Goal: Task Accomplishment & Management: Manage account settings

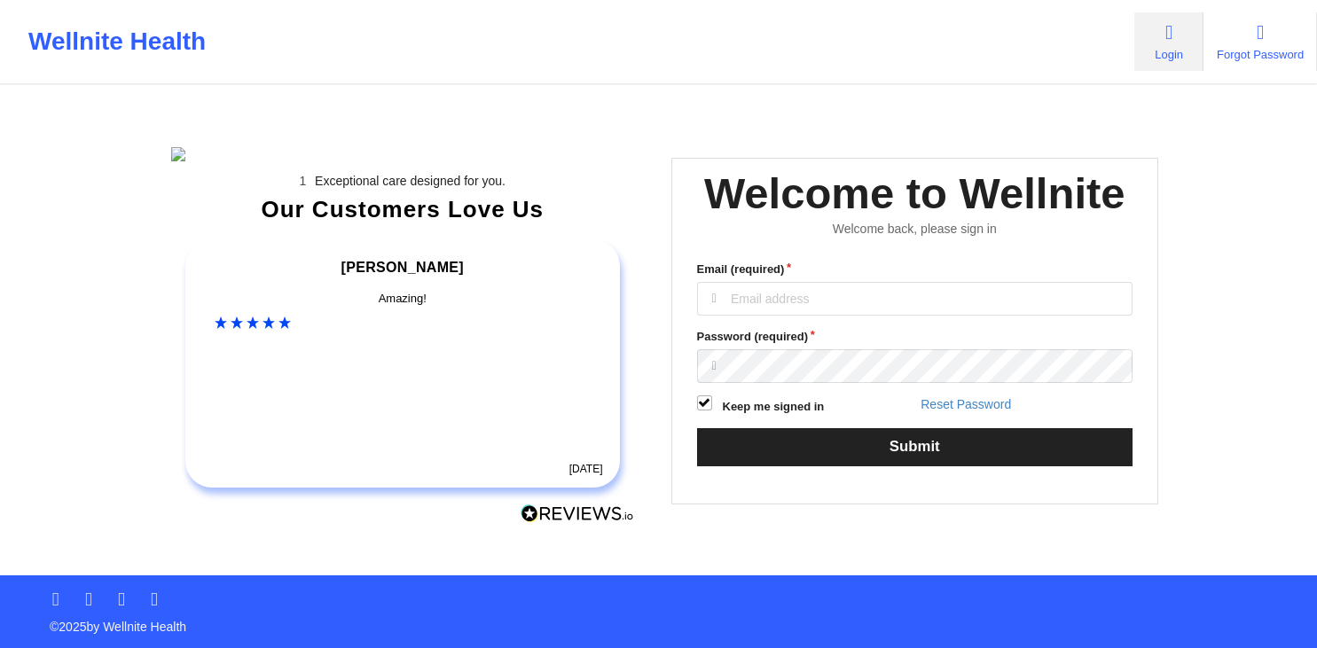
scroll to position [165, 0]
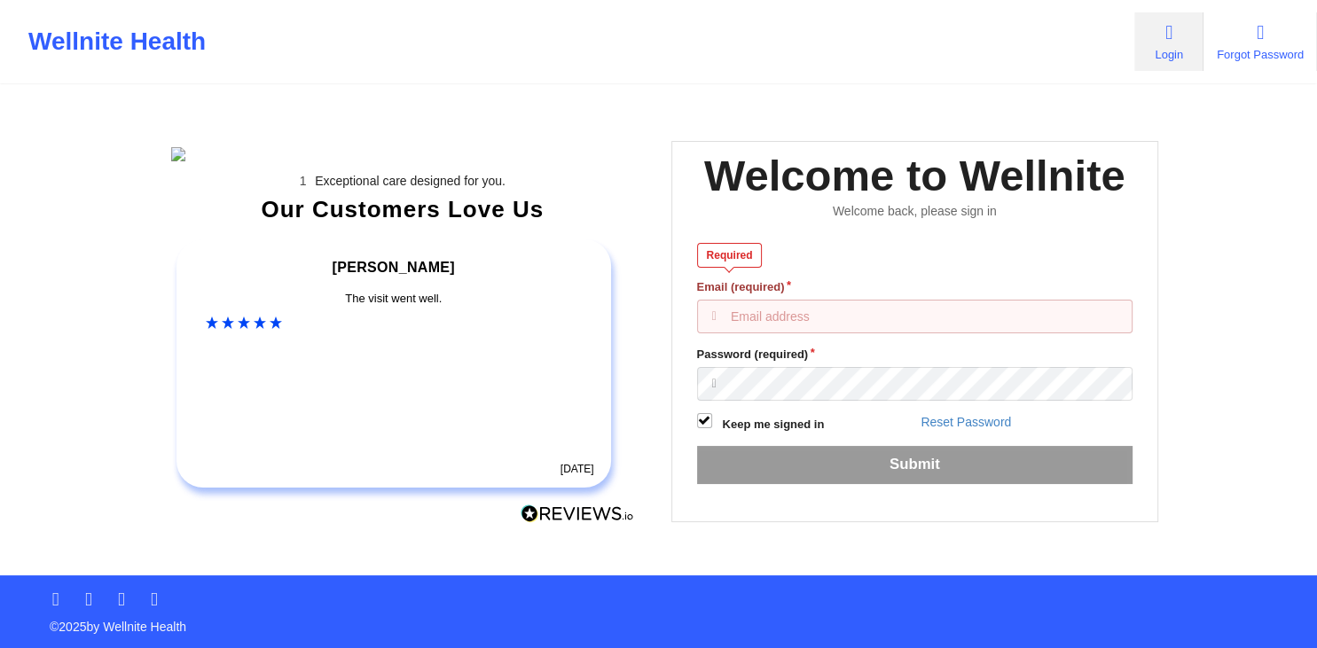
click at [734, 300] on input "Email (required)" at bounding box center [915, 317] width 436 height 34
drag, startPoint x: 730, startPoint y: 265, endPoint x: 635, endPoint y: 237, distance: 99.0
click at [697, 300] on input "Email (required)" at bounding box center [915, 317] width 436 height 34
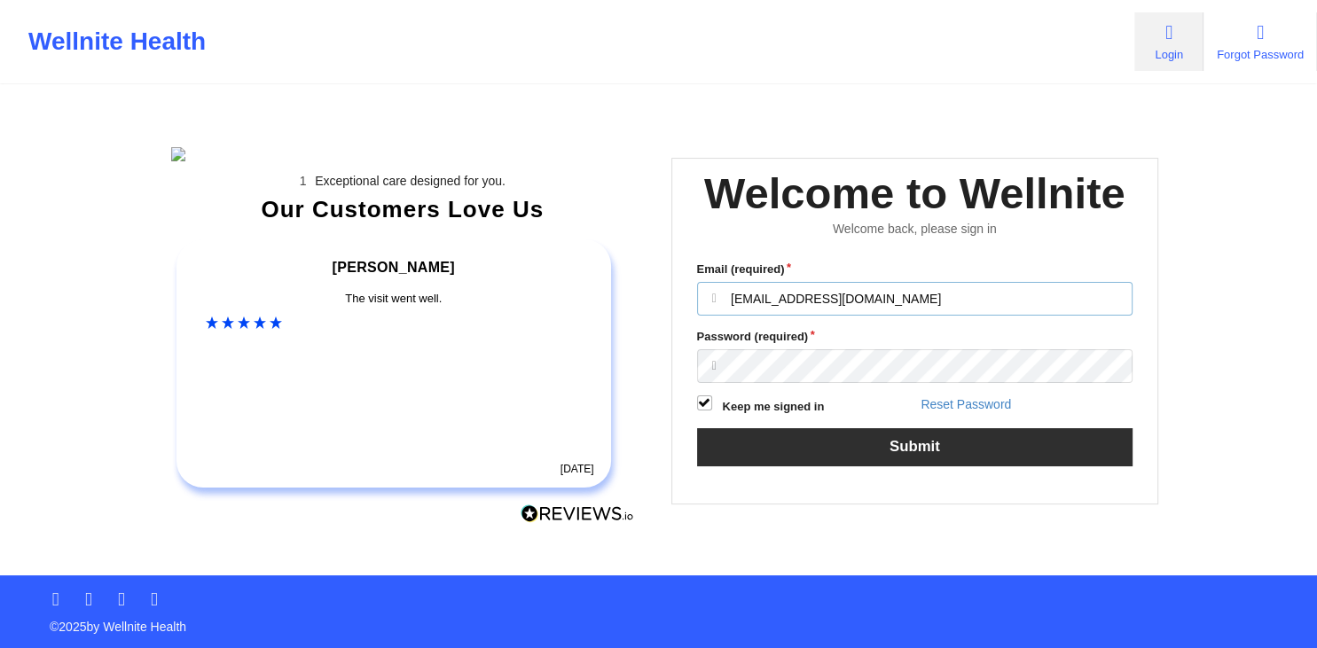
type input "[EMAIL_ADDRESS][DOMAIN_NAME]"
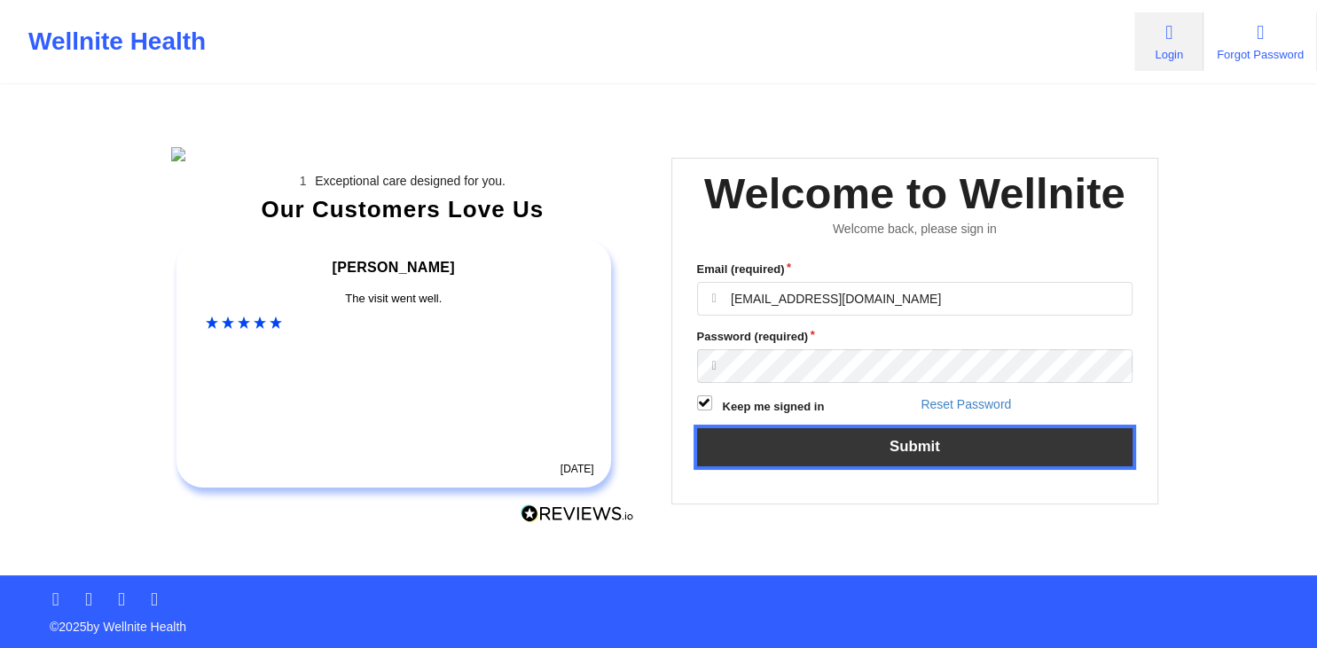
click at [827, 428] on button "Submit" at bounding box center [915, 447] width 436 height 38
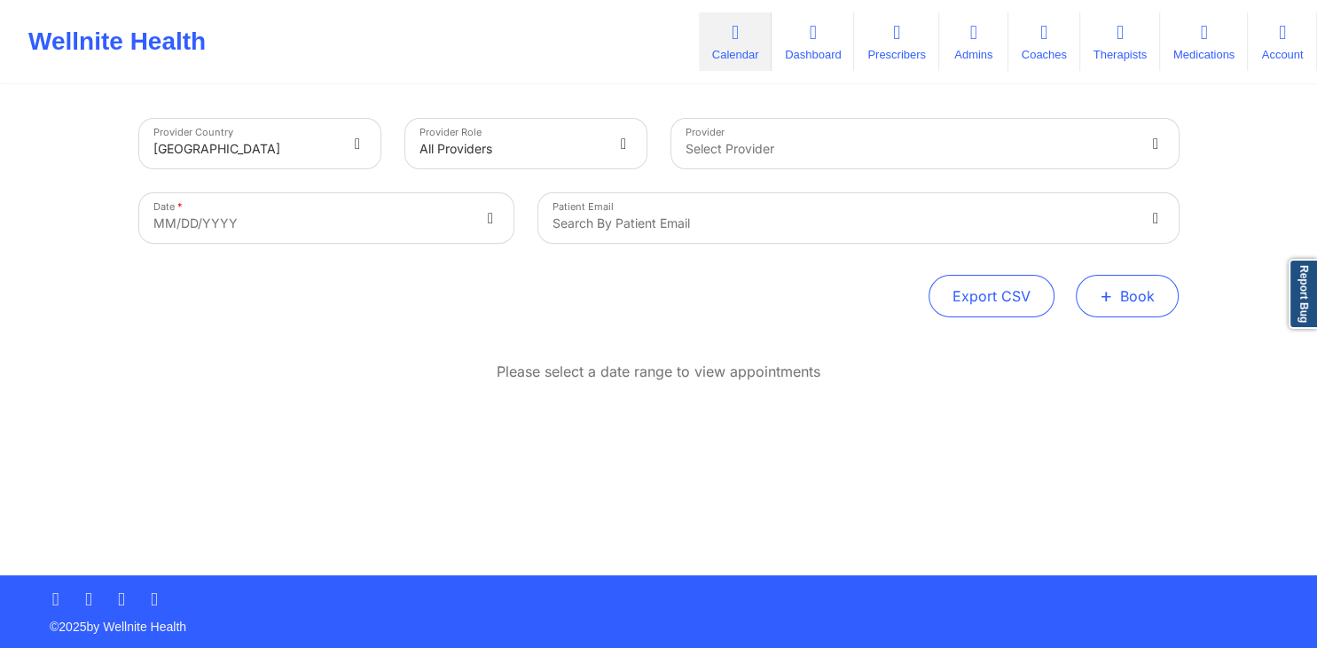
click at [1116, 300] on button "+ Book" at bounding box center [1126, 296] width 103 height 43
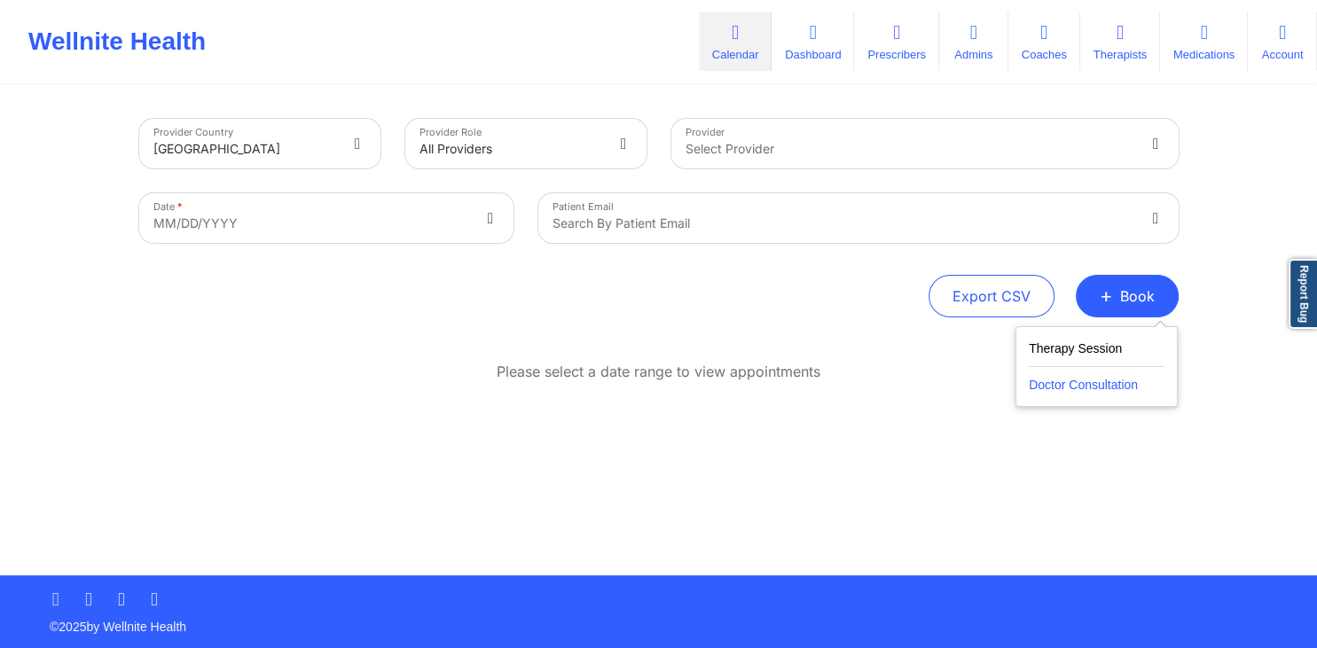
click at [1035, 381] on button "Doctor Consultation" at bounding box center [1096, 381] width 136 height 28
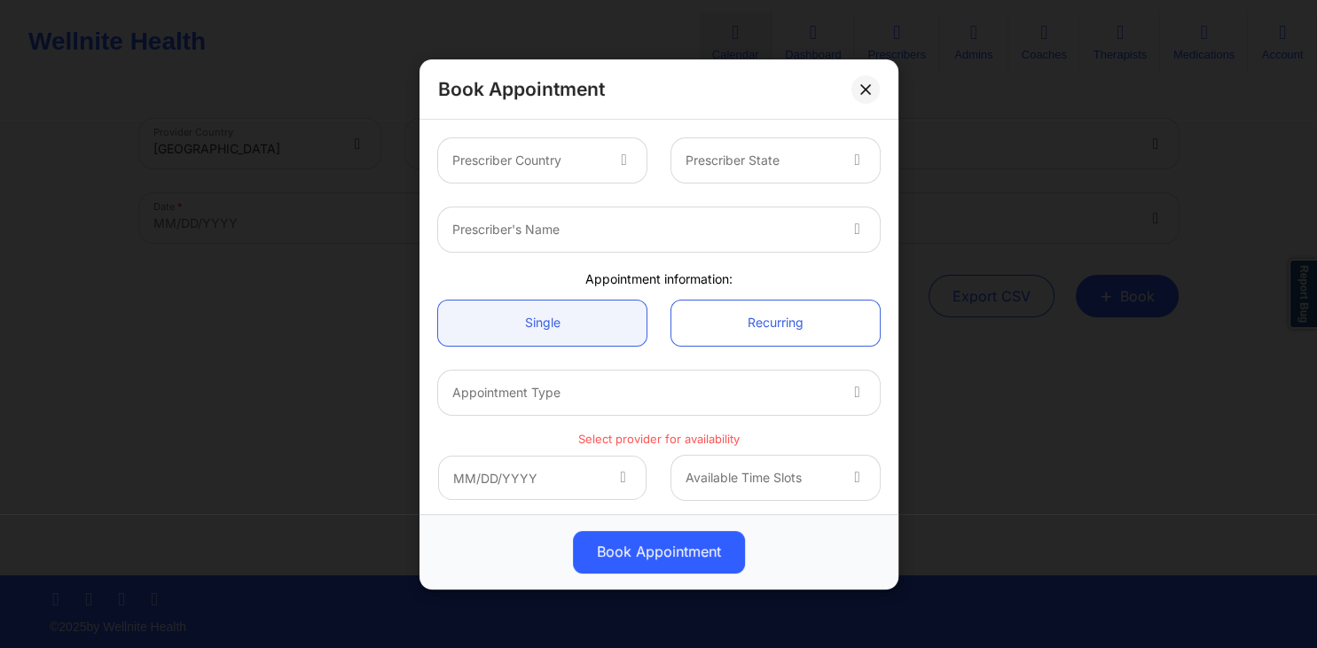
click at [616, 164] on icon at bounding box center [623, 157] width 18 height 15
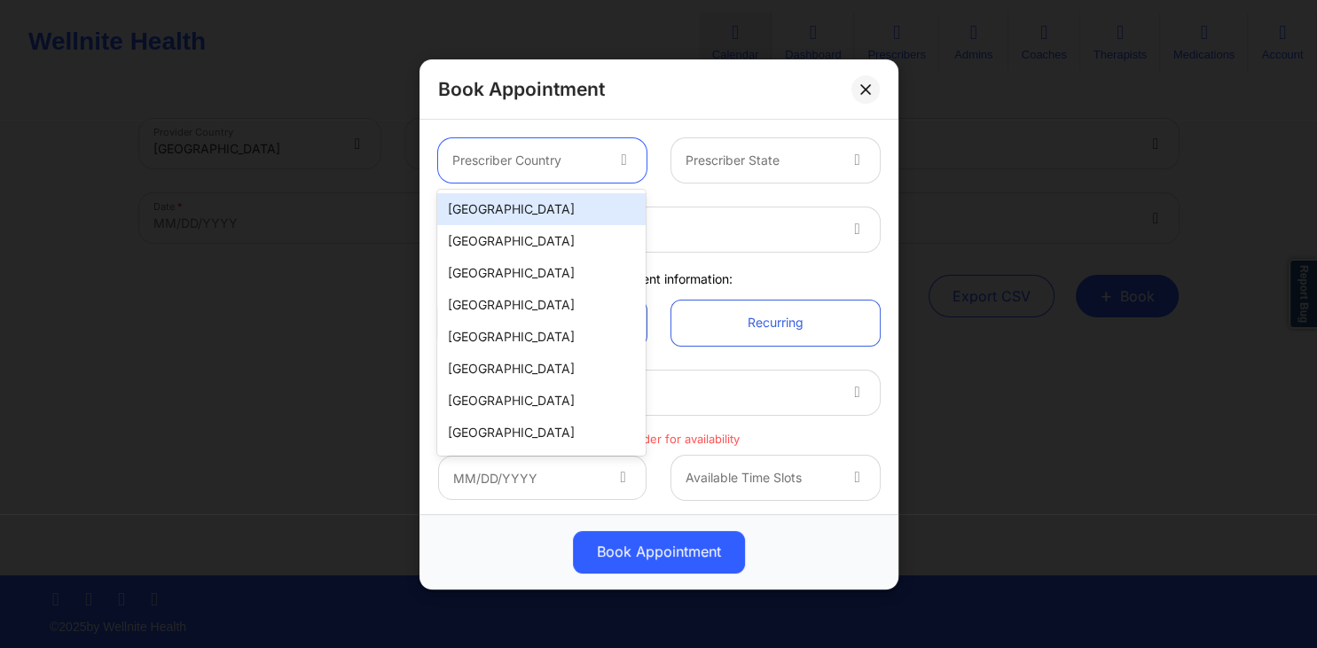
click at [606, 202] on div "[GEOGRAPHIC_DATA]" at bounding box center [541, 209] width 208 height 32
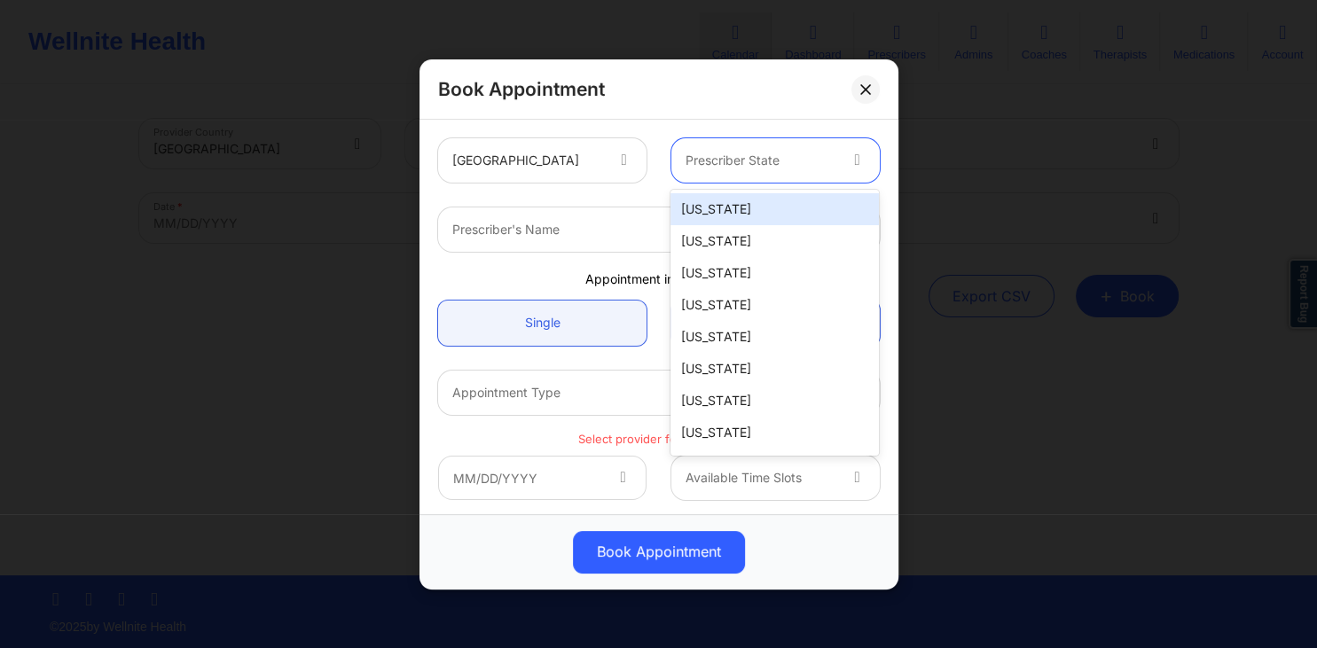
click at [755, 160] on div at bounding box center [760, 160] width 150 height 21
click at [707, 215] on div "[US_STATE]" at bounding box center [774, 209] width 208 height 32
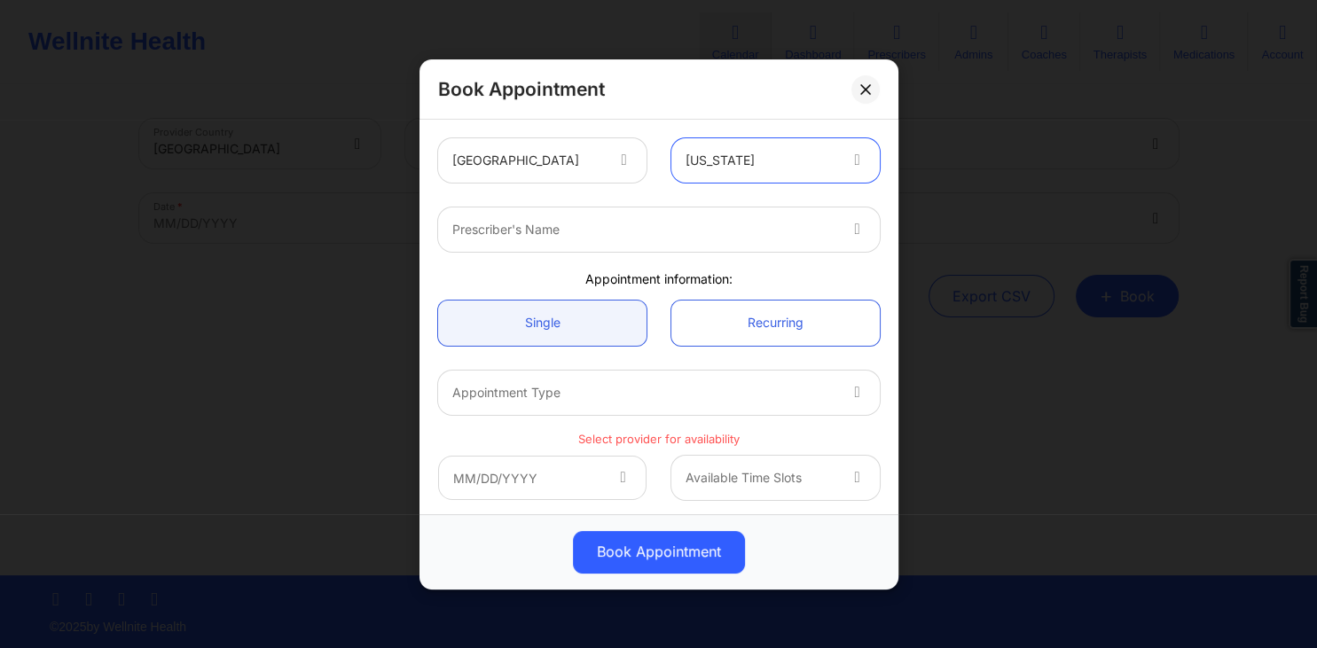
click at [678, 227] on div at bounding box center [643, 229] width 383 height 21
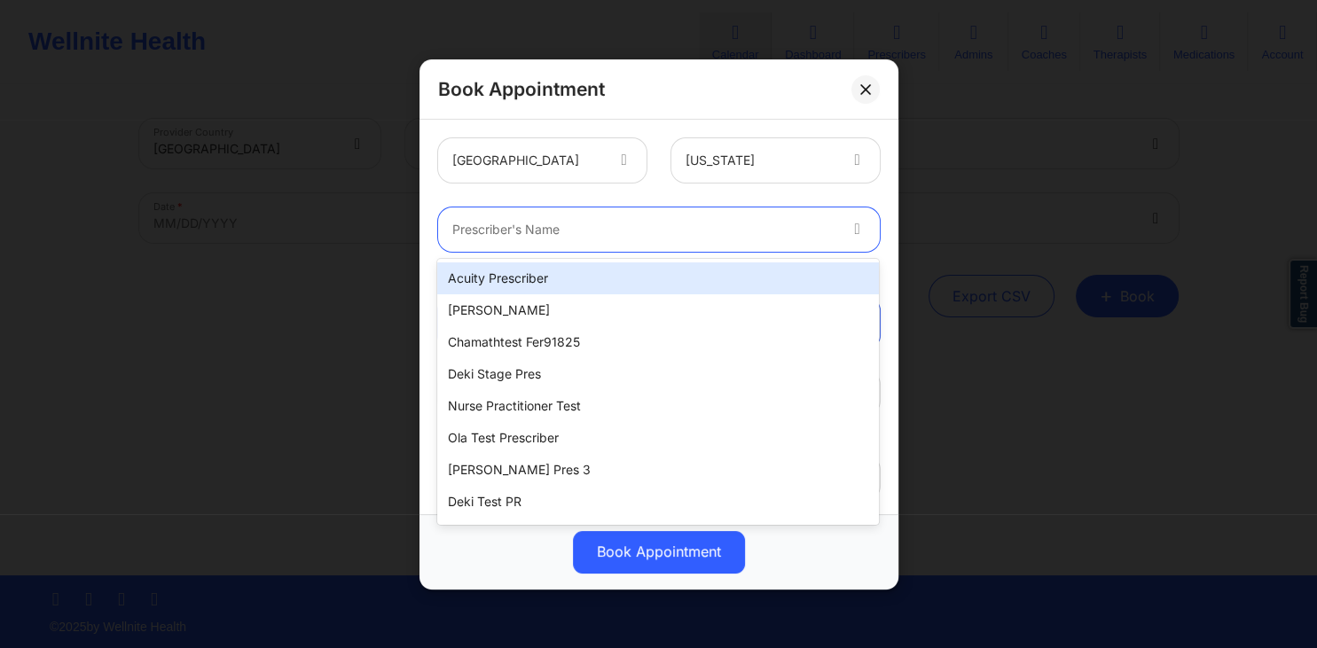
click at [621, 271] on div "Acuity Prescriber" at bounding box center [657, 278] width 441 height 32
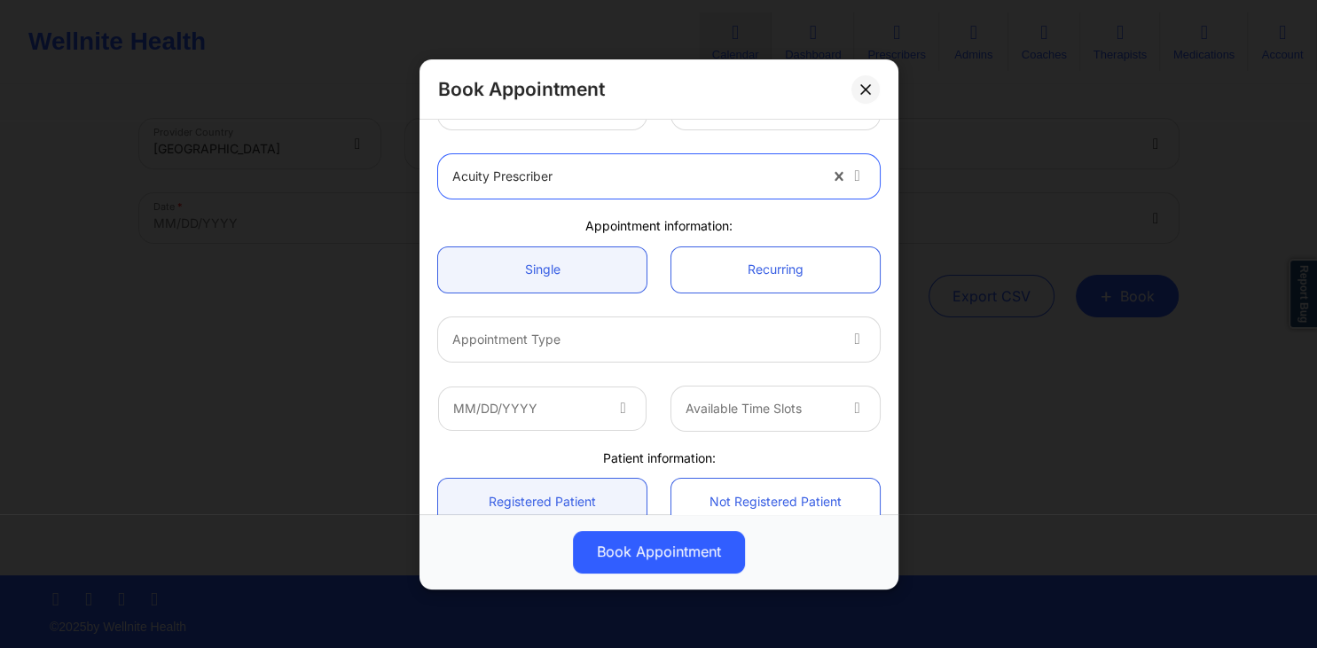
scroll to position [85, 0]
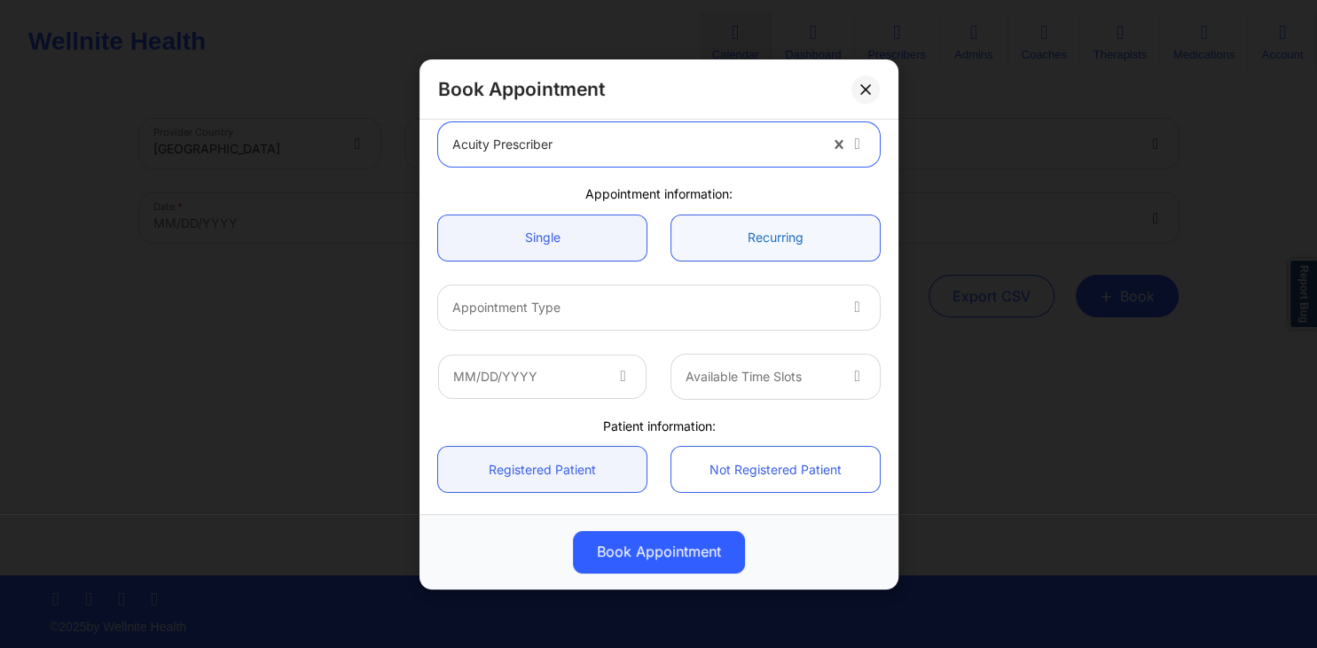
click at [722, 239] on link "Recurring" at bounding box center [775, 237] width 208 height 45
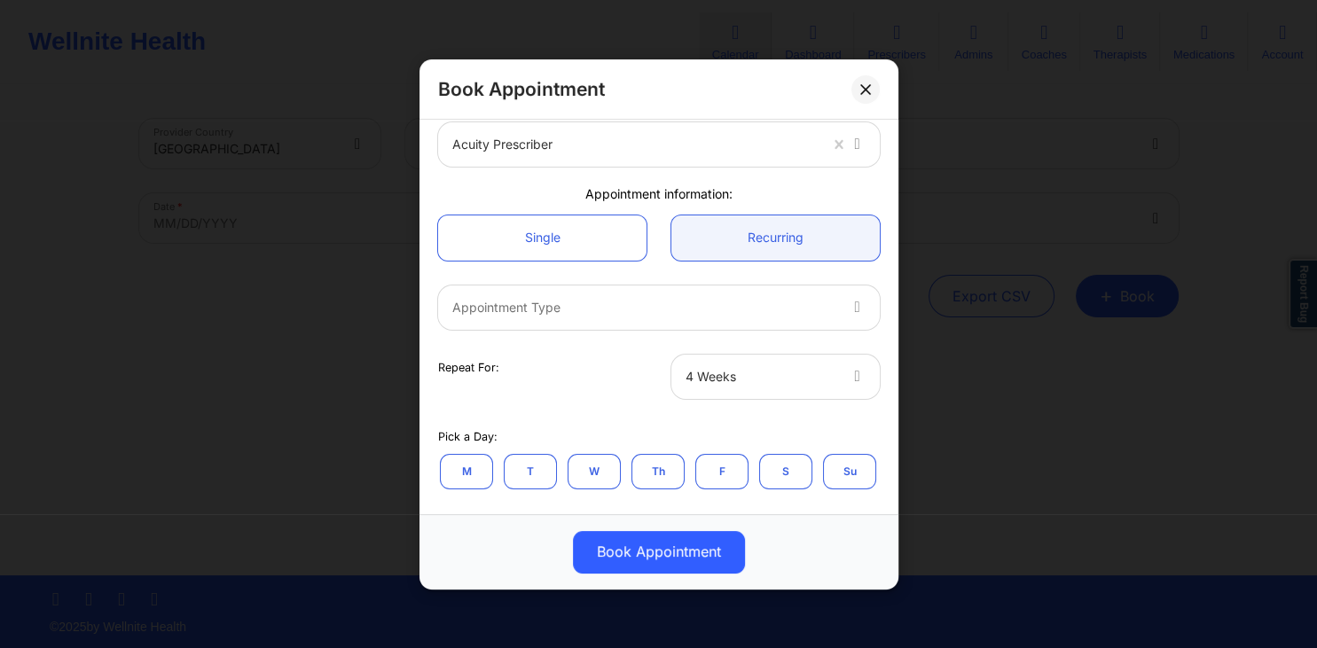
scroll to position [255, 0]
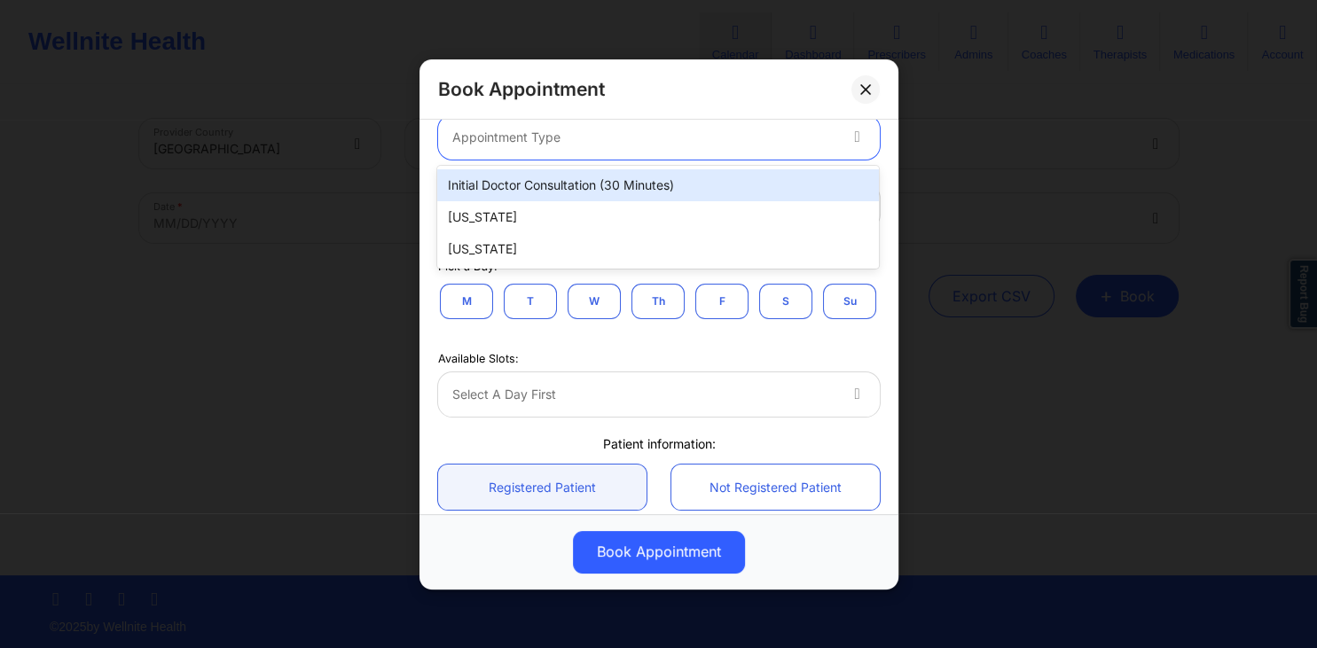
click at [776, 147] on div "Appointment Type" at bounding box center [637, 136] width 399 height 44
click at [632, 187] on div "Initial doctor consultation (30 minutes)" at bounding box center [657, 185] width 441 height 32
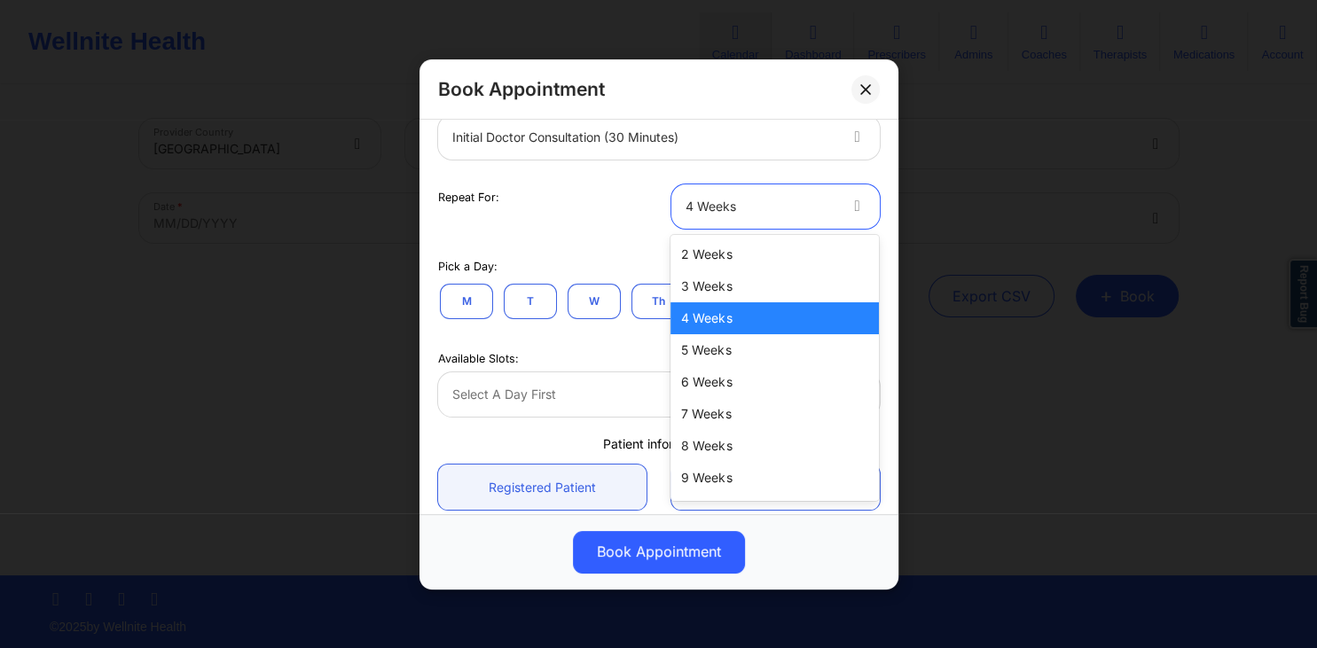
click at [765, 213] on div at bounding box center [760, 205] width 150 height 21
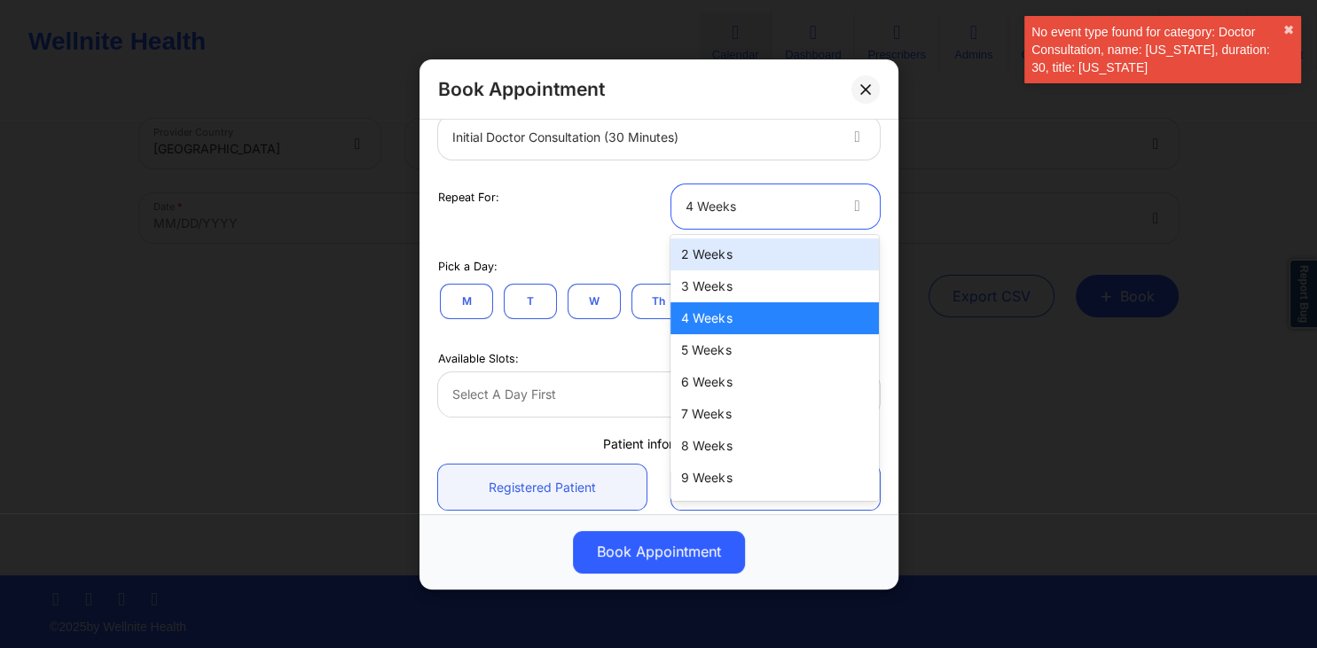
click at [608, 215] on div "Repeat For:" at bounding box center [542, 206] width 233 height 44
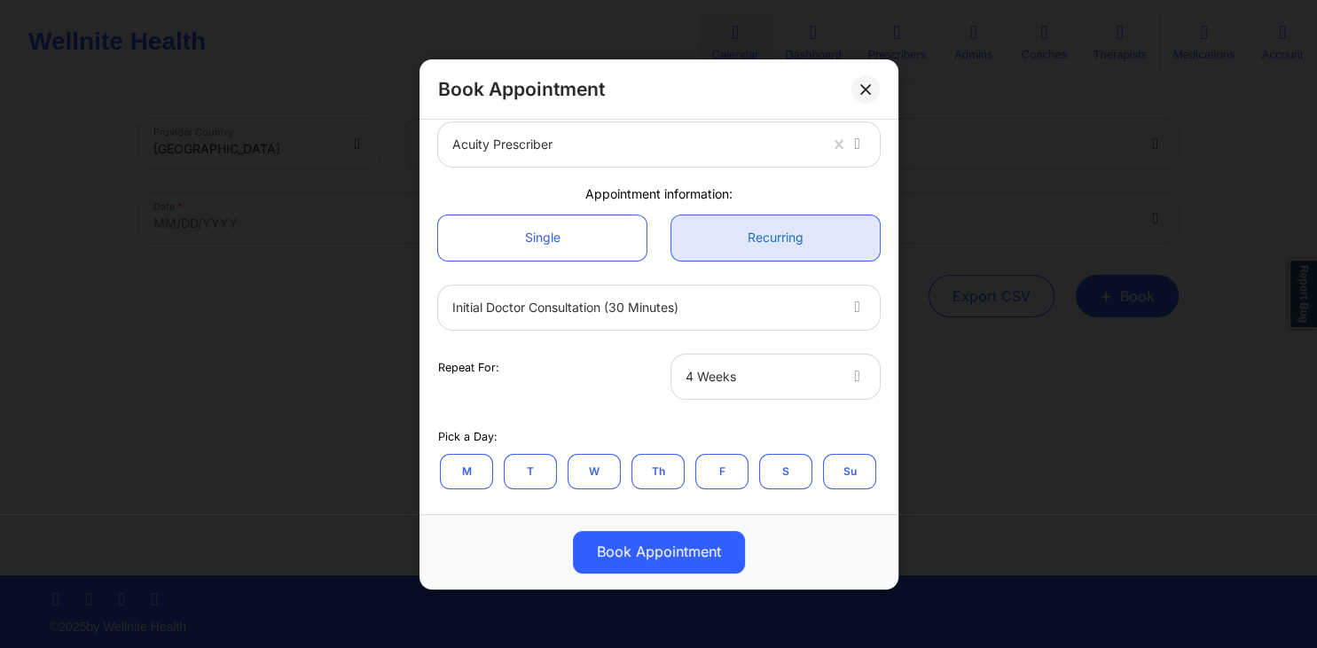
scroll to position [0, 0]
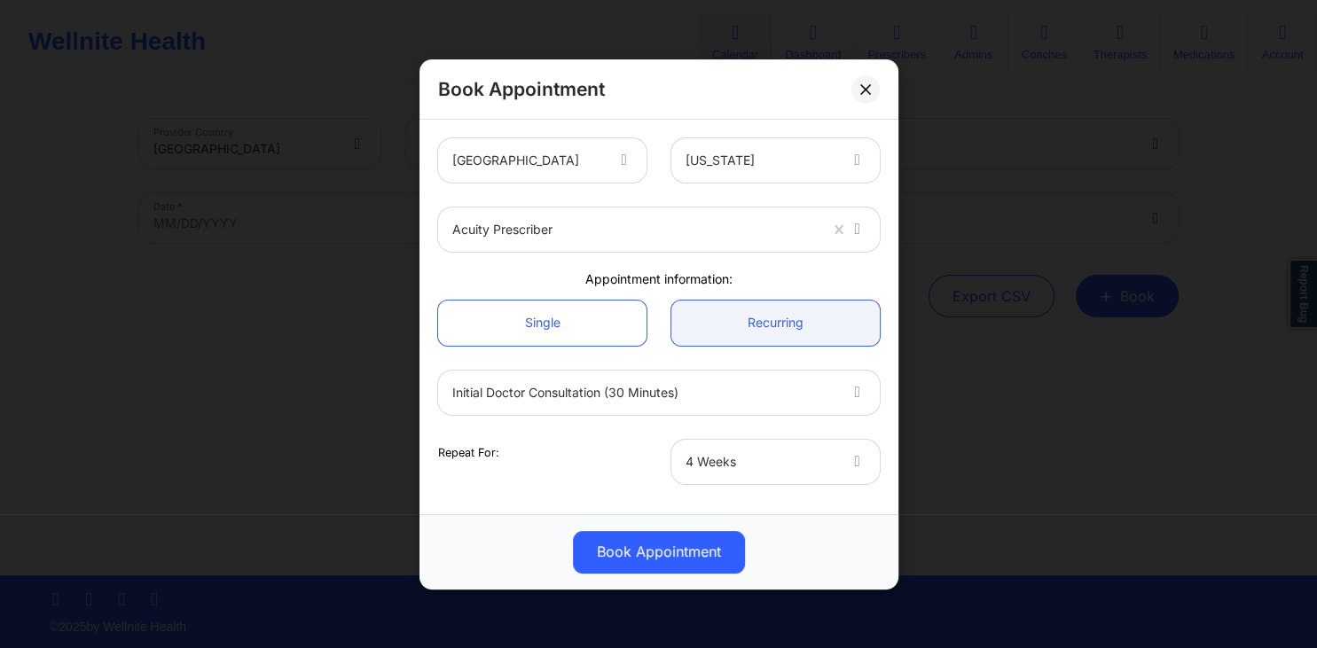
click at [798, 232] on div at bounding box center [634, 229] width 365 height 21
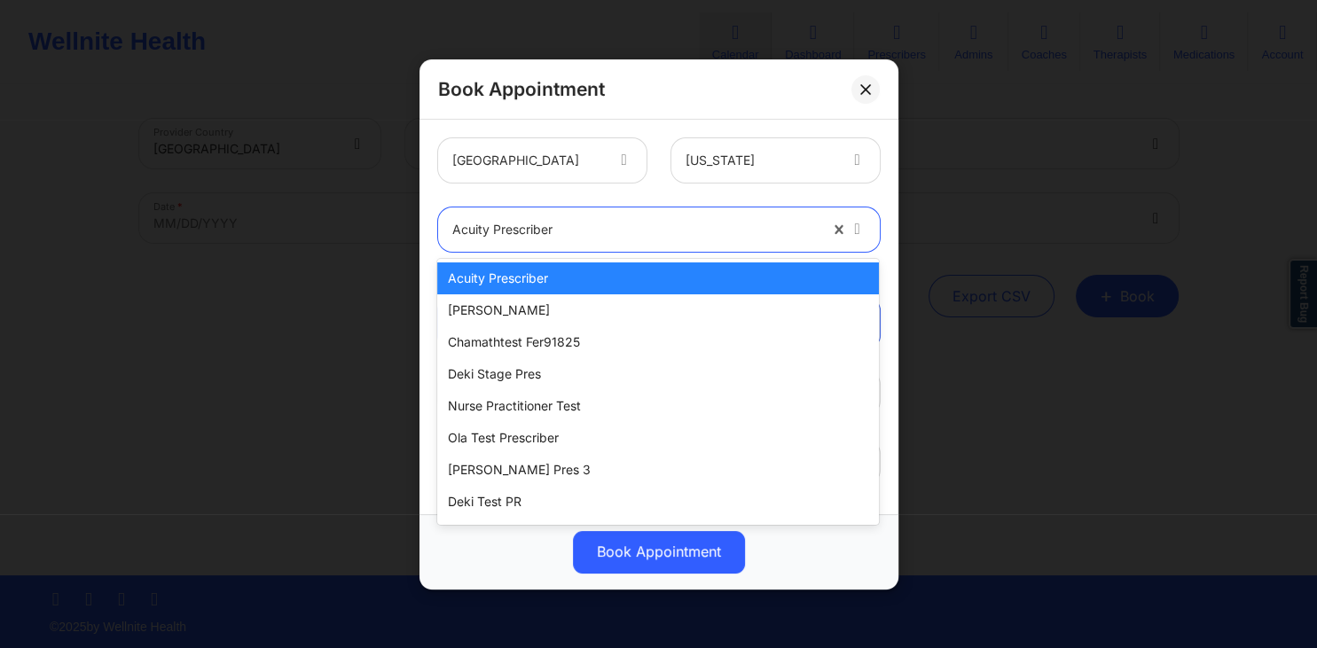
click at [547, 282] on div "Acuity Prescriber" at bounding box center [657, 278] width 441 height 32
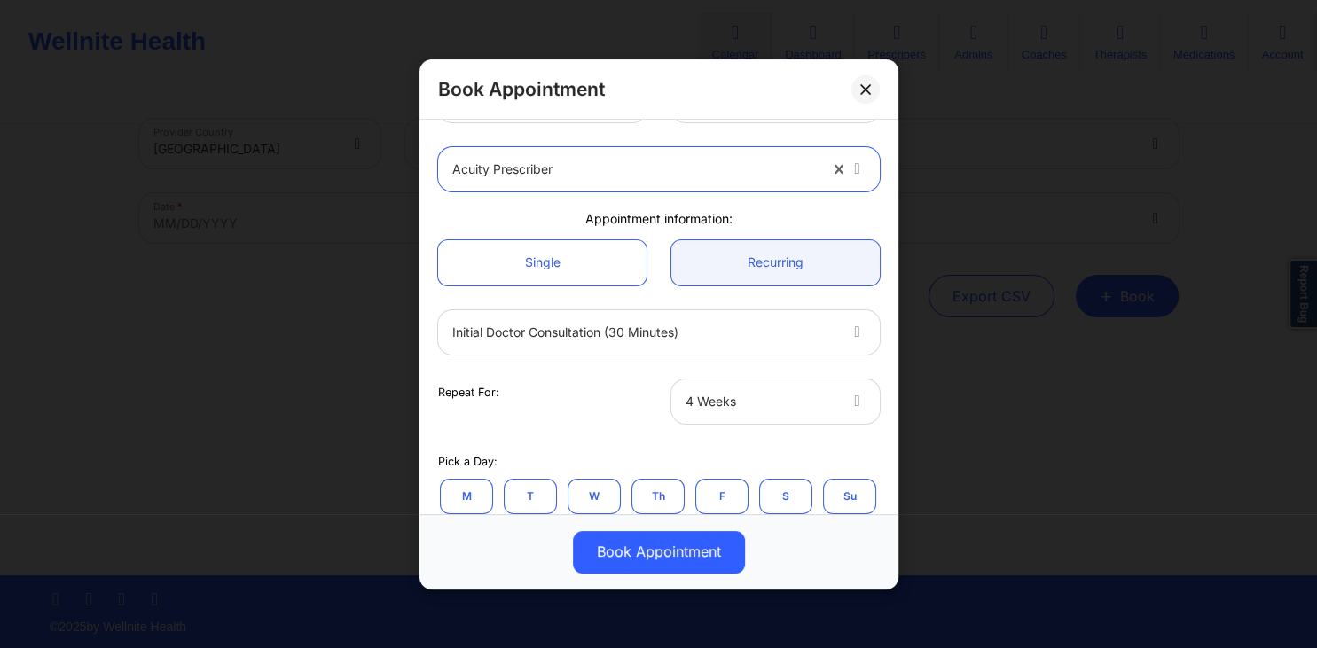
scroll to position [85, 0]
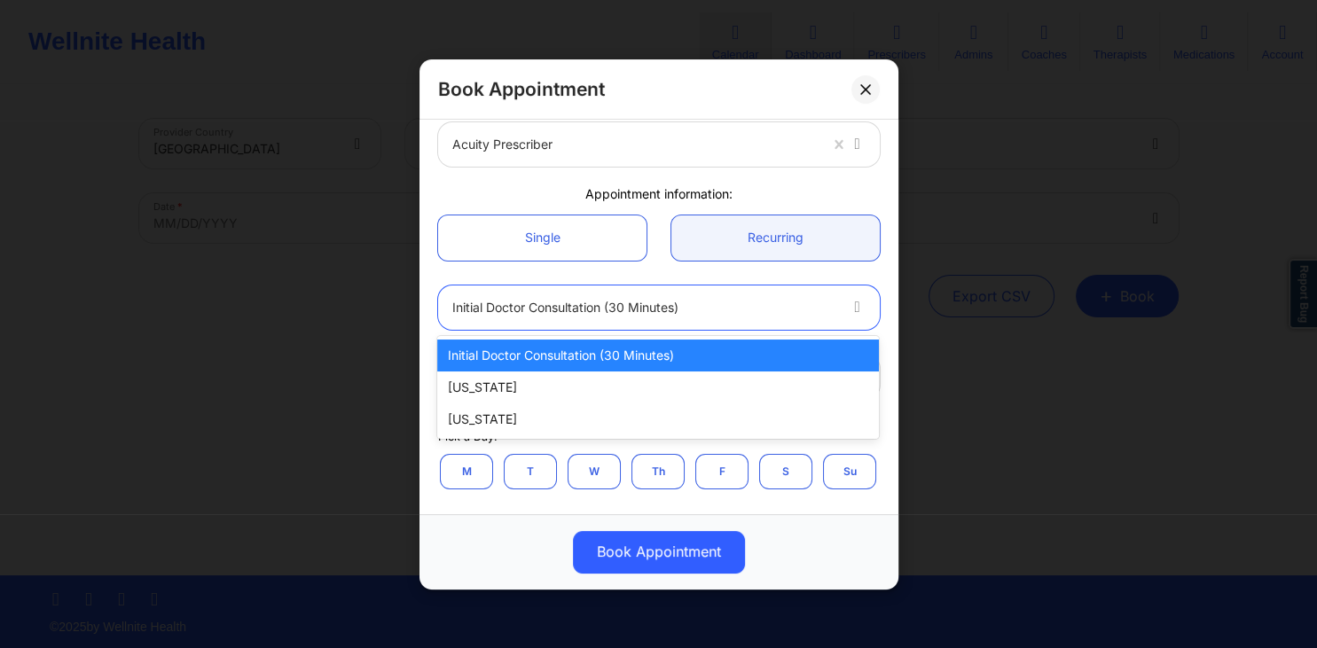
click at [623, 307] on div at bounding box center [643, 306] width 383 height 21
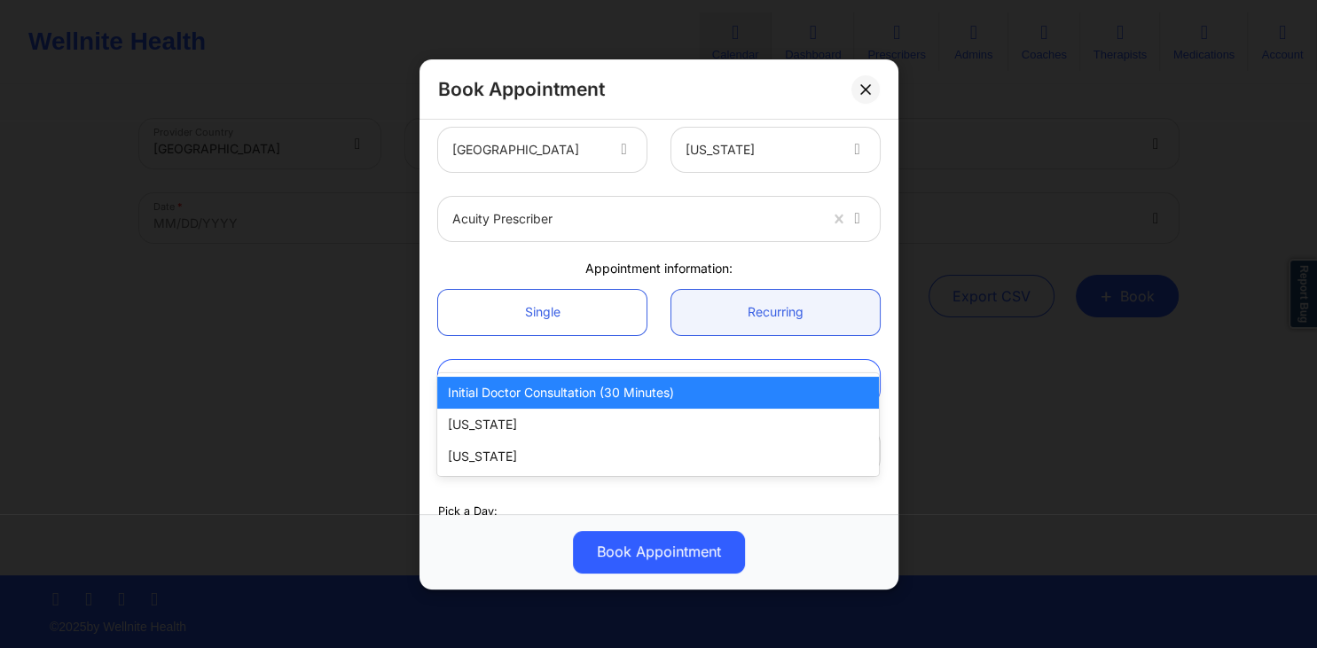
scroll to position [0, 0]
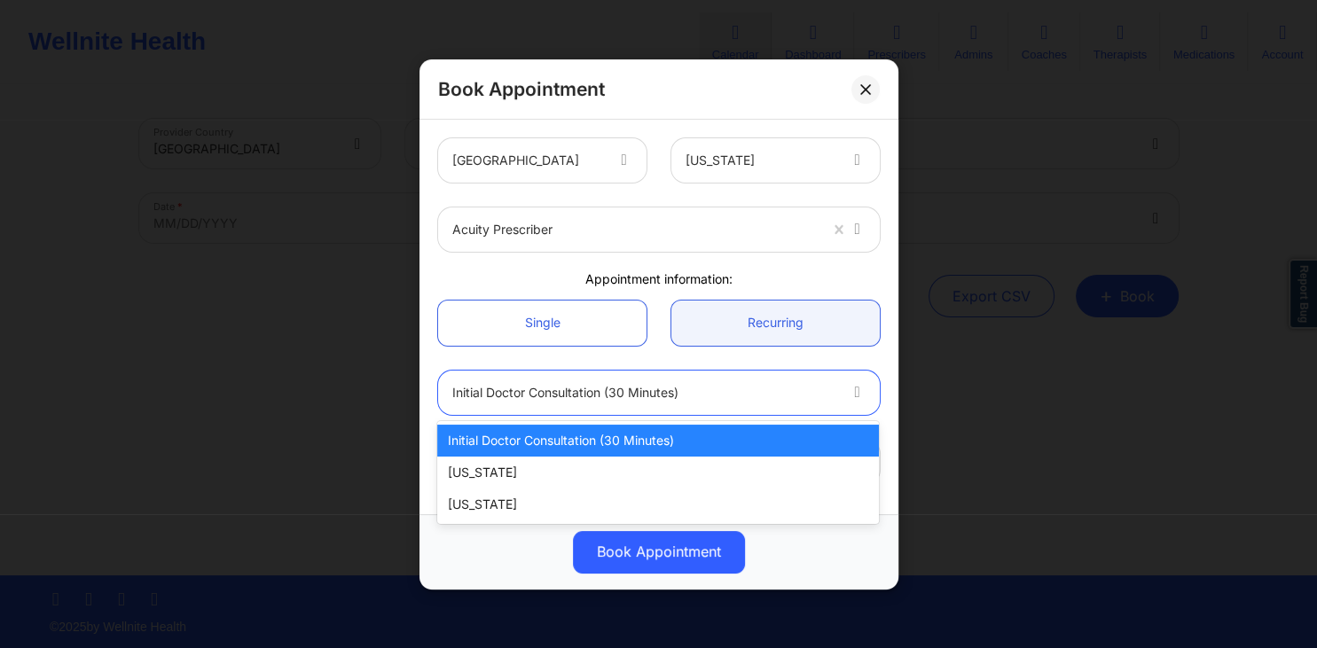
click at [794, 163] on div at bounding box center [760, 160] width 150 height 21
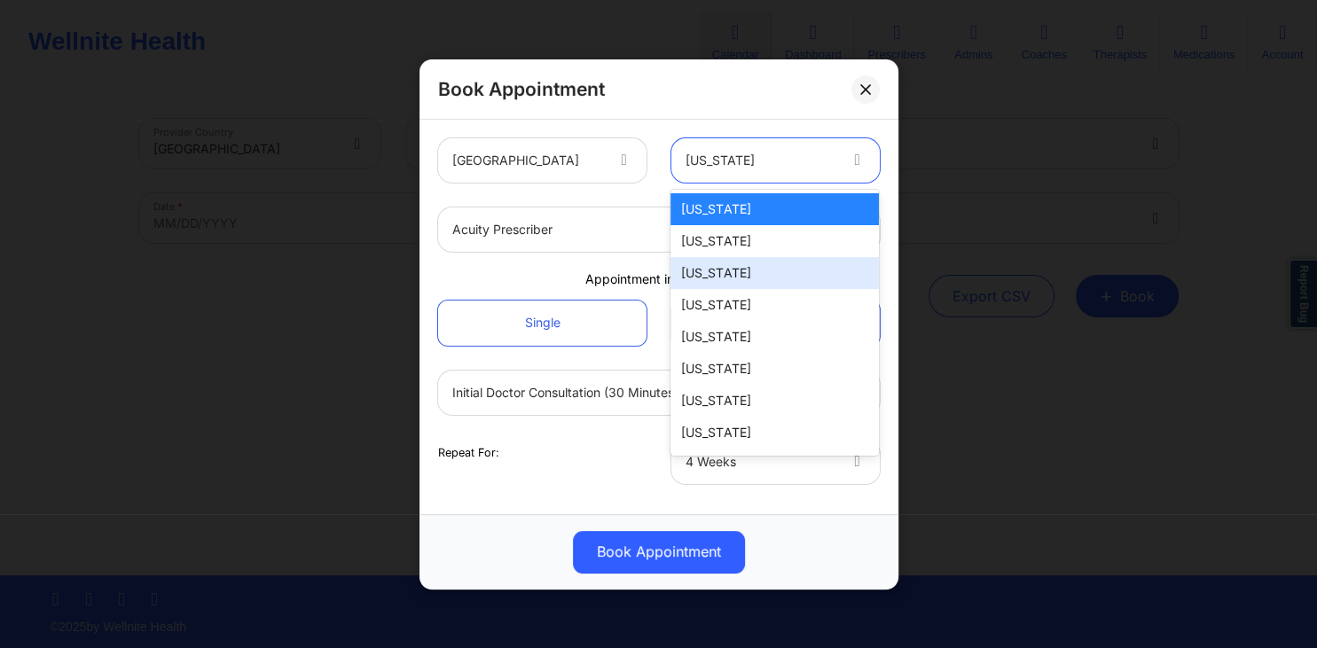
click at [718, 276] on div "[US_STATE]" at bounding box center [774, 273] width 208 height 32
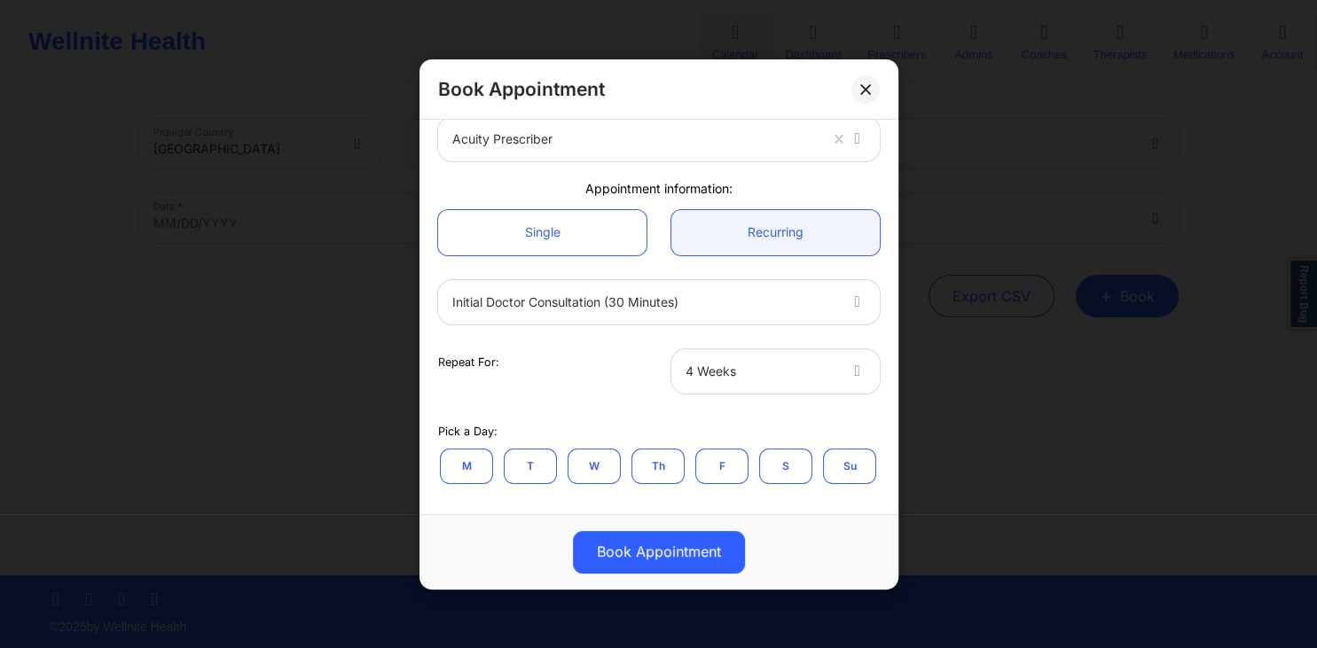
scroll to position [170, 0]
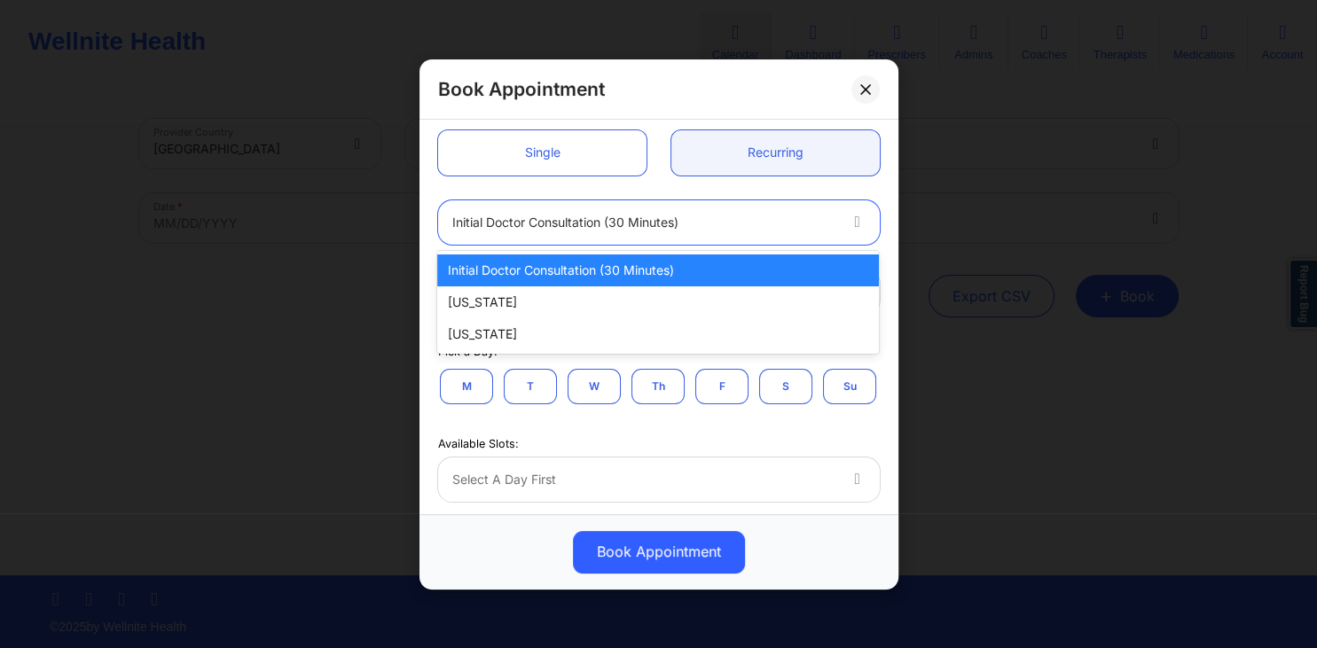
click at [598, 227] on div at bounding box center [643, 221] width 383 height 21
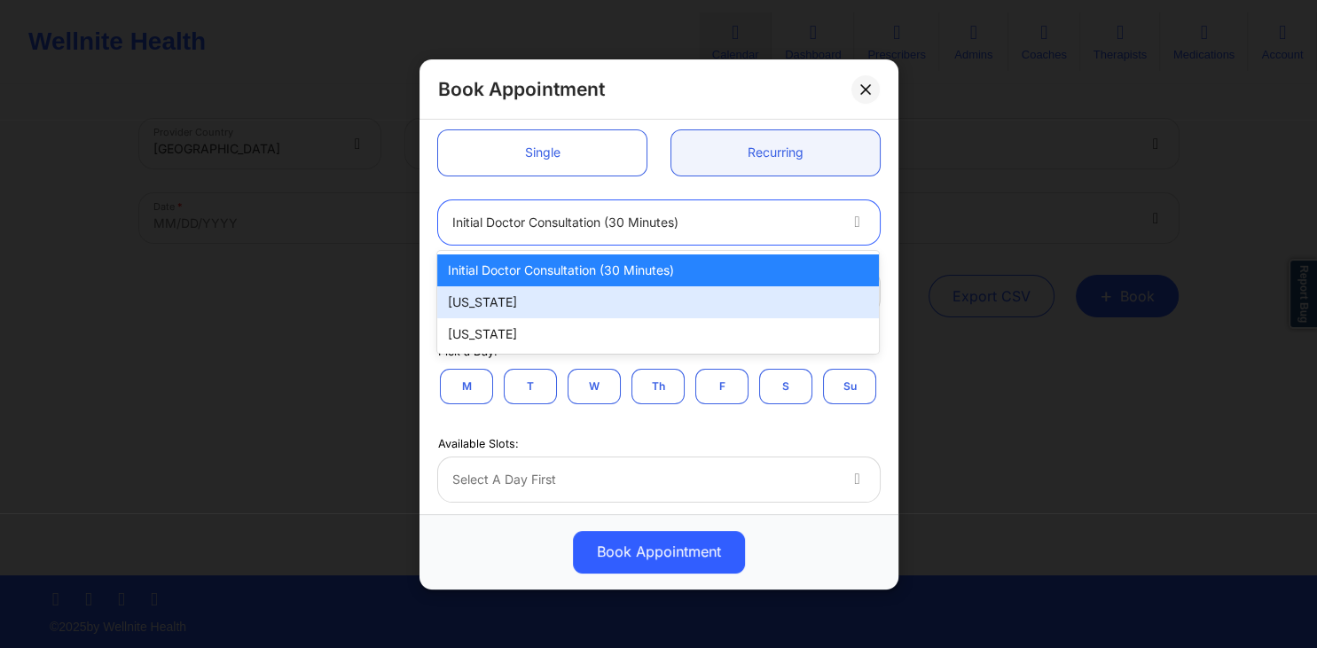
click at [543, 309] on div "[US_STATE]" at bounding box center [657, 302] width 441 height 32
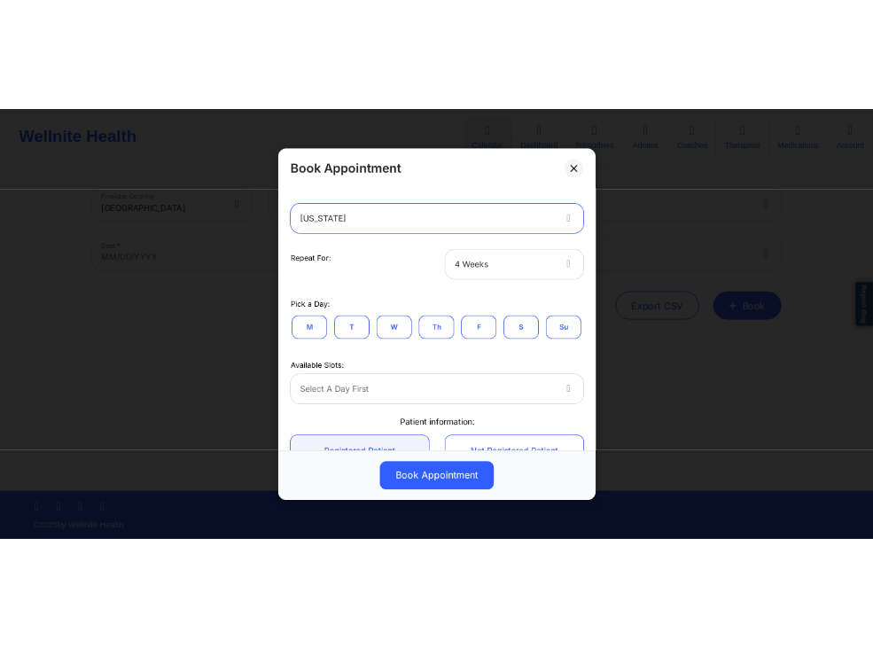
scroll to position [255, 0]
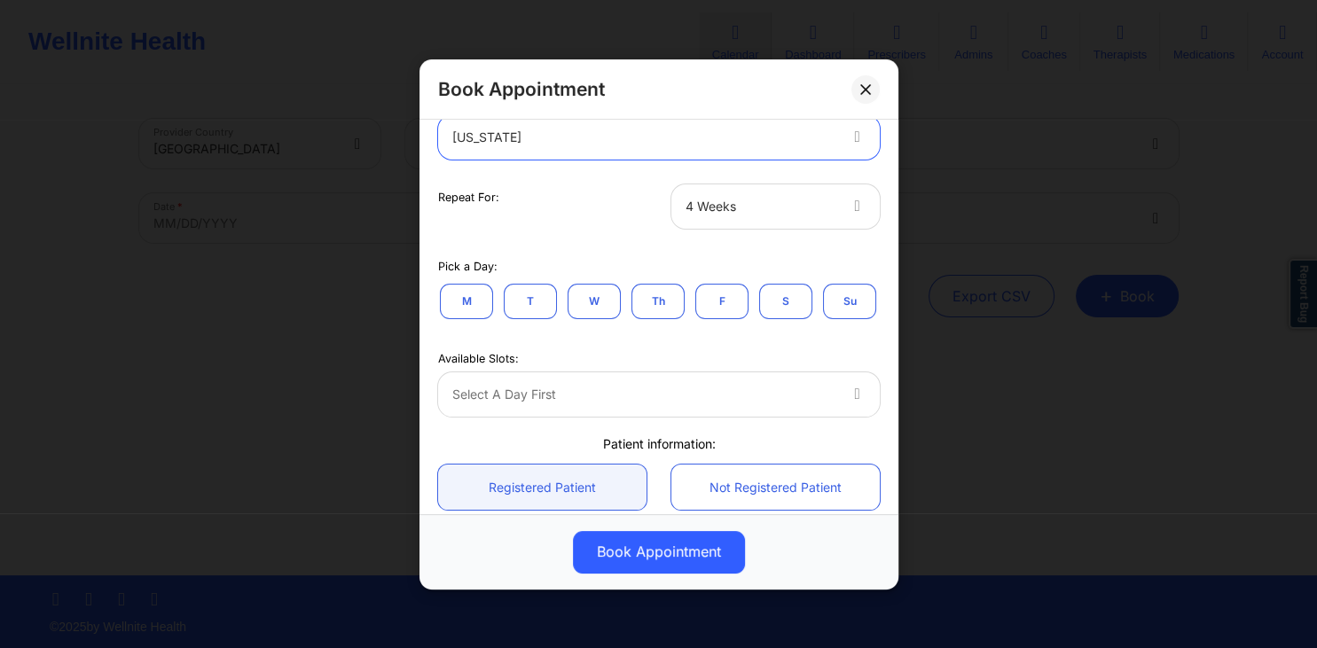
click at [761, 215] on div at bounding box center [760, 205] width 150 height 21
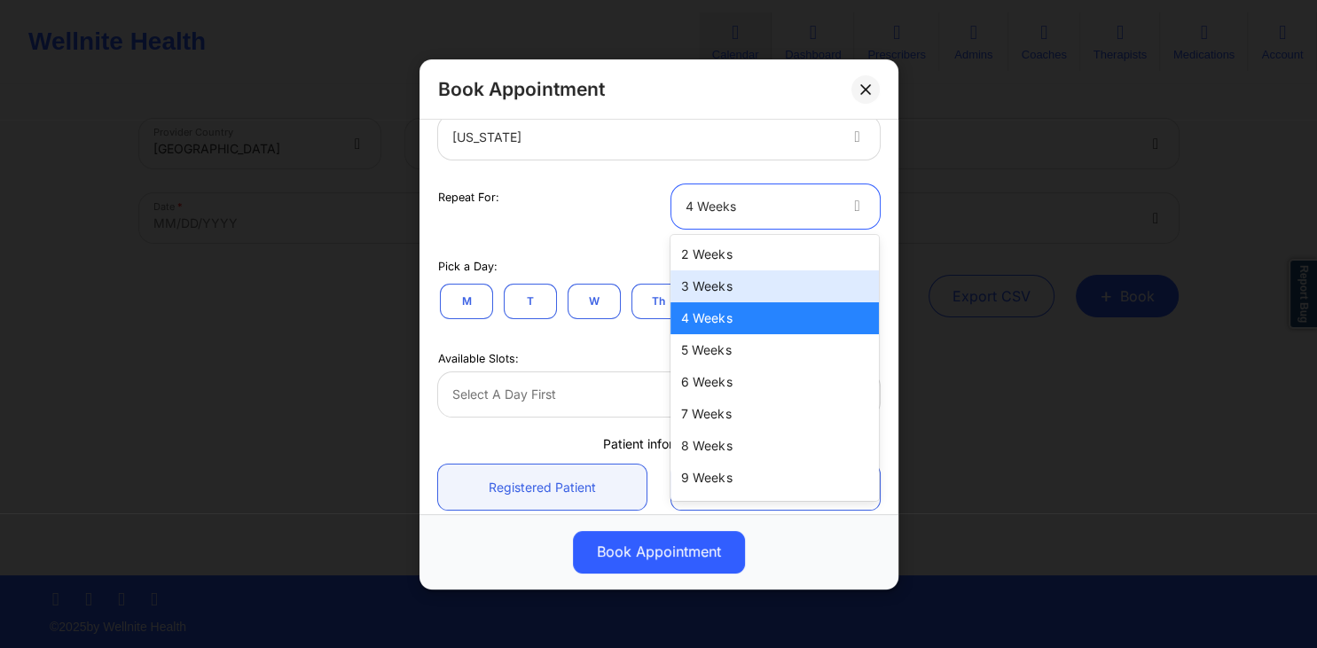
click at [711, 288] on div "3 Weeks" at bounding box center [774, 286] width 208 height 32
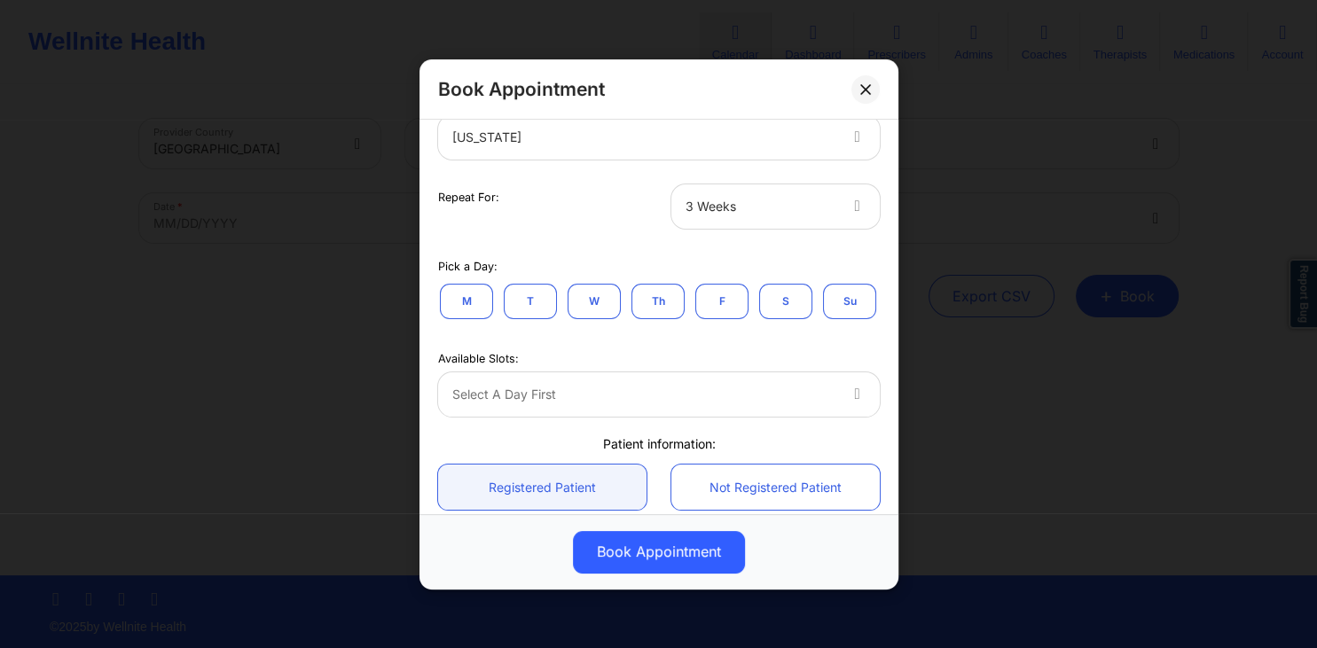
click at [541, 302] on button "T" at bounding box center [530, 300] width 53 height 35
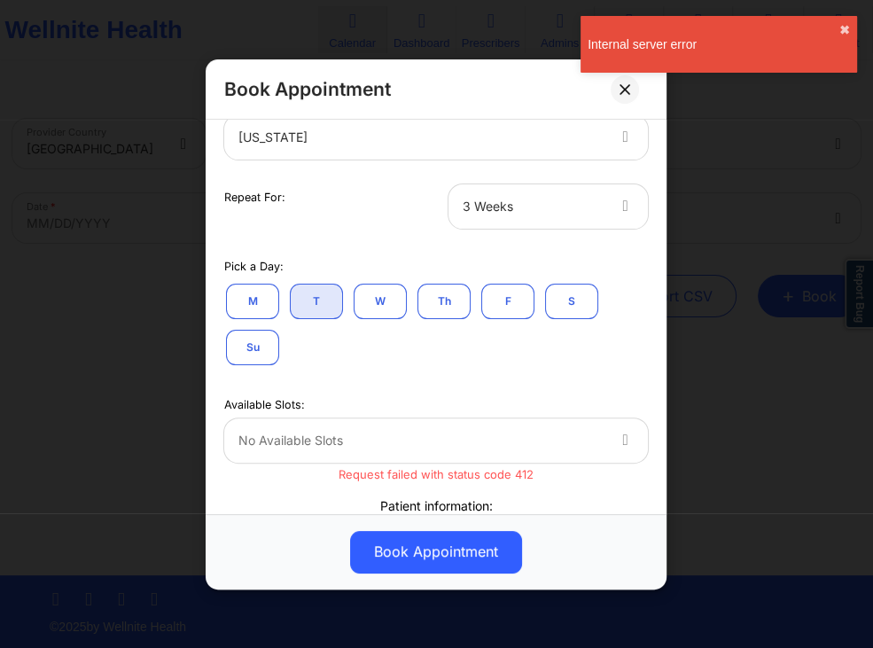
click at [379, 304] on button "W" at bounding box center [380, 300] width 53 height 35
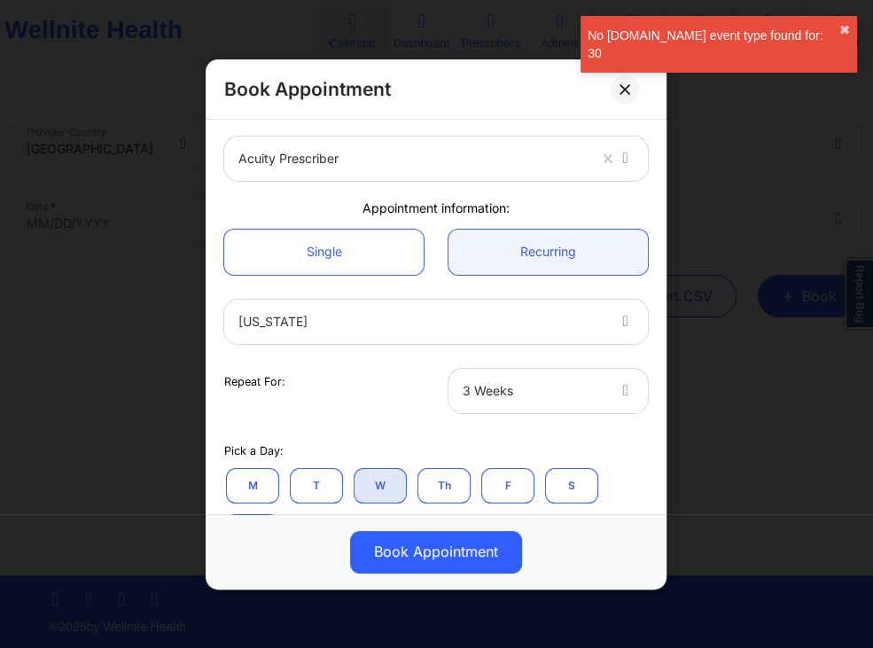
scroll to position [0, 0]
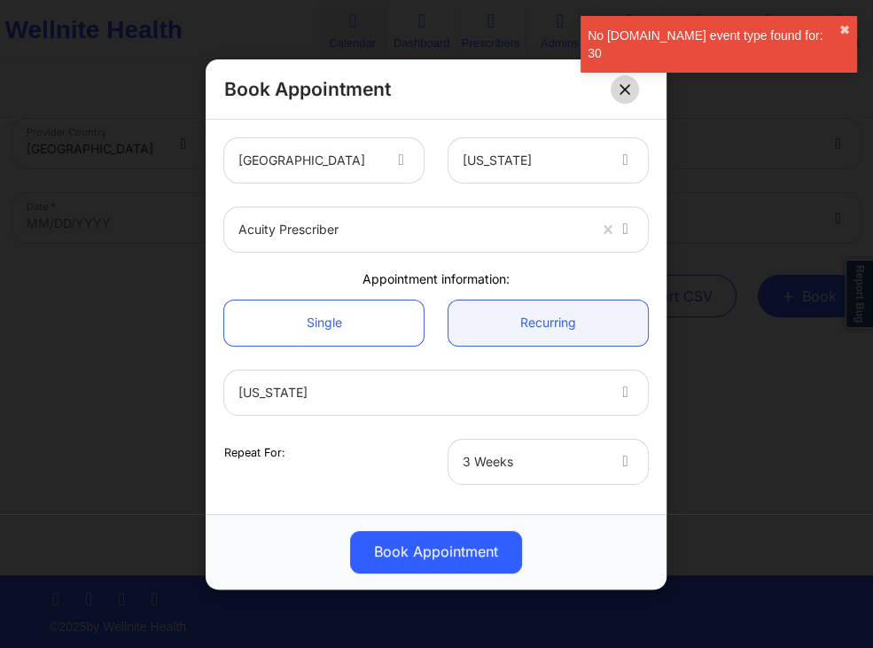
click at [622, 96] on button at bounding box center [625, 88] width 28 height 28
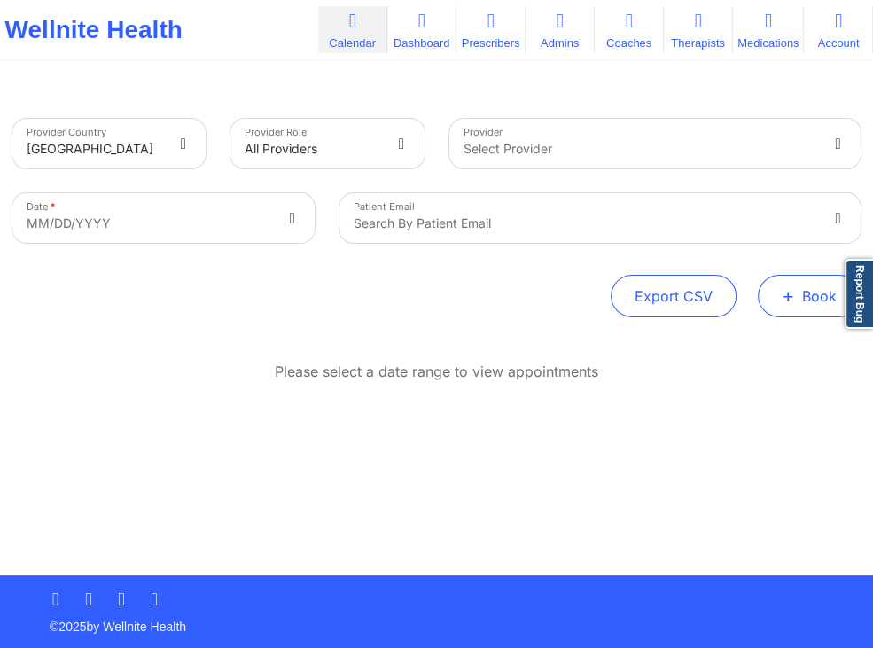
click at [782, 281] on button "+ Book" at bounding box center [809, 296] width 103 height 43
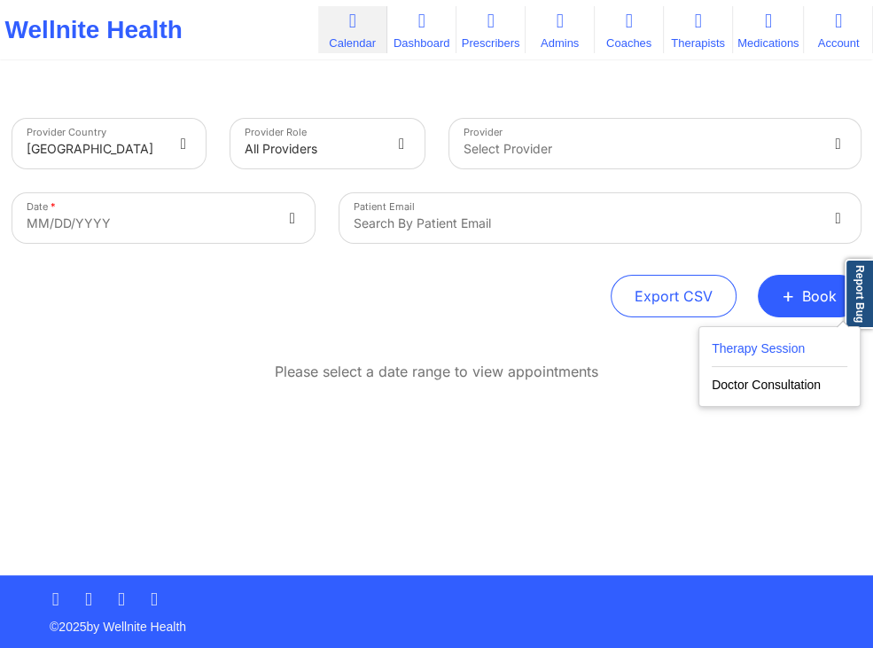
click at [737, 339] on button "Therapy Session" at bounding box center [780, 352] width 136 height 29
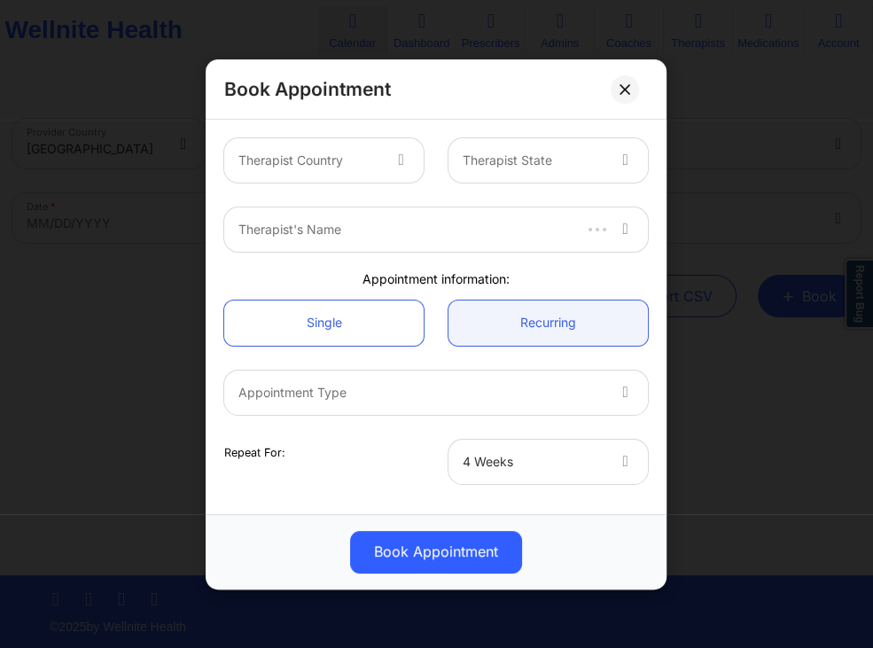
click at [405, 170] on div at bounding box center [403, 160] width 21 height 21
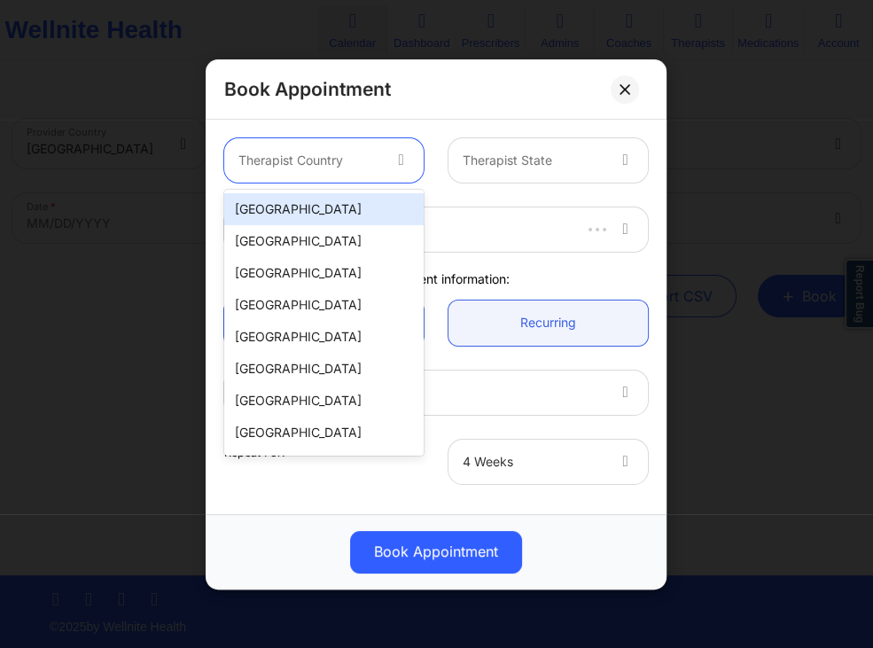
click at [375, 206] on div "[GEOGRAPHIC_DATA]" at bounding box center [323, 209] width 199 height 32
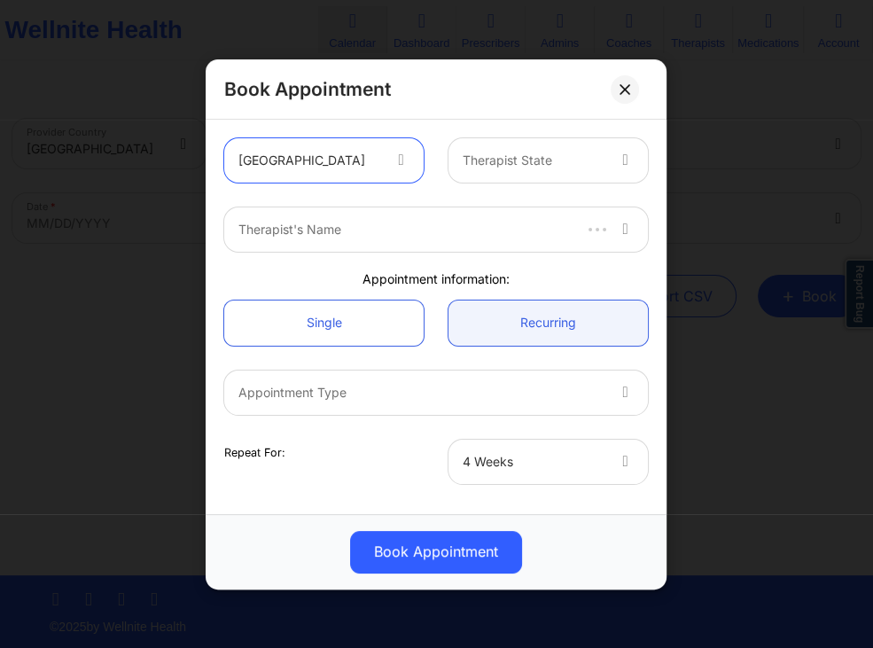
click at [519, 144] on div "Therapist State" at bounding box center [528, 160] width 158 height 44
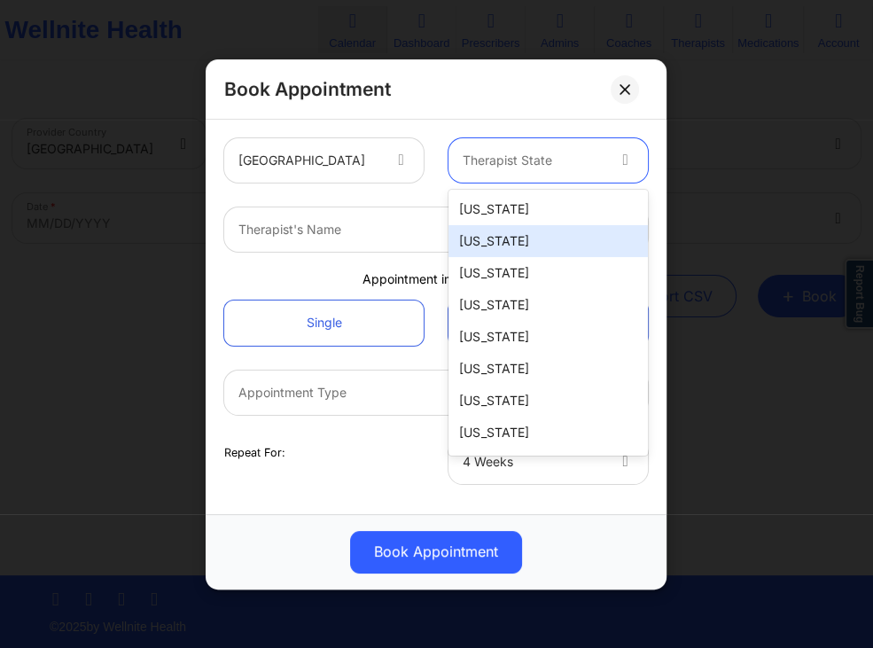
click at [510, 236] on div "[US_STATE]" at bounding box center [548, 241] width 199 height 32
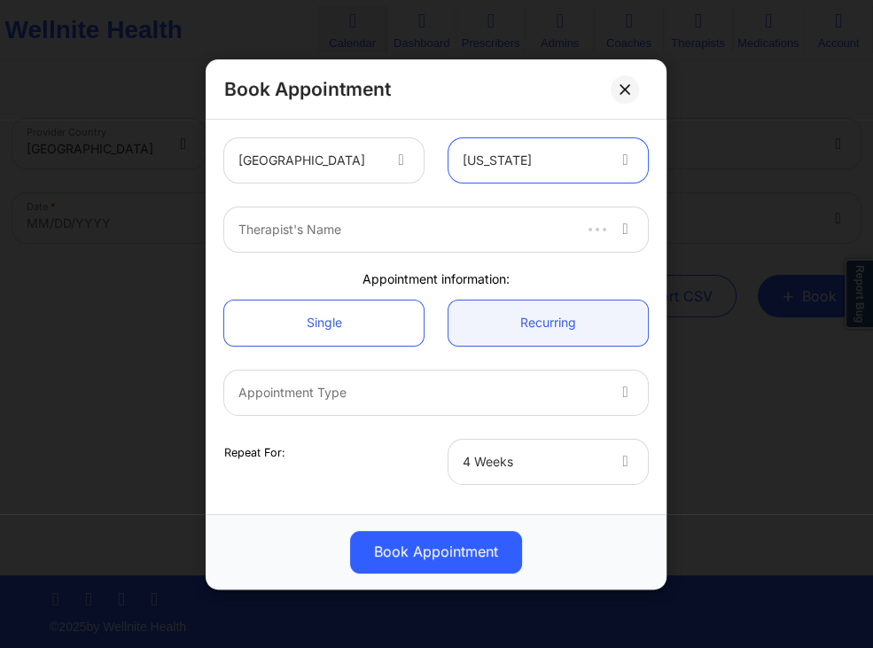
click at [413, 232] on div at bounding box center [403, 229] width 331 height 21
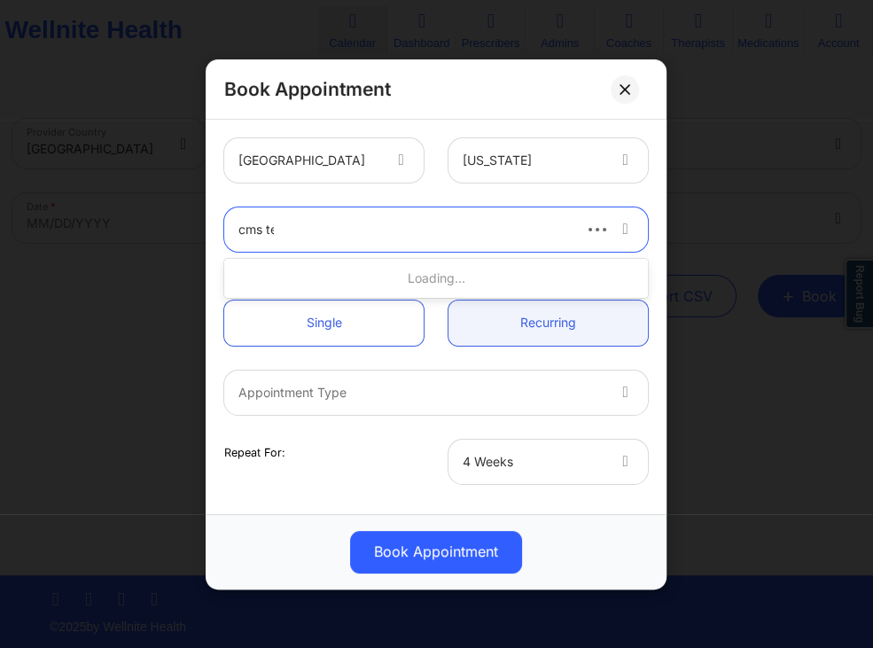
type input "cms test"
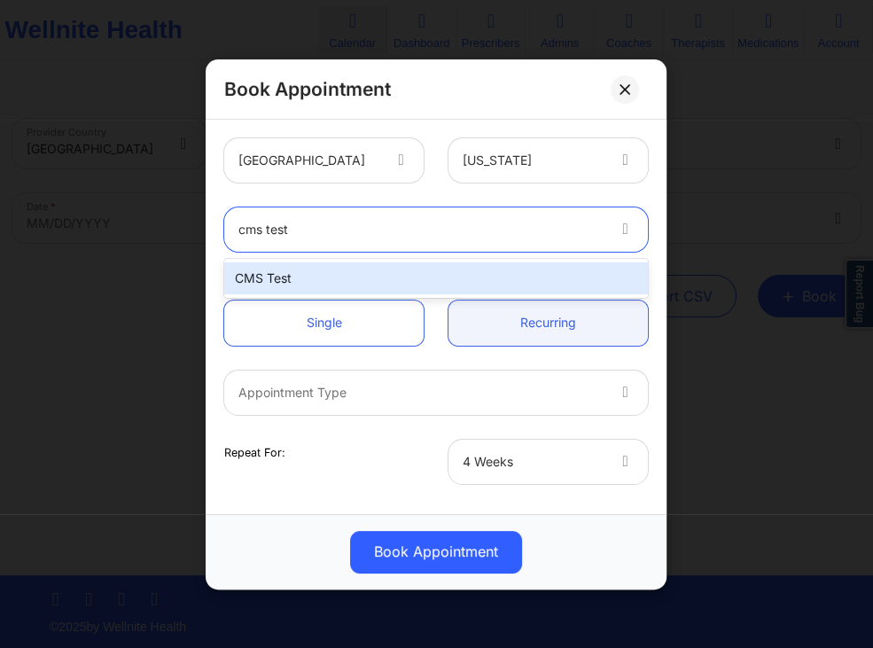
click at [346, 271] on div "CMS Test" at bounding box center [436, 278] width 424 height 32
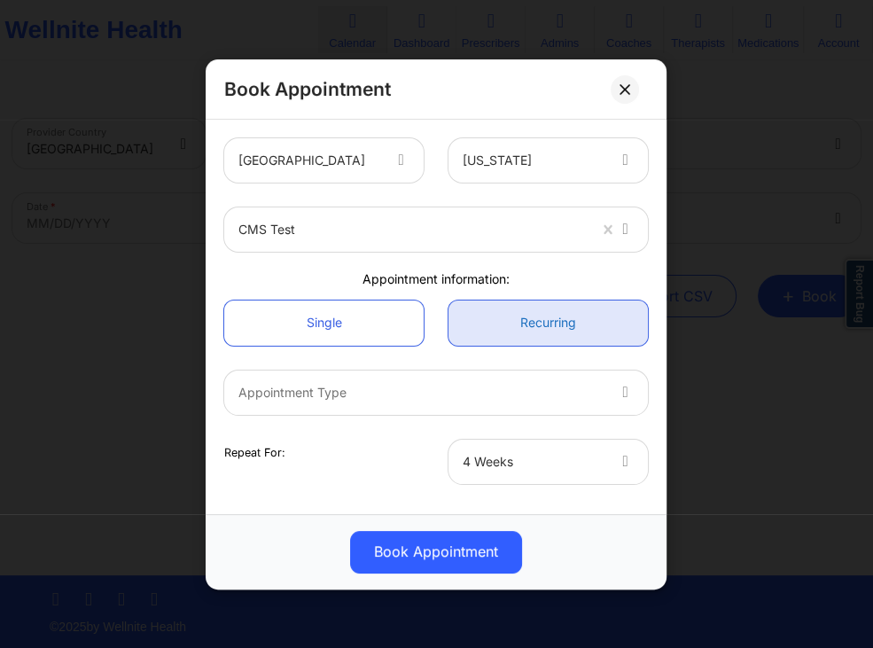
click at [478, 324] on link "Recurring" at bounding box center [548, 322] width 199 height 45
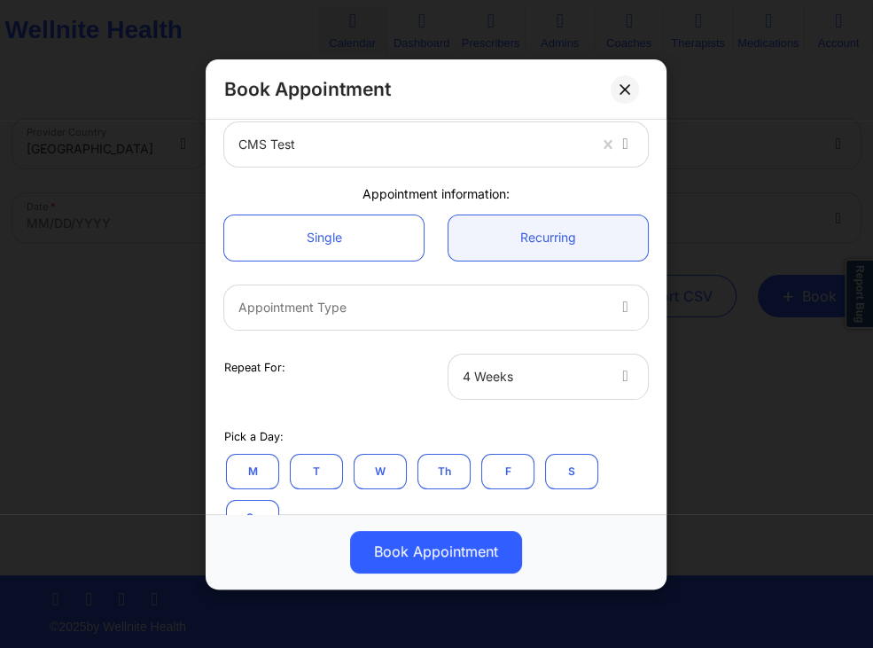
click at [464, 300] on div at bounding box center [421, 306] width 366 height 21
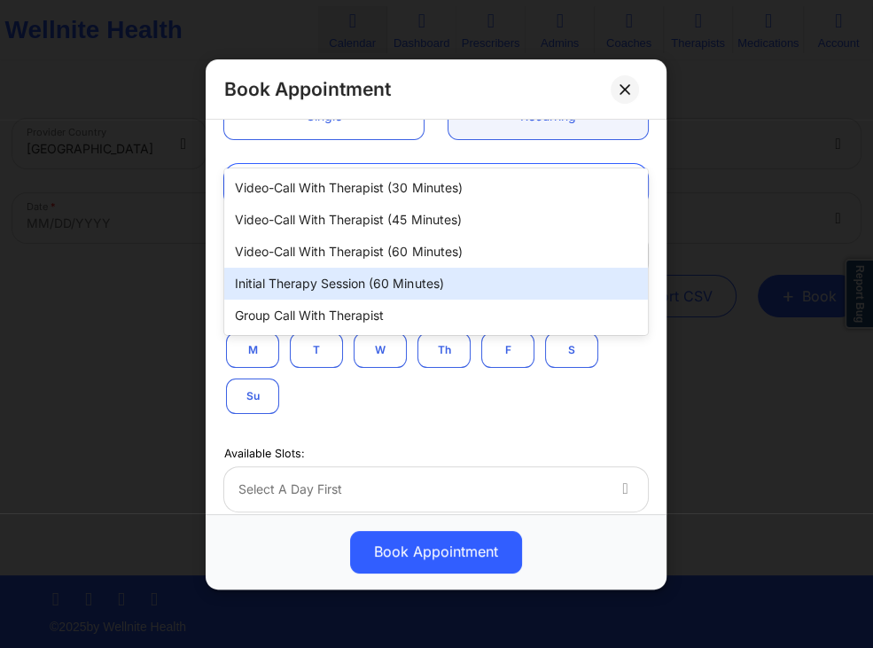
scroll to position [255, 0]
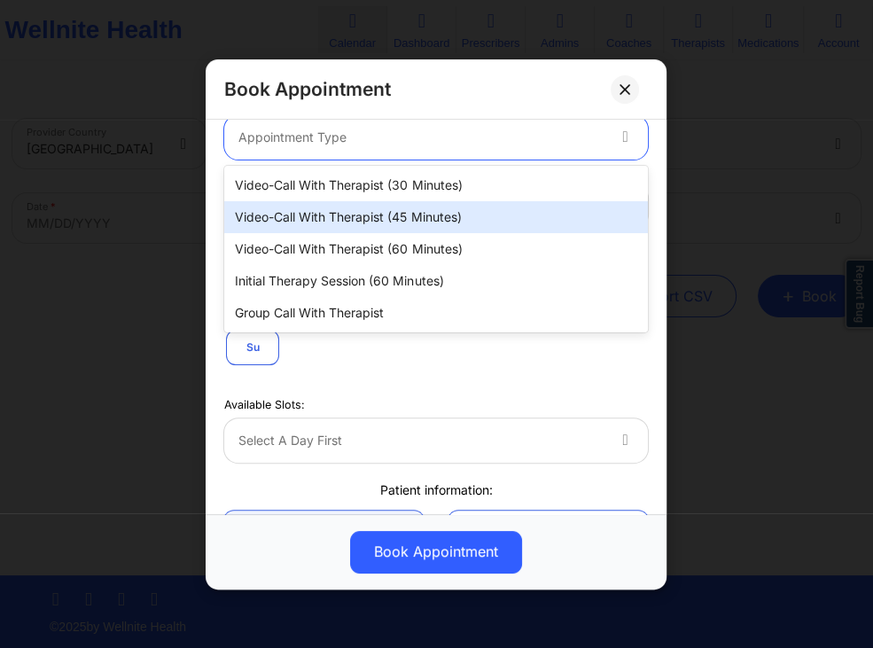
click at [411, 216] on div "Video-Call with Therapist (45 minutes)" at bounding box center [436, 217] width 424 height 32
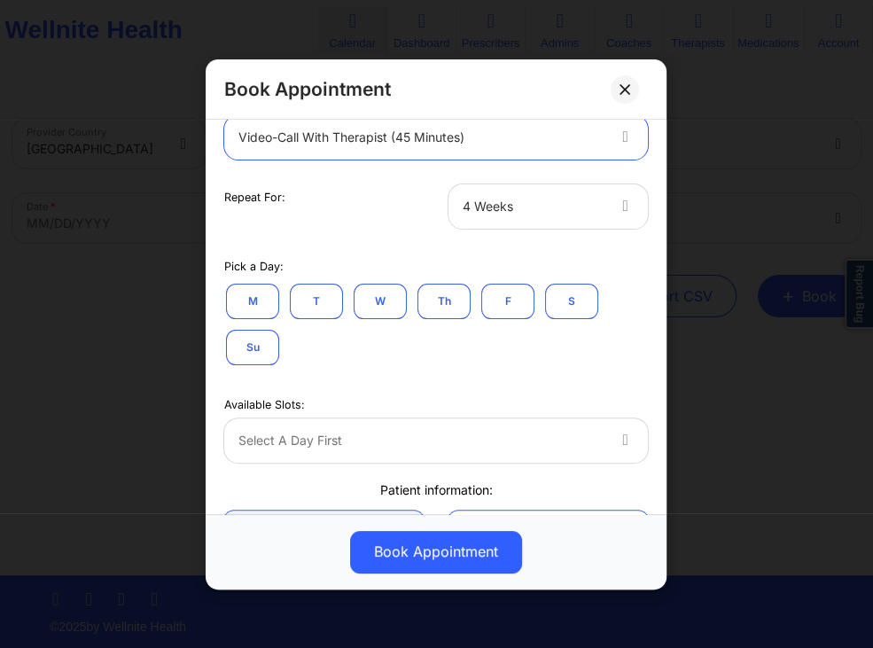
click at [504, 212] on div at bounding box center [533, 205] width 141 height 21
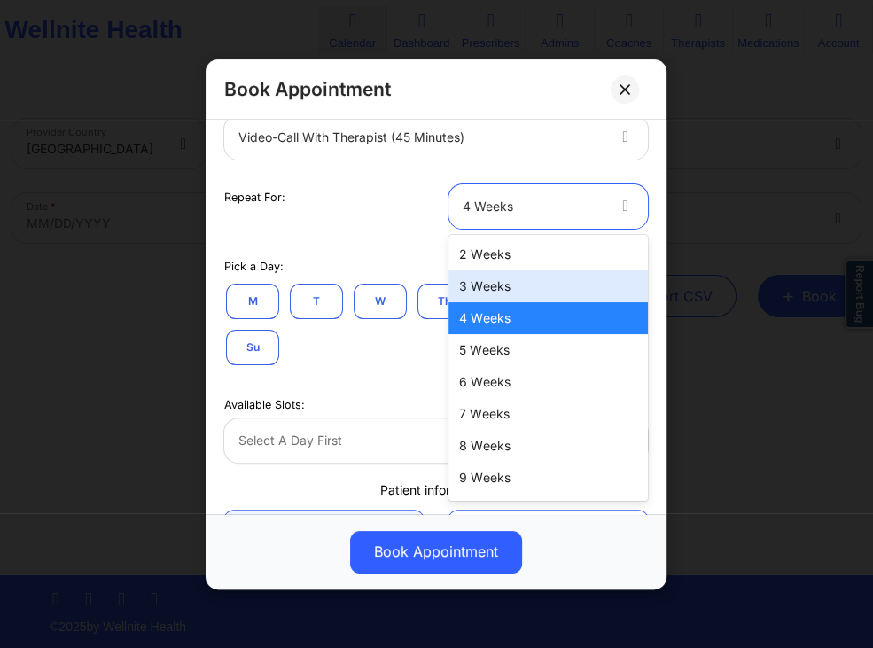
click at [488, 279] on div "3 Weeks" at bounding box center [548, 286] width 199 height 32
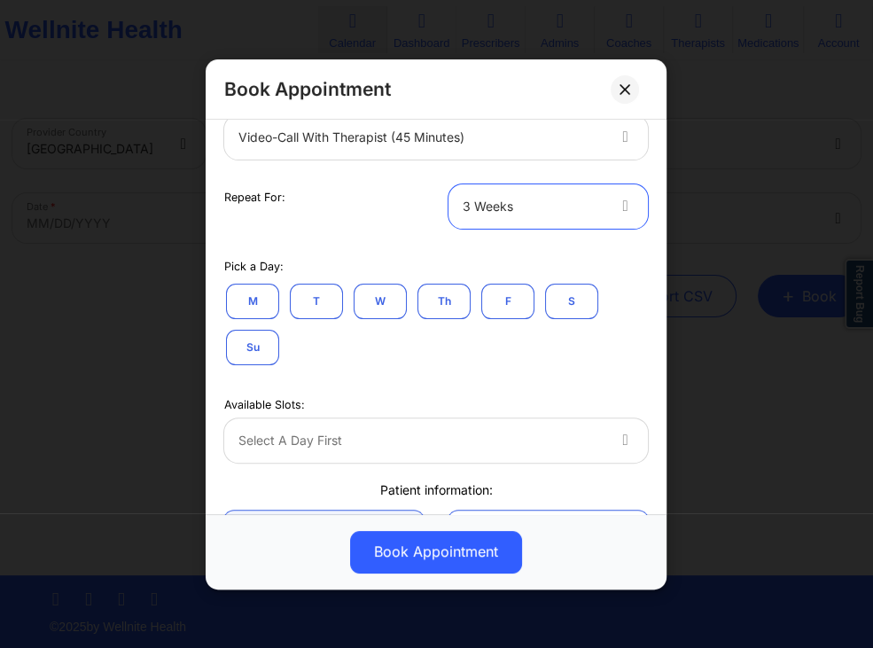
click at [392, 295] on button "W" at bounding box center [380, 300] width 53 height 35
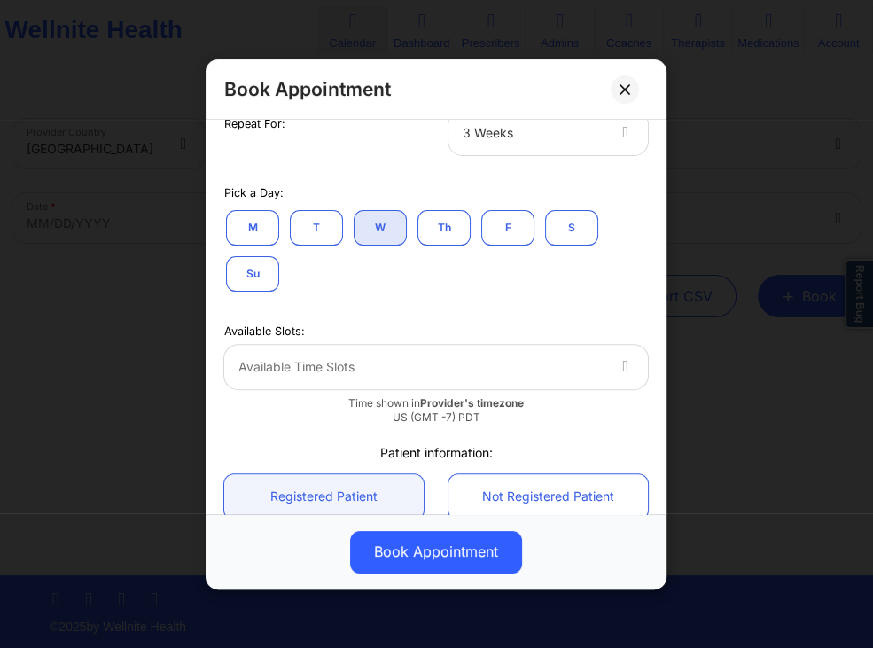
scroll to position [337, 0]
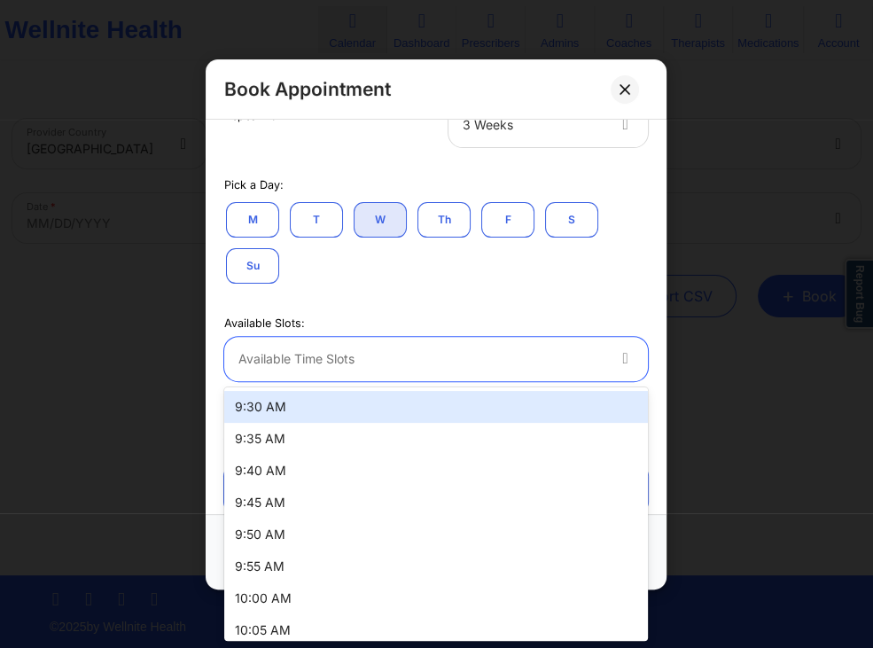
click at [566, 363] on div at bounding box center [421, 358] width 366 height 21
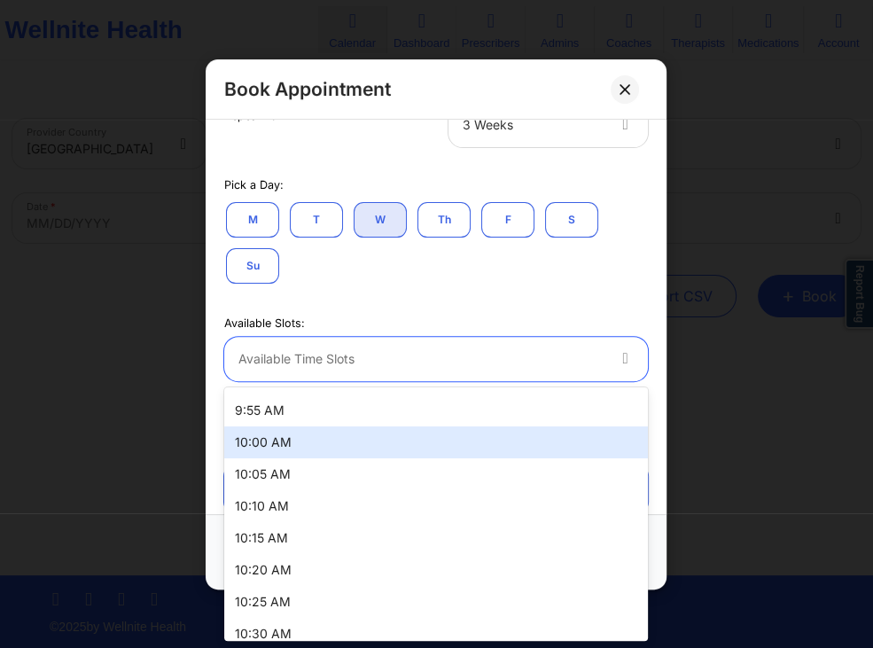
scroll to position [268, 0]
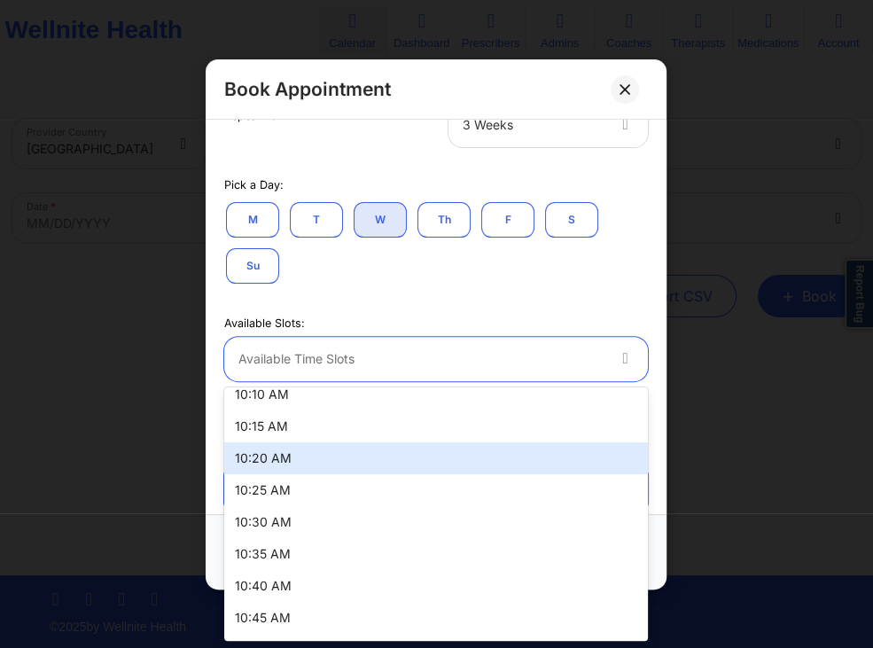
click at [318, 463] on div "10:20 AM" at bounding box center [436, 458] width 424 height 32
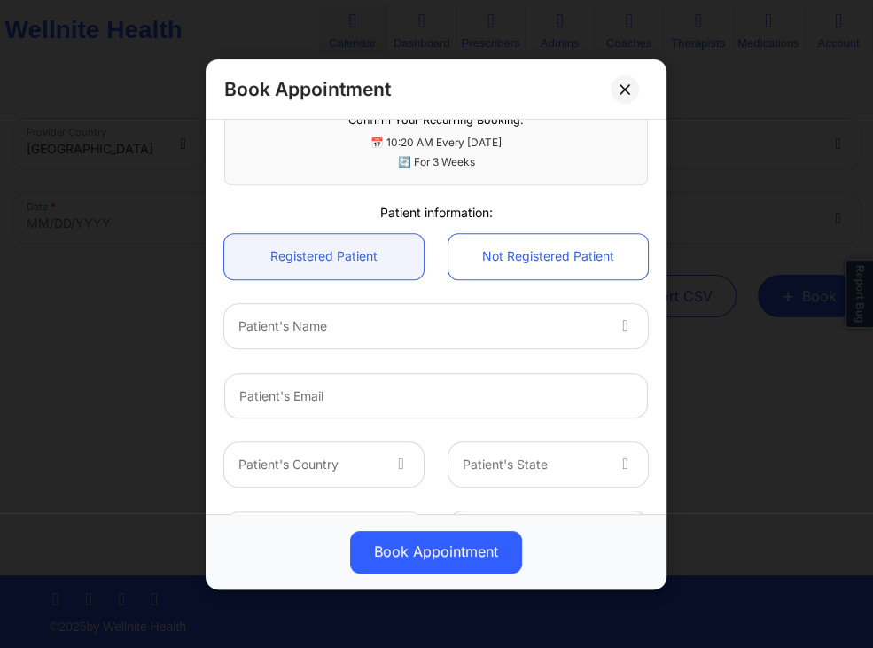
scroll to position [762, 0]
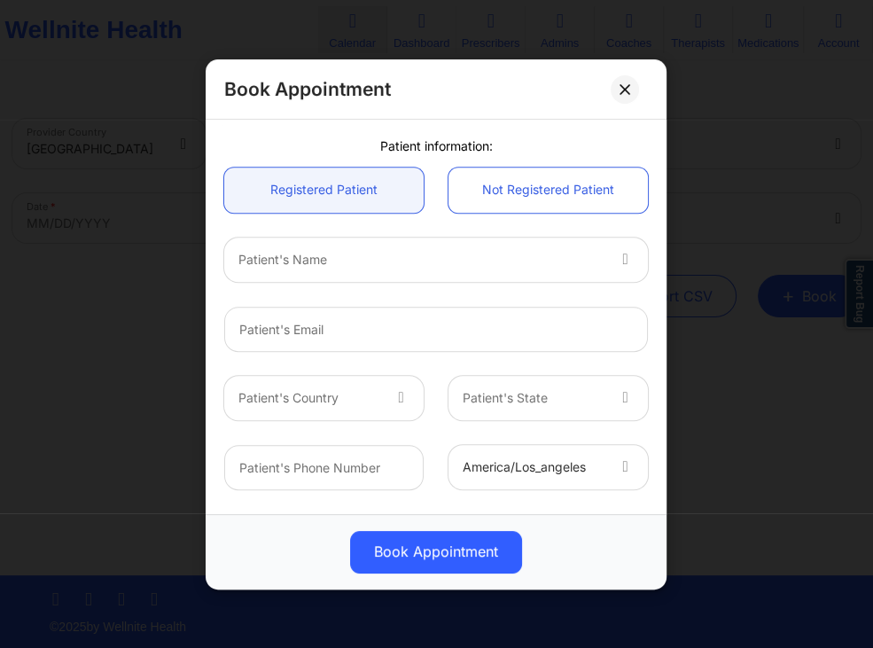
click at [488, 270] on div "Patient's Name" at bounding box center [415, 259] width 382 height 44
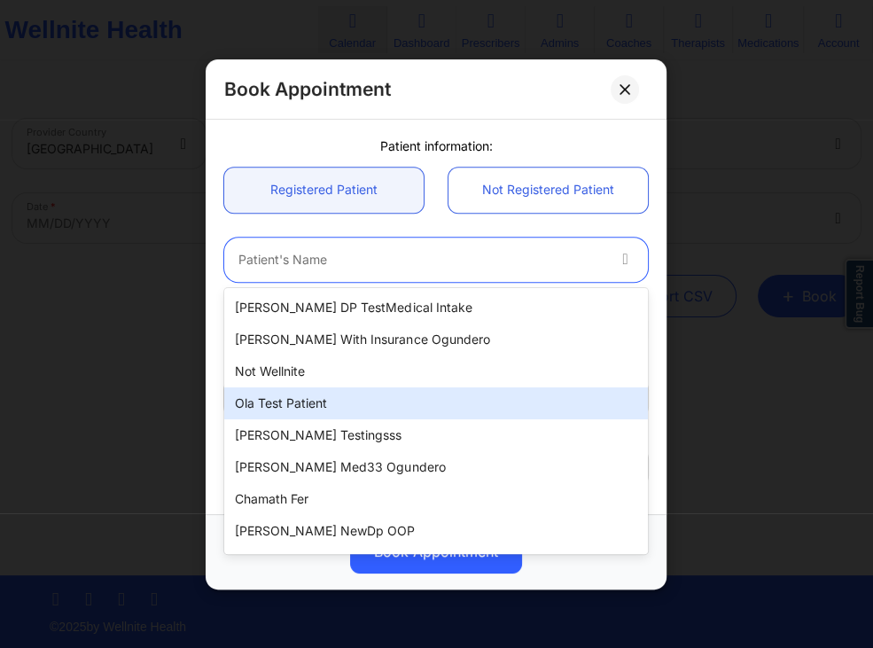
click at [290, 403] on div "Ola test patient" at bounding box center [436, 403] width 424 height 32
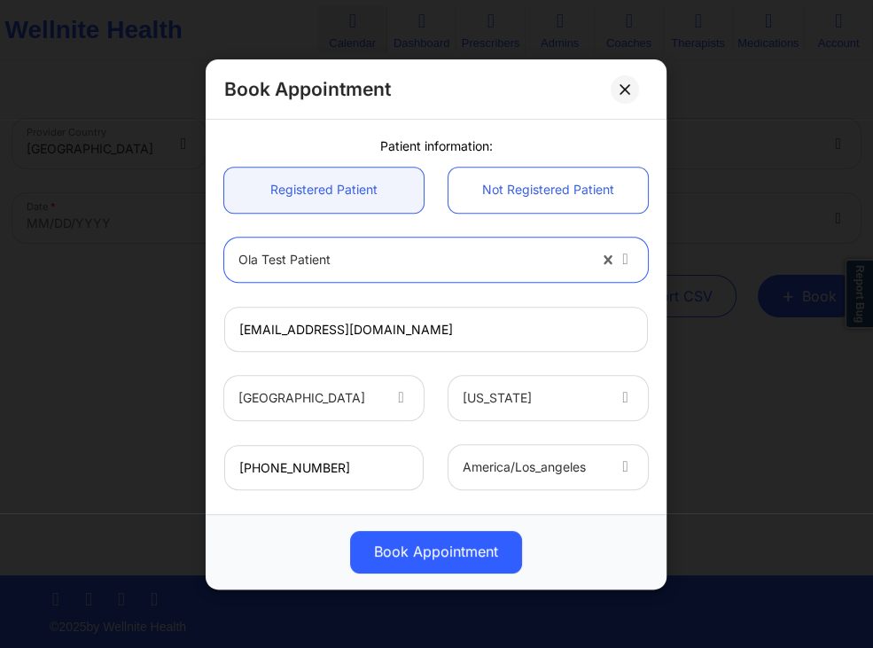
type input "[EMAIL_ADDRESS][DOMAIN_NAME]"
type input "[PHONE_NUMBER]"
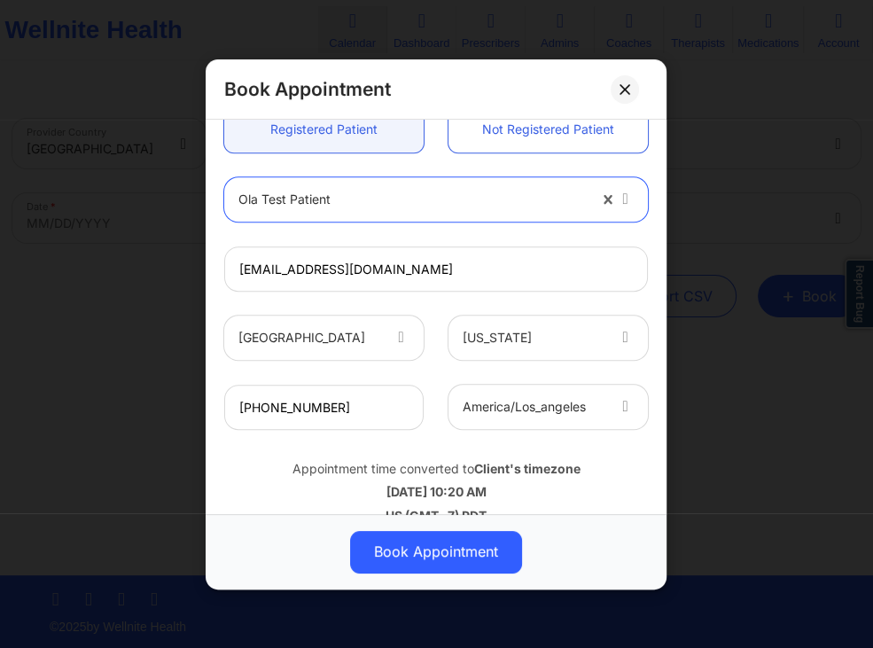
scroll to position [848, 0]
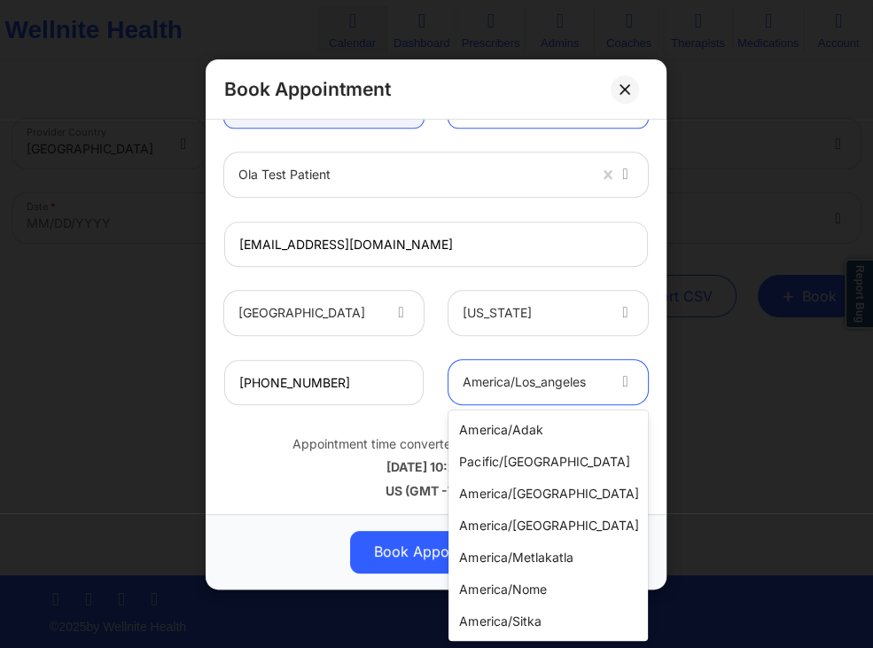
click at [559, 385] on div at bounding box center [535, 381] width 142 height 21
click at [535, 436] on div "america/adak" at bounding box center [548, 430] width 199 height 32
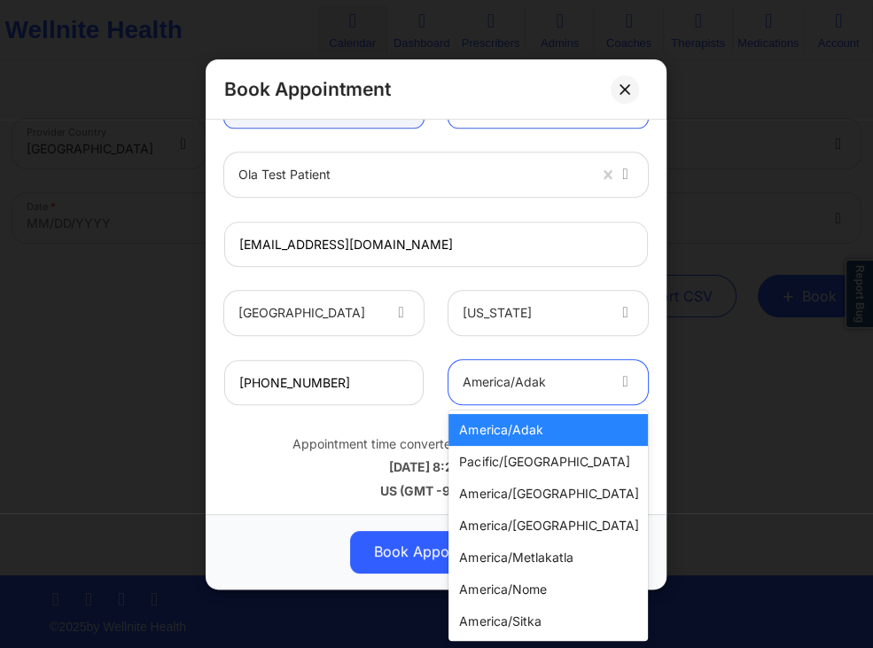
click at [624, 385] on icon at bounding box center [626, 378] width 18 height 15
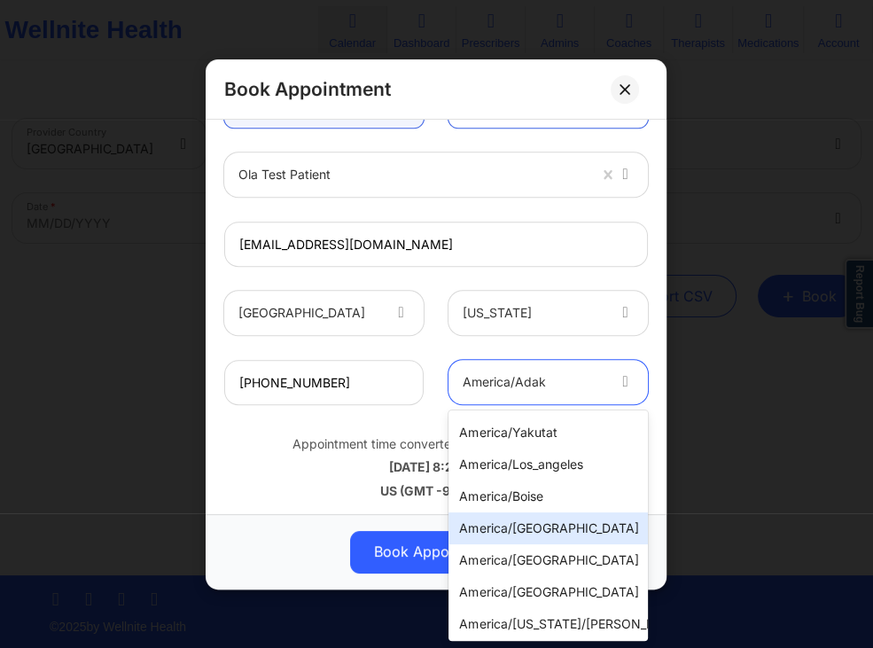
scroll to position [268, 0]
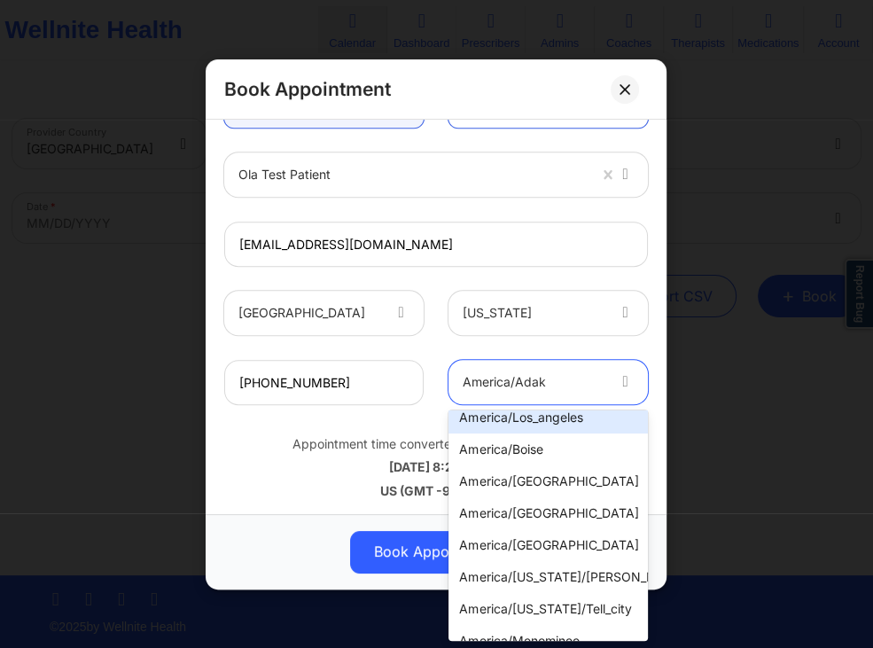
click at [511, 425] on div "america/los_angeles" at bounding box center [548, 418] width 199 height 32
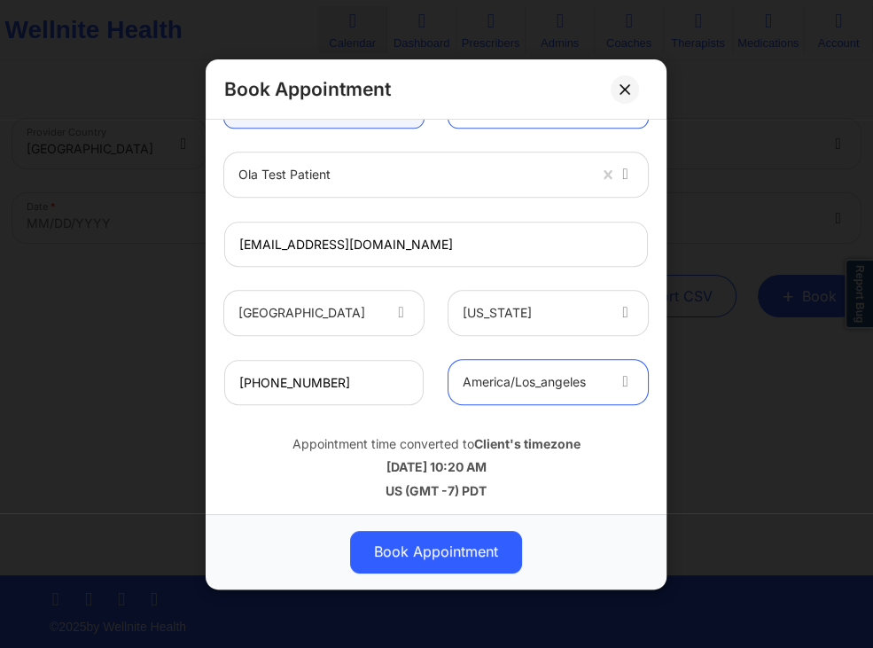
click at [512, 468] on div "[DATE] 10:20 AM" at bounding box center [436, 467] width 424 height 18
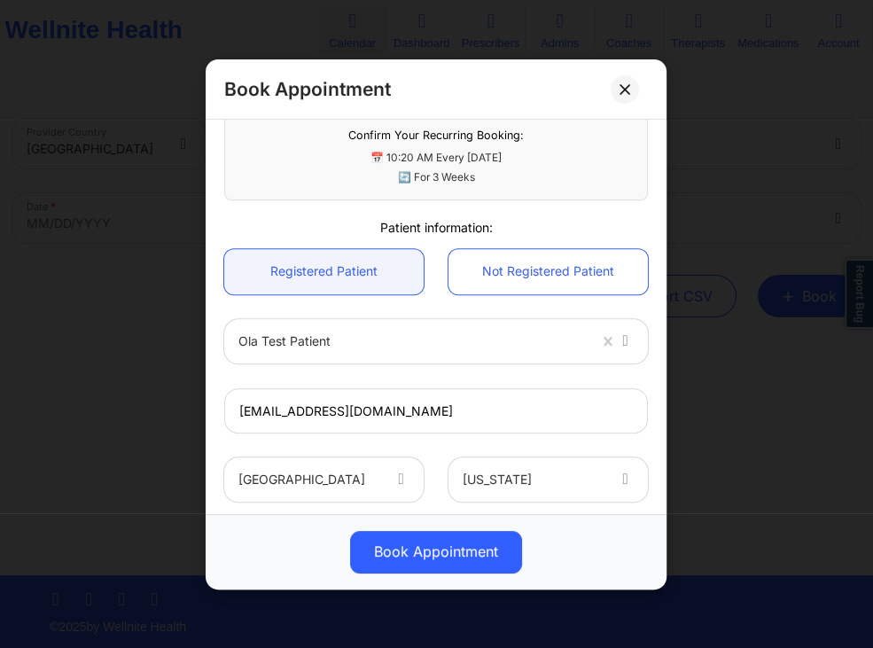
scroll to position [851, 0]
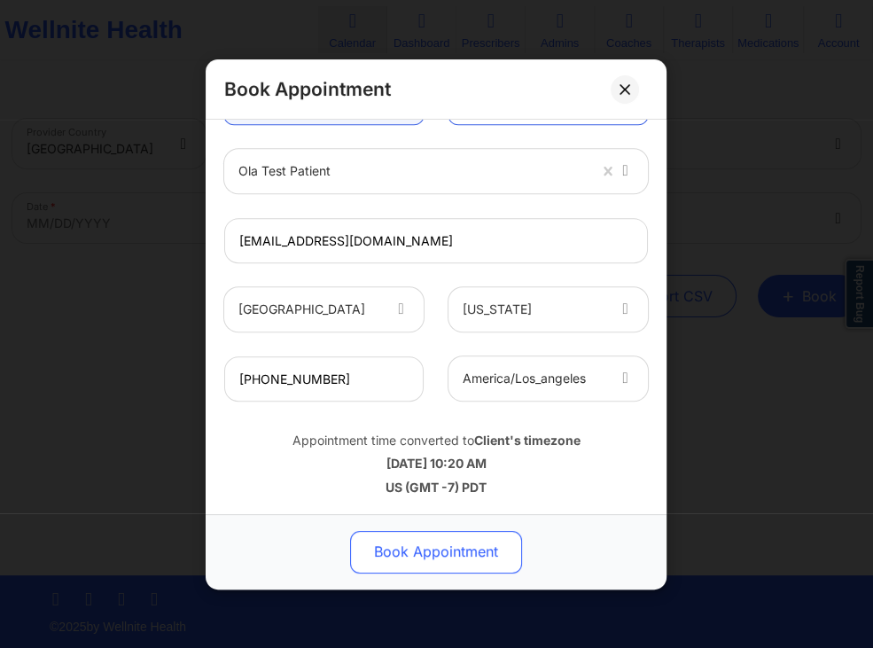
click at [429, 543] on button "Book Appointment" at bounding box center [436, 551] width 172 height 43
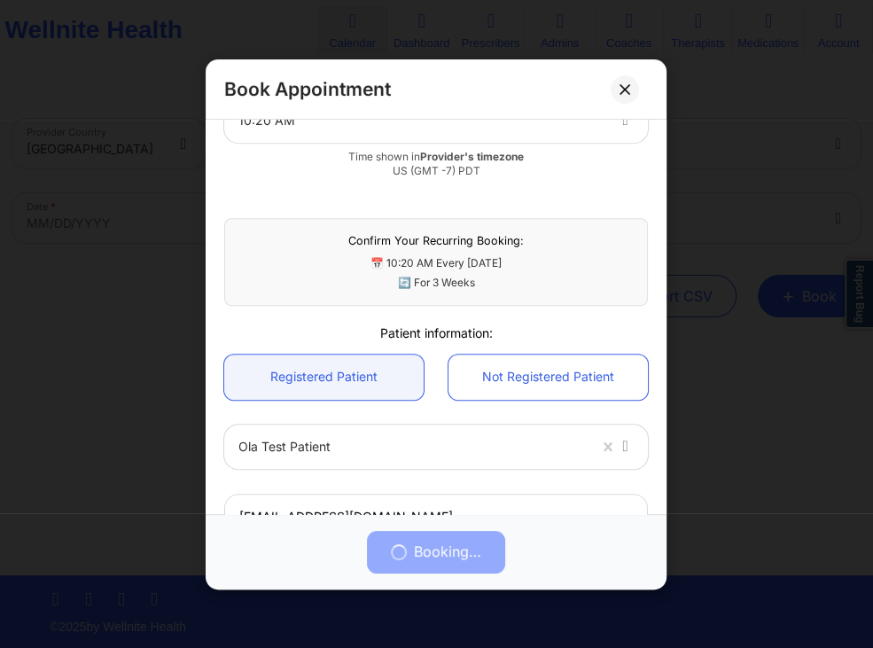
scroll to position [681, 0]
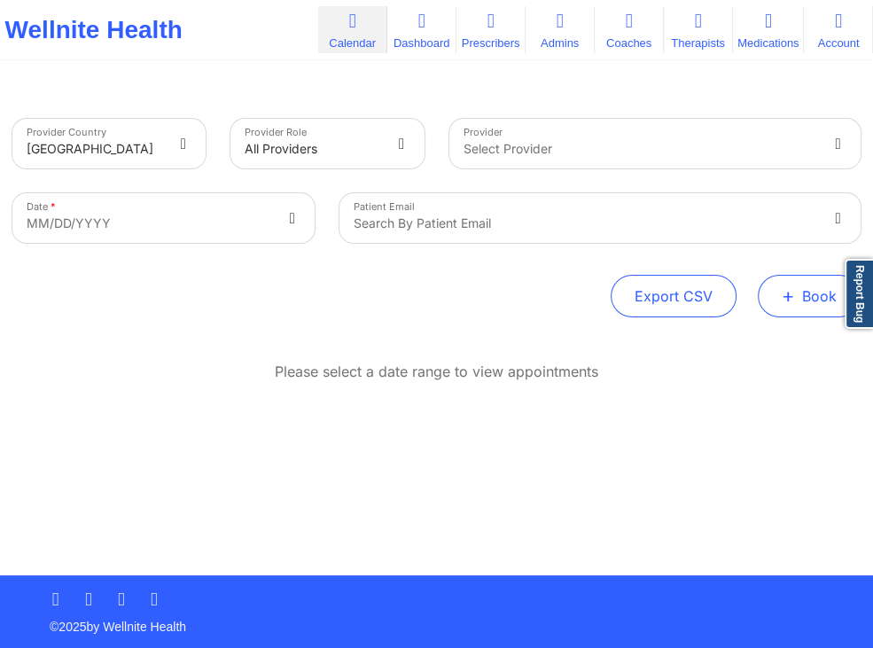
click at [800, 303] on button "+ Book" at bounding box center [809, 296] width 103 height 43
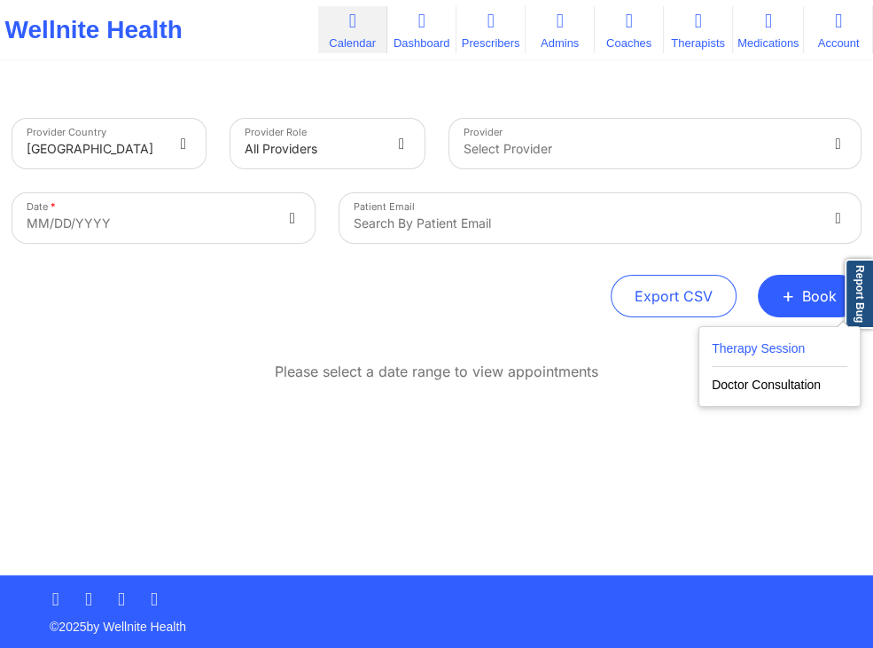
click at [747, 346] on button "Therapy Session" at bounding box center [780, 352] width 136 height 29
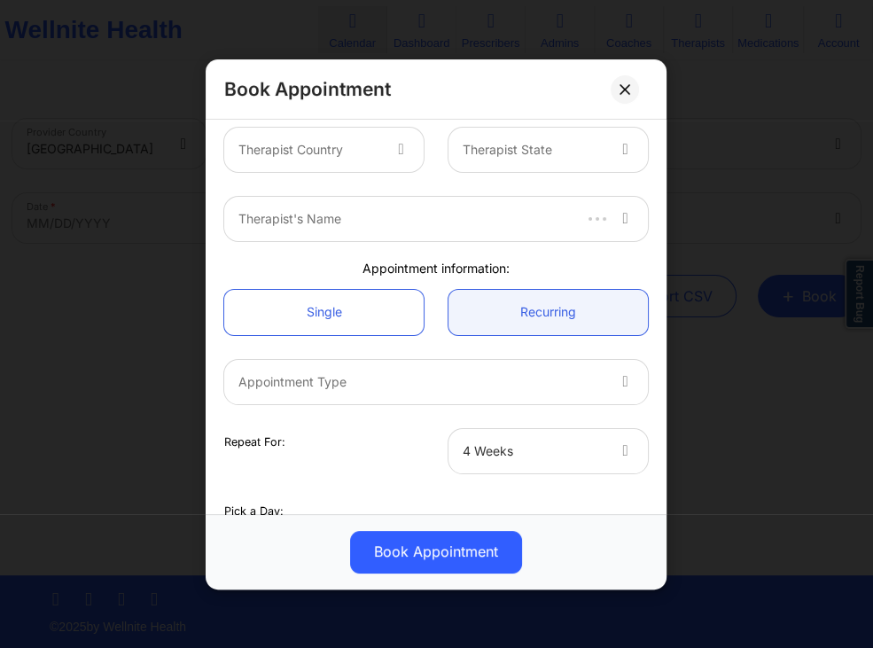
scroll to position [0, 0]
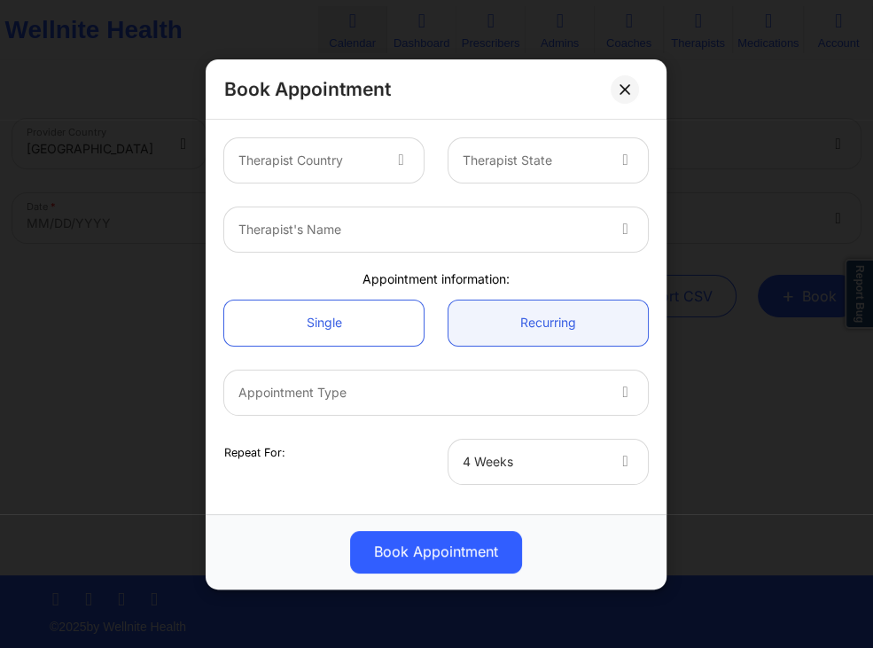
click at [563, 161] on div at bounding box center [535, 160] width 142 height 21
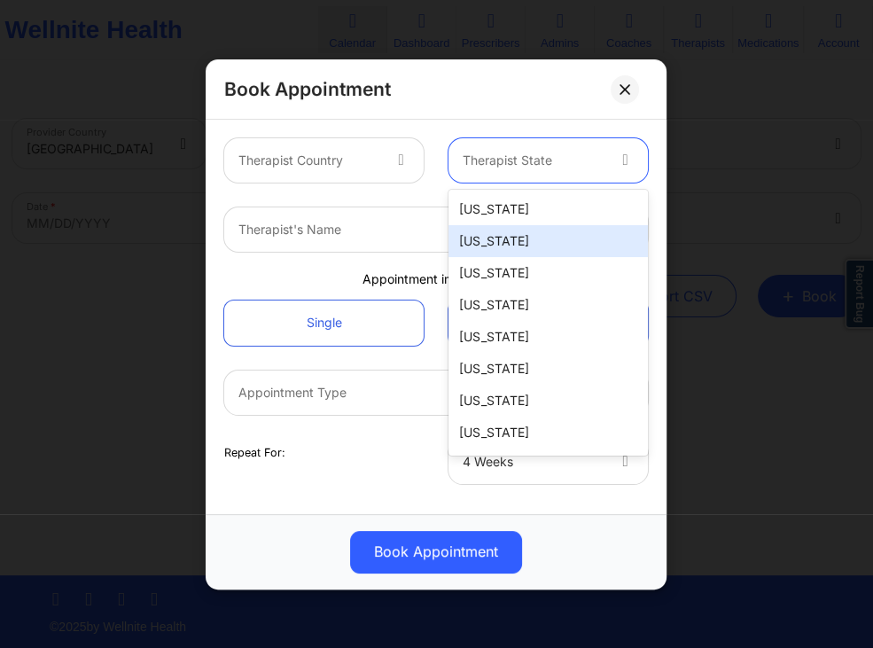
click at [487, 234] on div "[US_STATE]" at bounding box center [548, 241] width 199 height 32
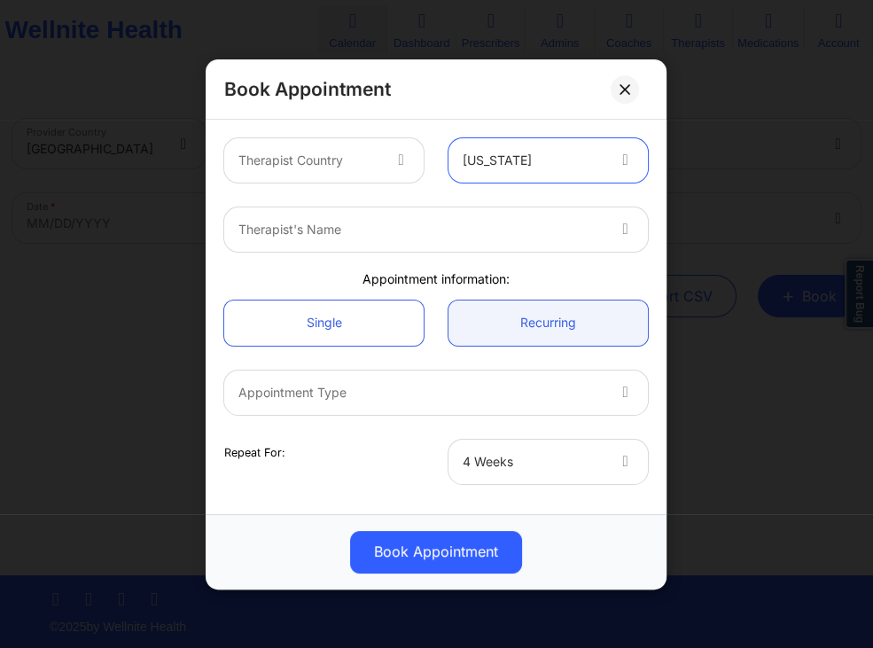
click at [379, 162] on div at bounding box center [309, 160] width 142 height 21
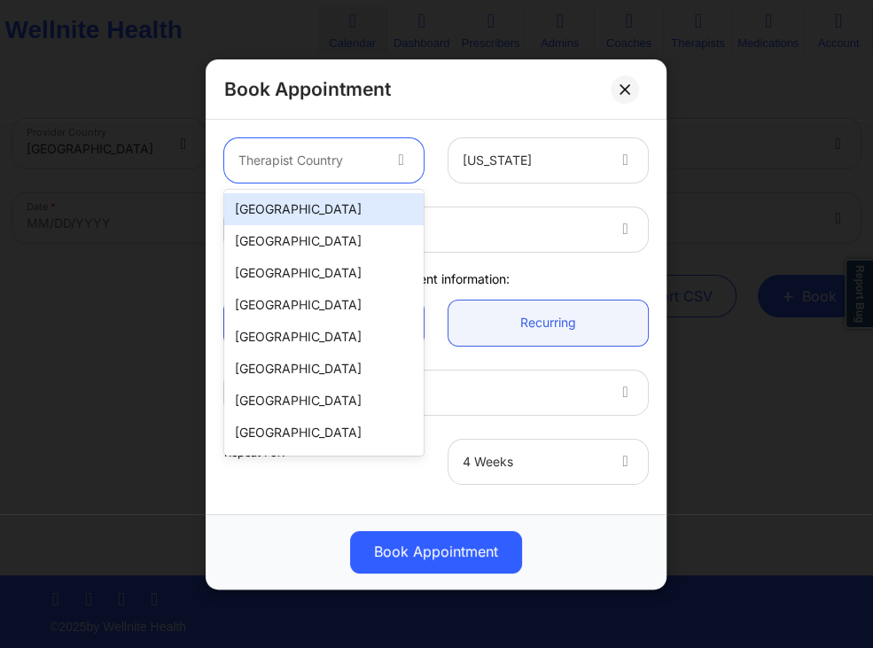
click at [372, 205] on div "[GEOGRAPHIC_DATA]" at bounding box center [323, 209] width 199 height 32
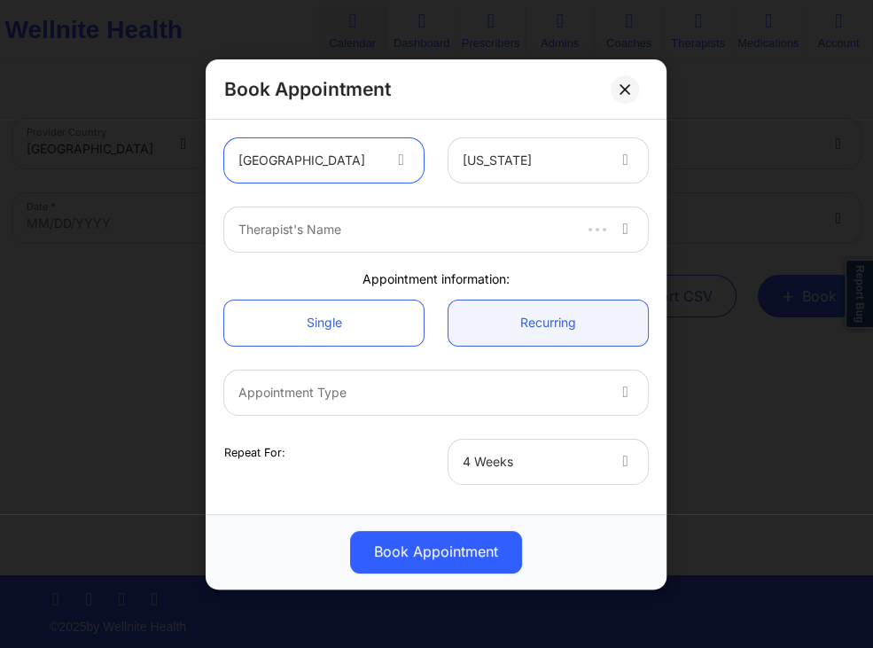
click at [410, 238] on div at bounding box center [403, 229] width 331 height 21
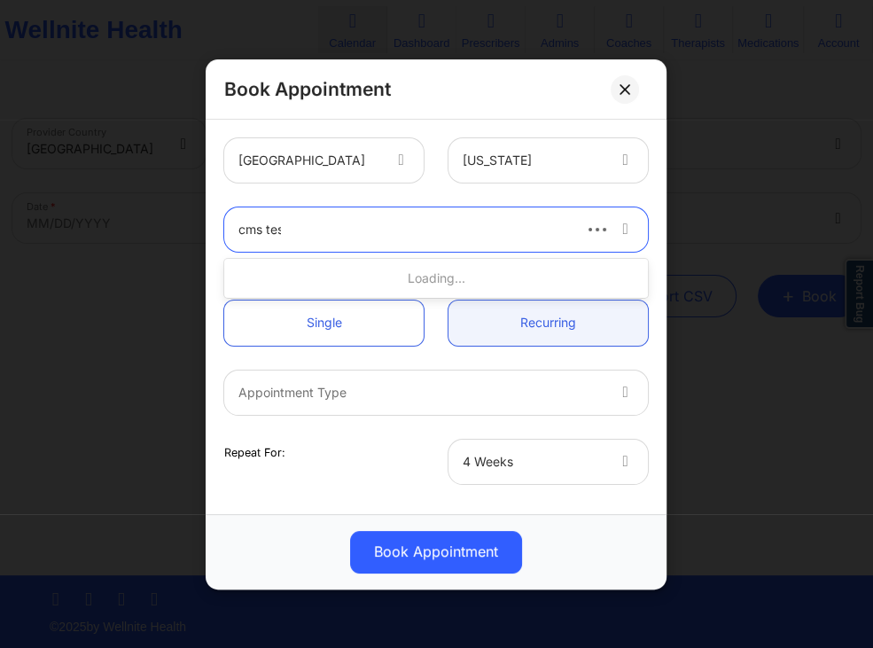
type input "cms test"
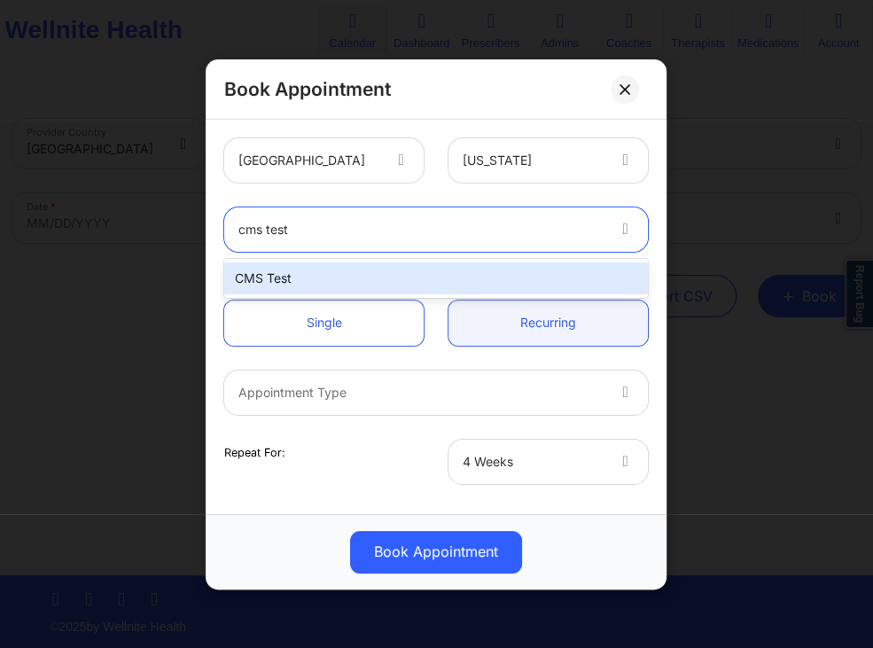
click at [371, 280] on div "CMS Test" at bounding box center [436, 278] width 424 height 32
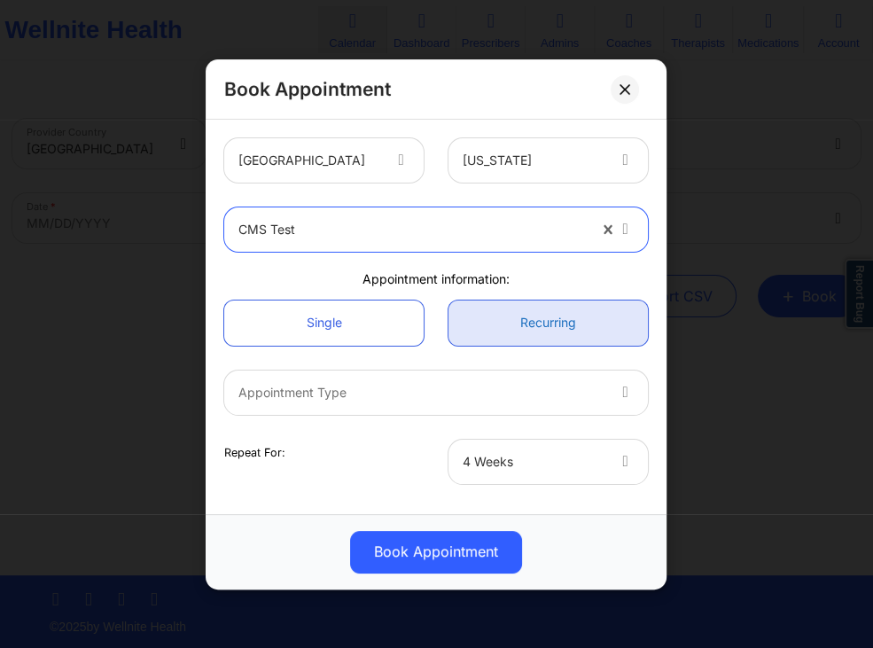
click at [501, 318] on link "Recurring" at bounding box center [548, 322] width 199 height 45
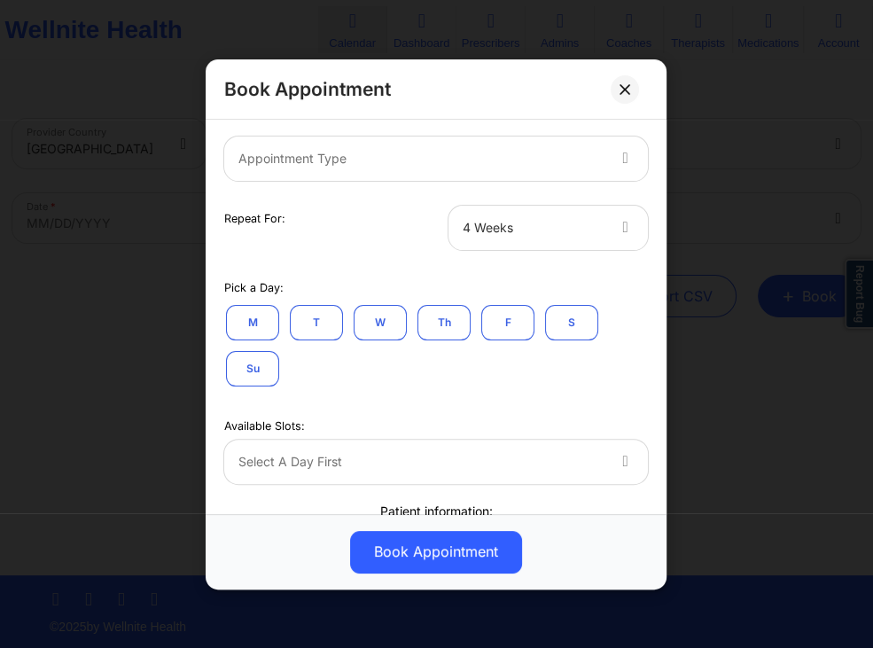
scroll to position [255, 0]
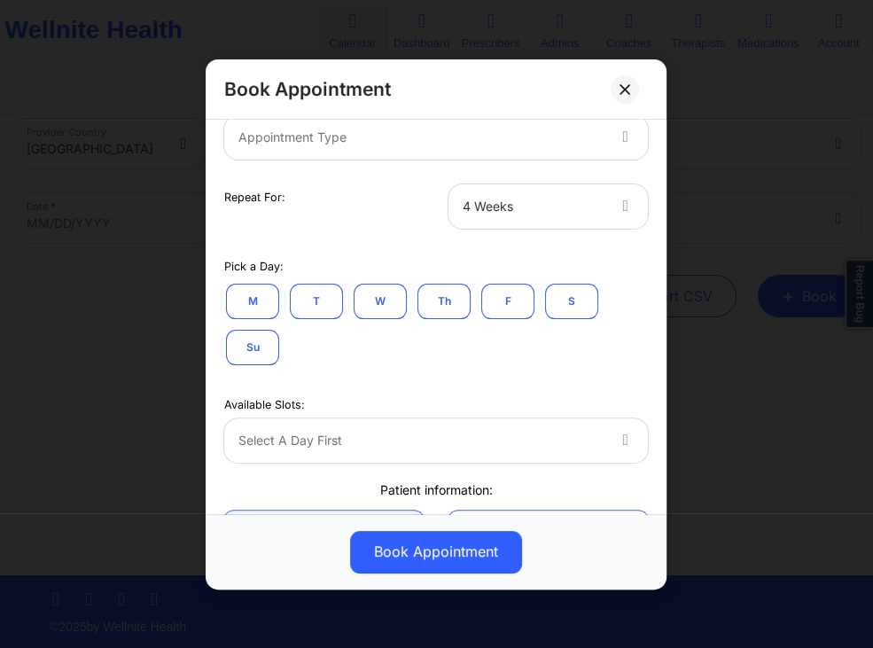
click at [512, 147] on div at bounding box center [421, 136] width 366 height 21
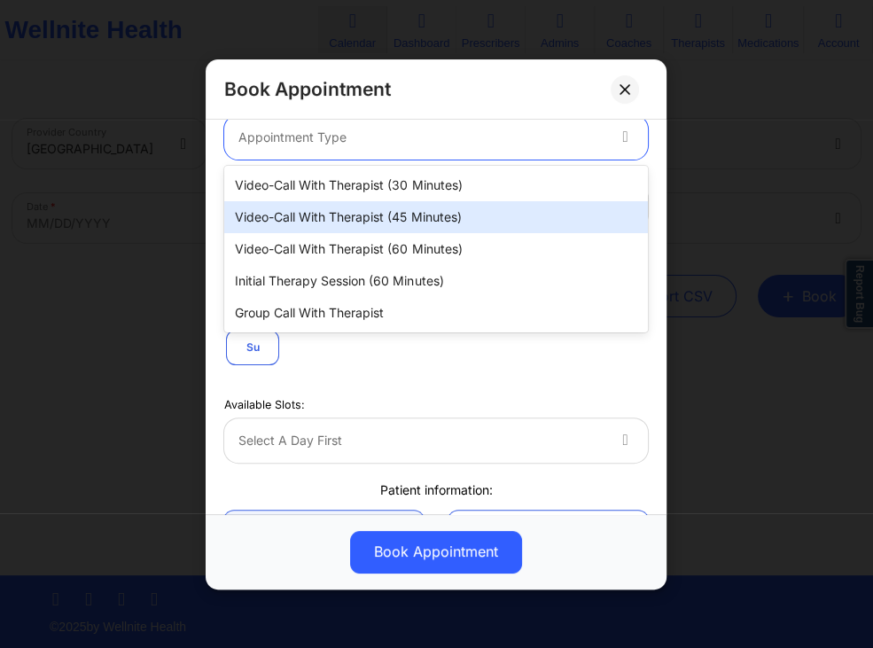
click at [424, 207] on div "Video-Call with Therapist (45 minutes)" at bounding box center [436, 217] width 424 height 32
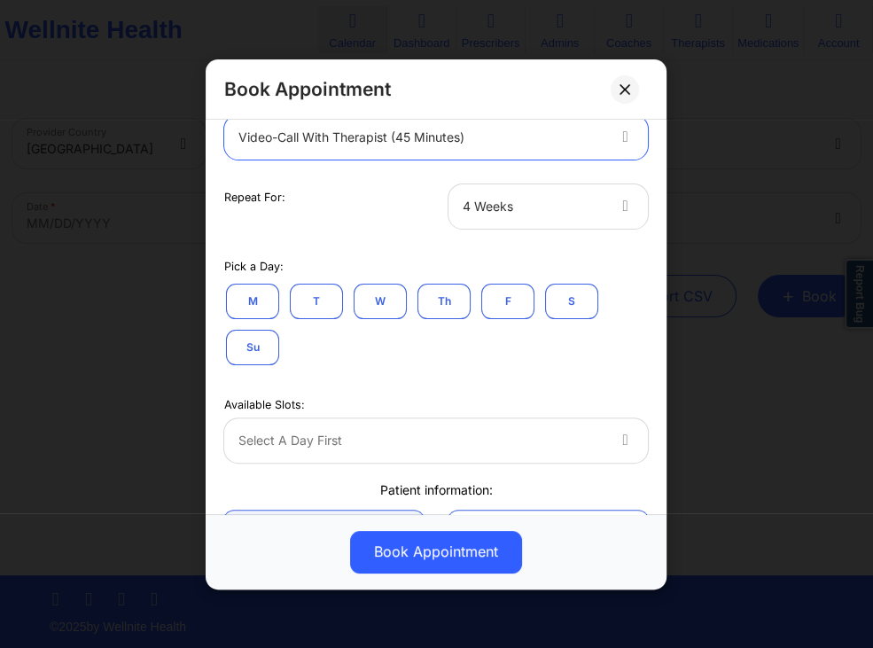
click at [533, 206] on div at bounding box center [533, 205] width 141 height 21
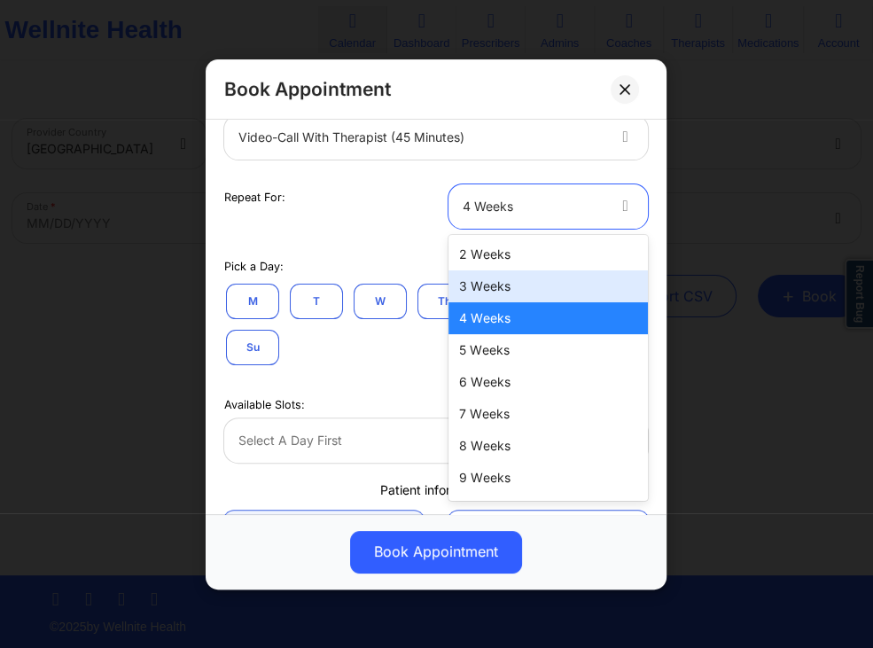
click at [491, 291] on div "3 Weeks" at bounding box center [548, 286] width 199 height 32
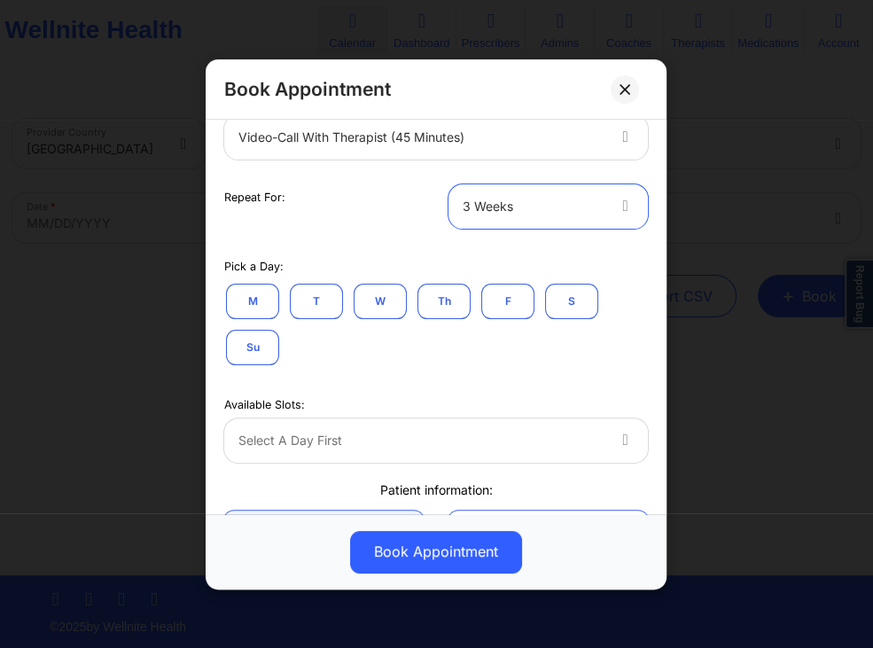
click at [389, 300] on button "W" at bounding box center [380, 300] width 53 height 35
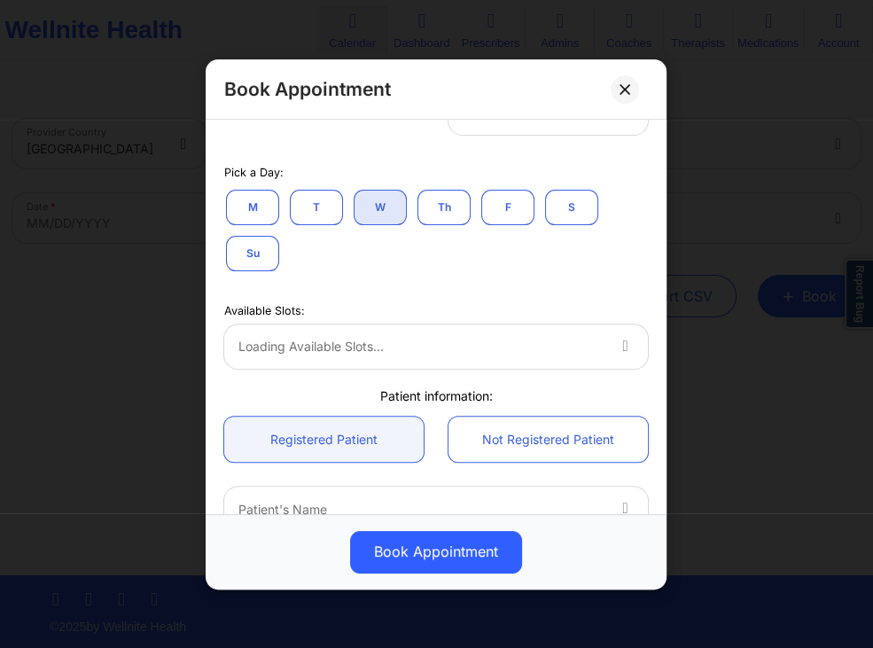
scroll to position [426, 0]
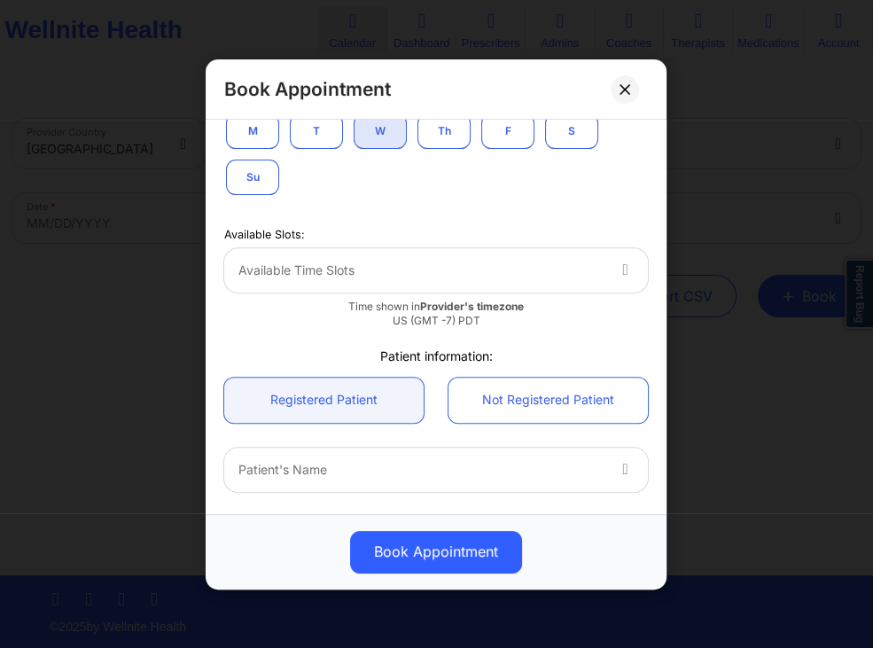
click at [569, 261] on div at bounding box center [421, 270] width 366 height 21
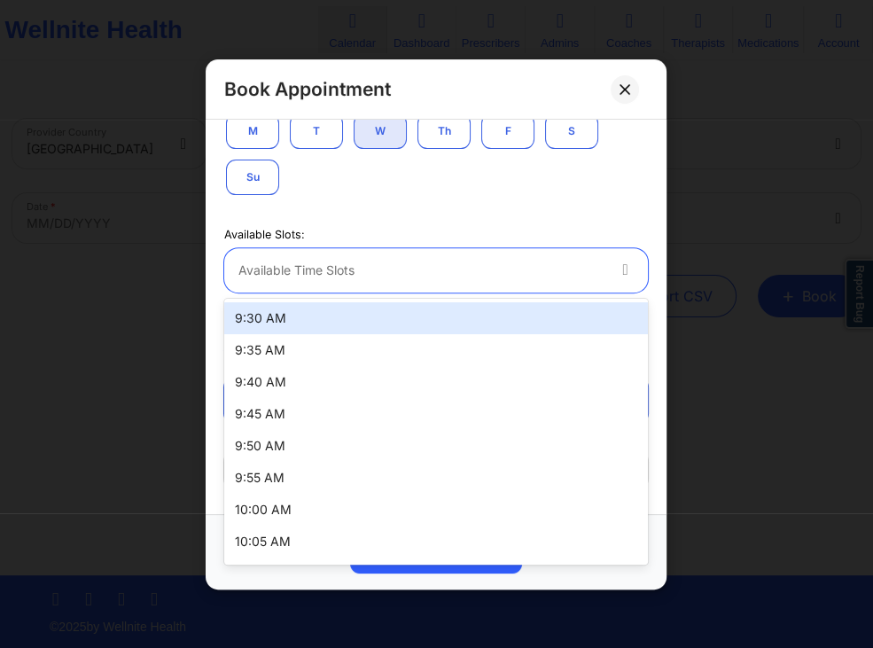
click at [412, 314] on div "9:30 AM" at bounding box center [436, 318] width 424 height 32
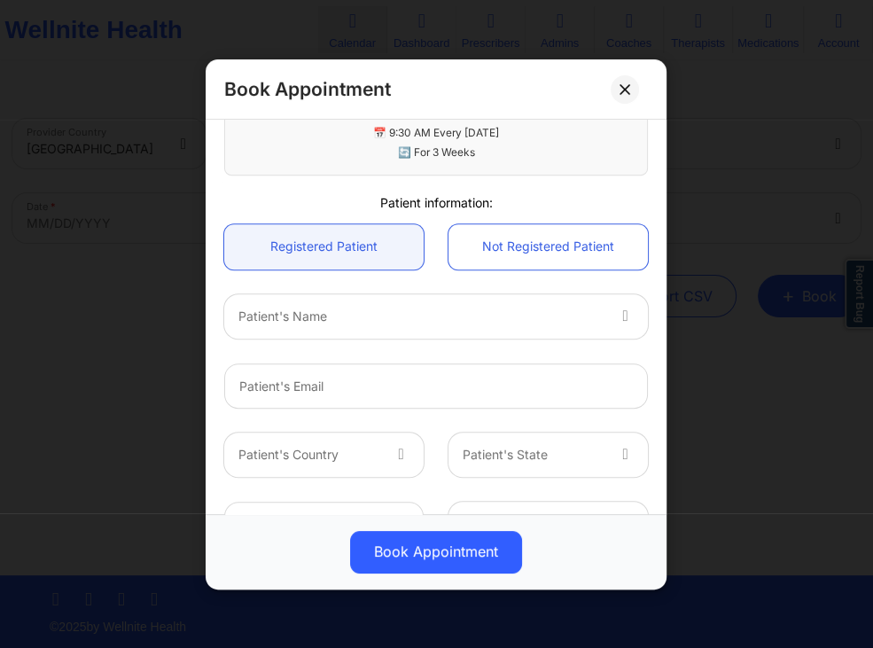
scroll to position [766, 0]
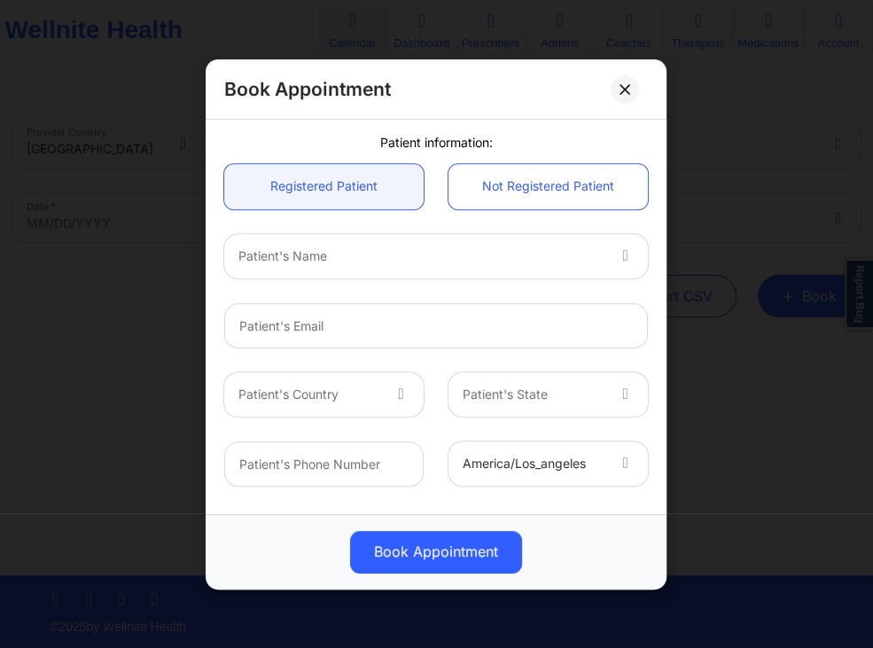
click at [559, 264] on div at bounding box center [421, 255] width 366 height 21
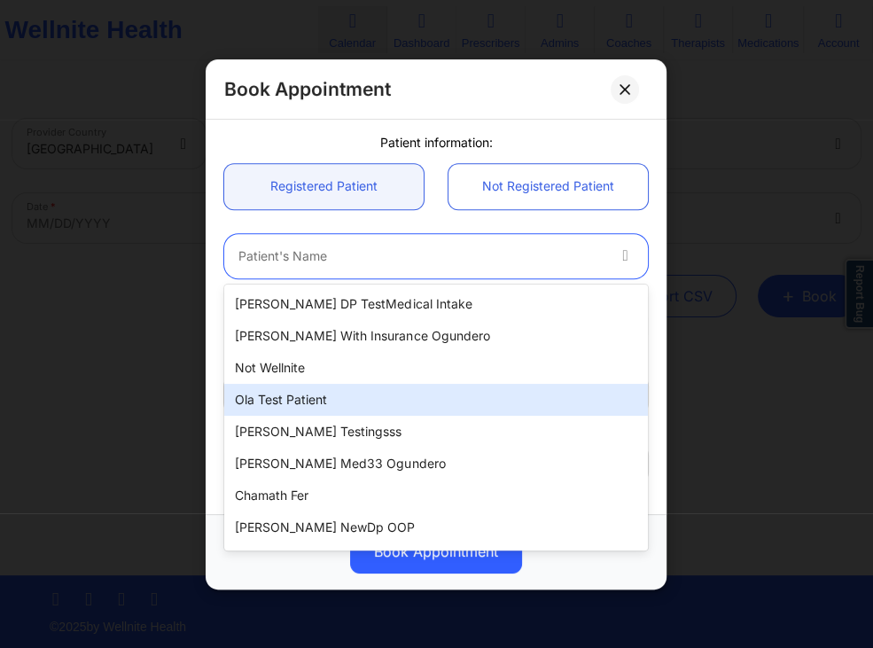
click at [367, 392] on div "Ola test patient" at bounding box center [436, 400] width 424 height 32
type input "[EMAIL_ADDRESS][DOMAIN_NAME]"
type input "[PHONE_NUMBER]"
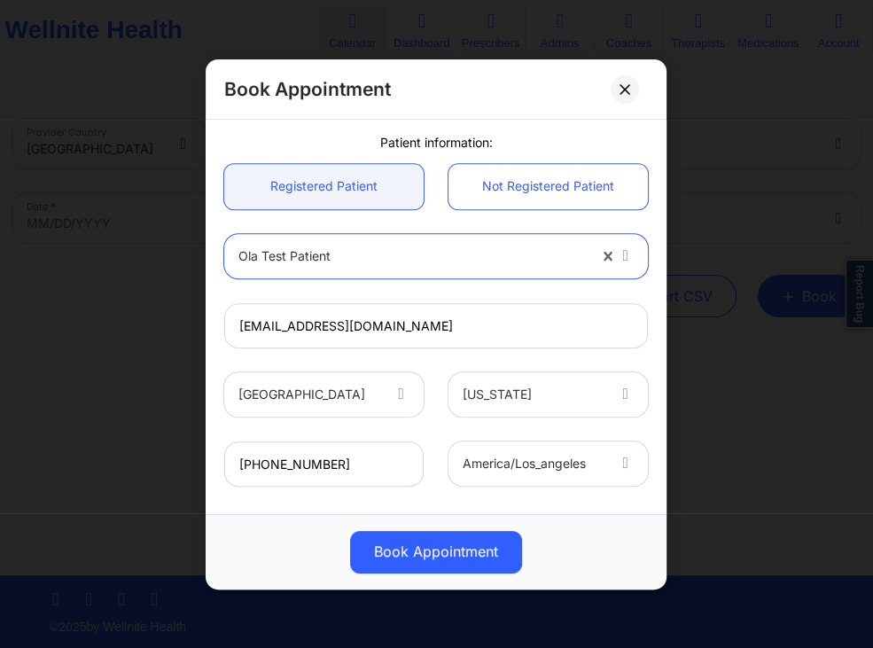
scroll to position [851, 0]
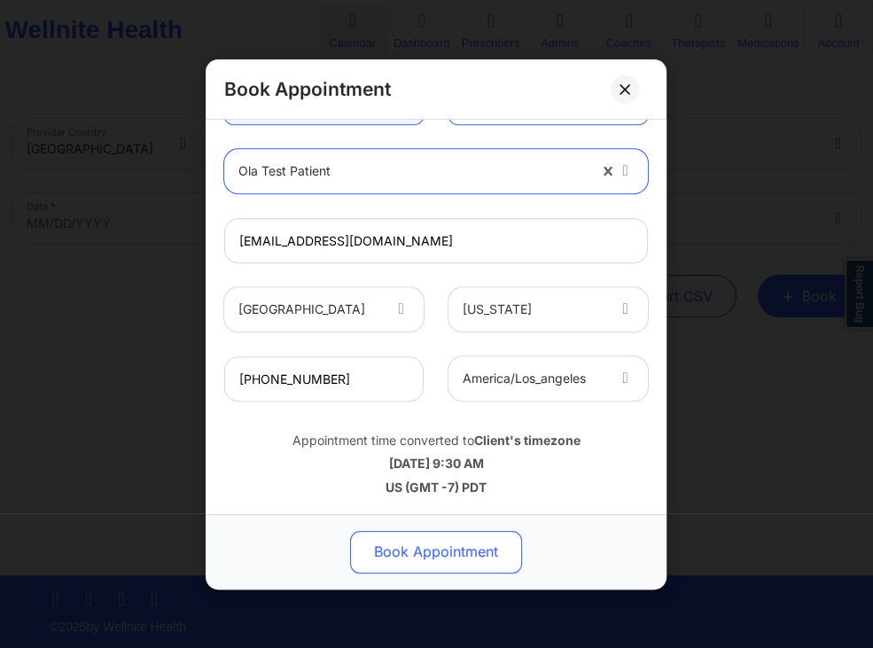
click at [471, 546] on button "Book Appointment" at bounding box center [436, 551] width 172 height 43
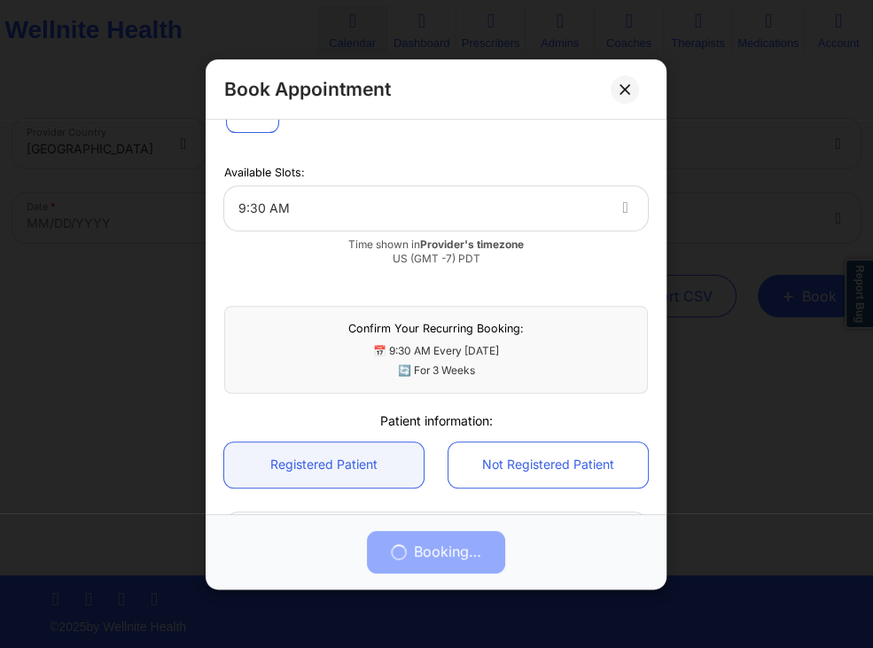
scroll to position [511, 0]
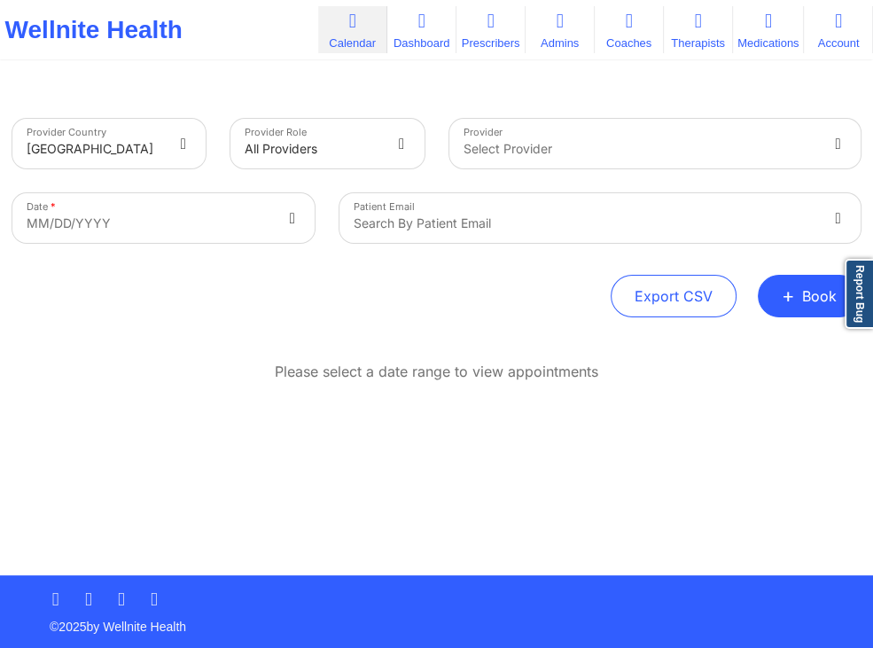
click at [357, 33] on link "Calendar" at bounding box center [352, 29] width 69 height 47
click at [503, 163] on div "Select Provider" at bounding box center [634, 144] width 370 height 50
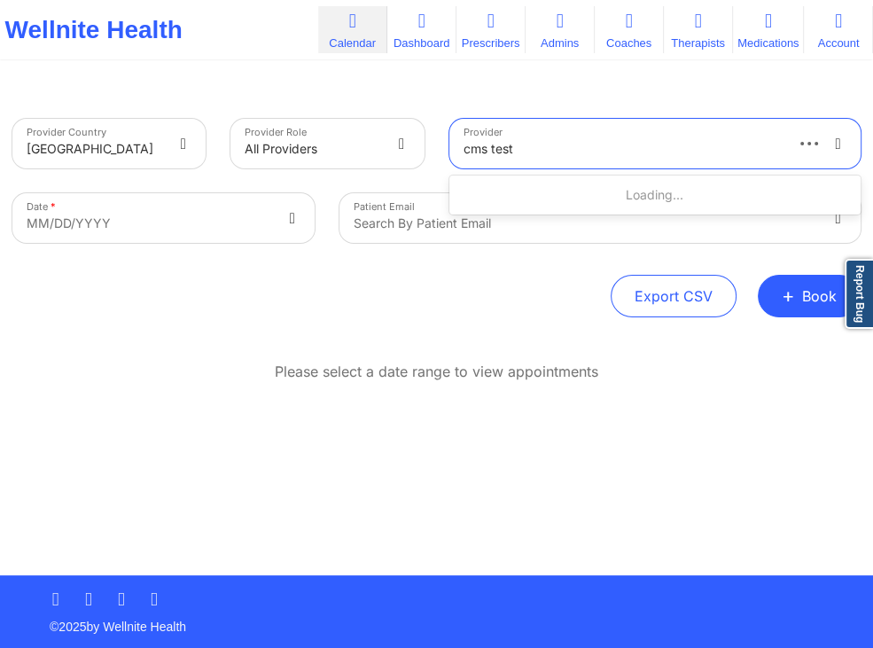
type input "cms test"
click at [646, 151] on div at bounding box center [641, 148] width 354 height 21
type input "cms test"
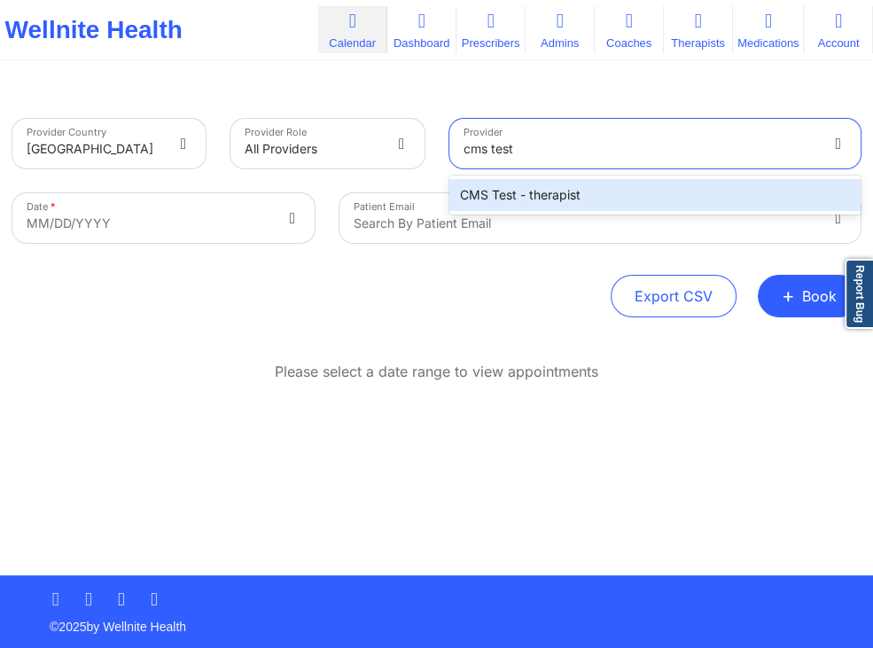
click at [518, 199] on div "CMS Test - therapist" at bounding box center [655, 195] width 412 height 32
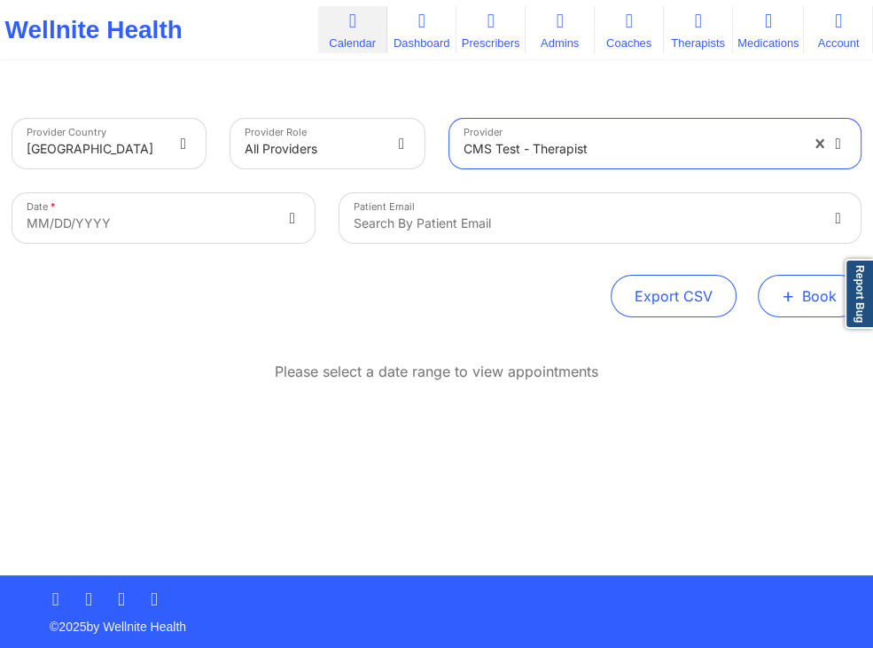
click at [787, 301] on span "+" at bounding box center [788, 296] width 13 height 10
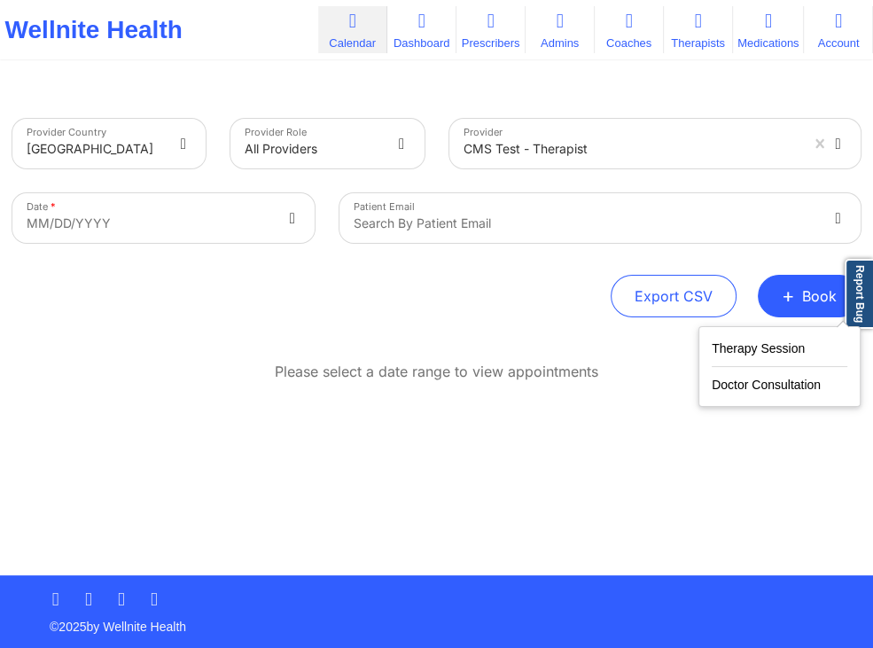
click at [176, 282] on div "Export CSV + Book" at bounding box center [436, 296] width 848 height 43
click at [179, 224] on body "Wellnite Health Calendar Dashboard Prescribers Admins Coaches Therapists Medica…" at bounding box center [436, 324] width 873 height 648
select select "2025-8"
select select "2025-9"
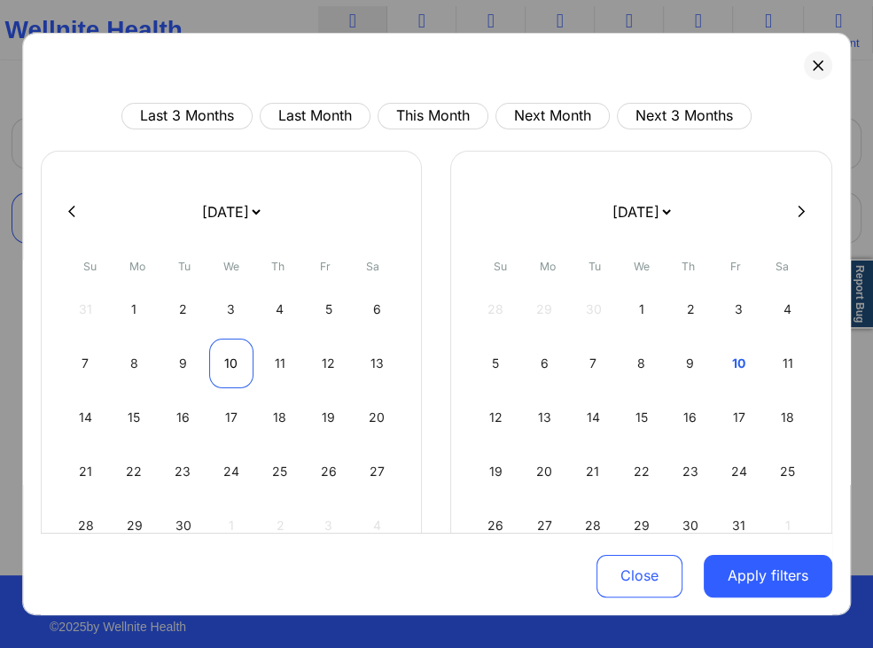
click at [225, 363] on div "10" at bounding box center [231, 364] width 44 height 50
select select "2025-8"
select select "2025-9"
select select "2025-8"
select select "2025-9"
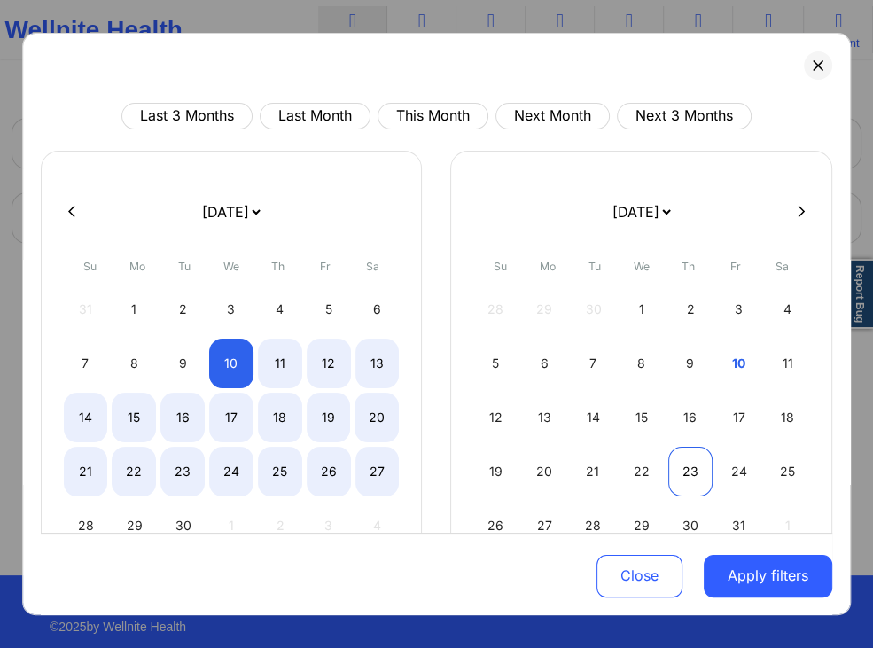
select select "2025-8"
select select "2025-9"
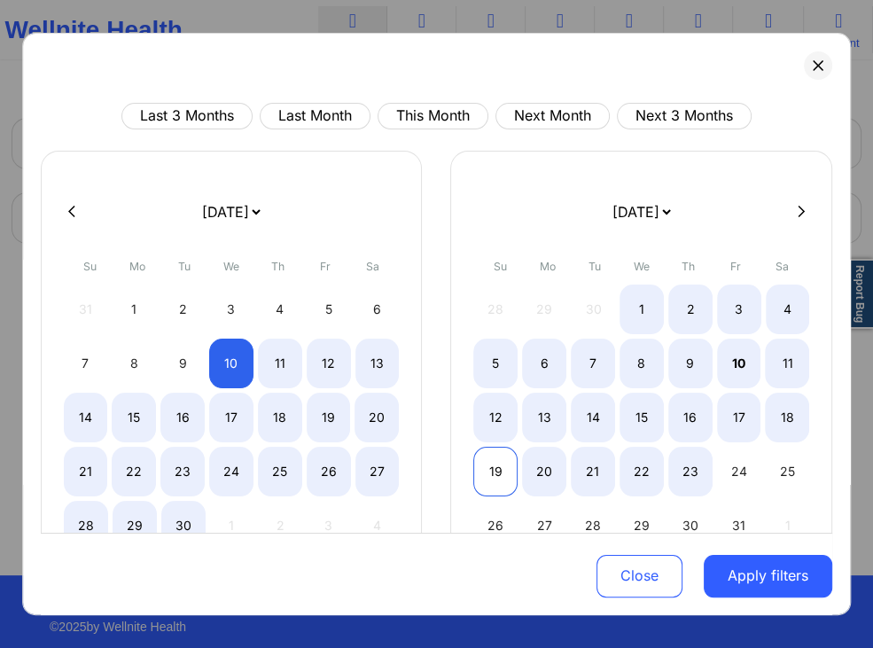
select select "2025-8"
select select "2025-9"
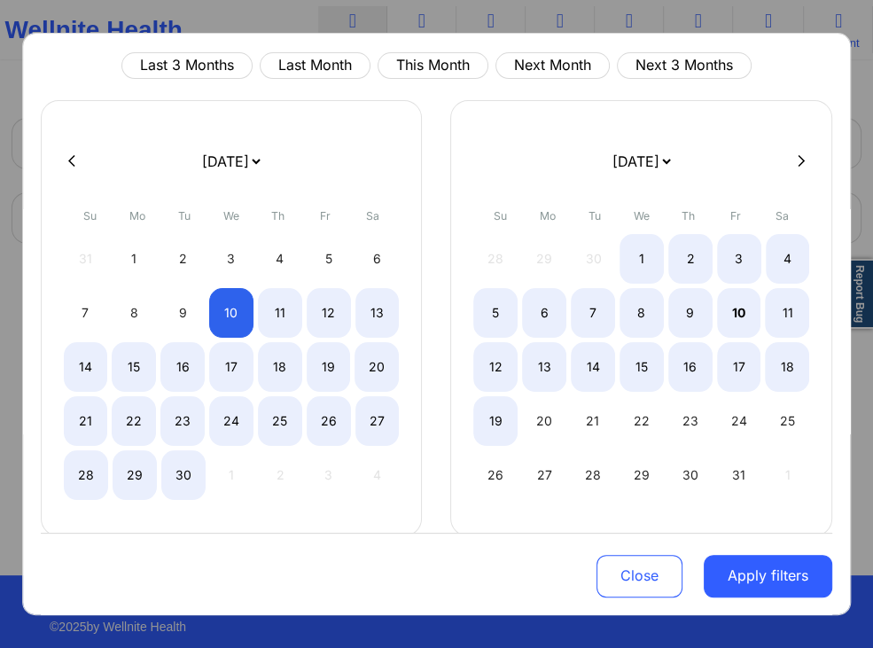
scroll to position [72, 0]
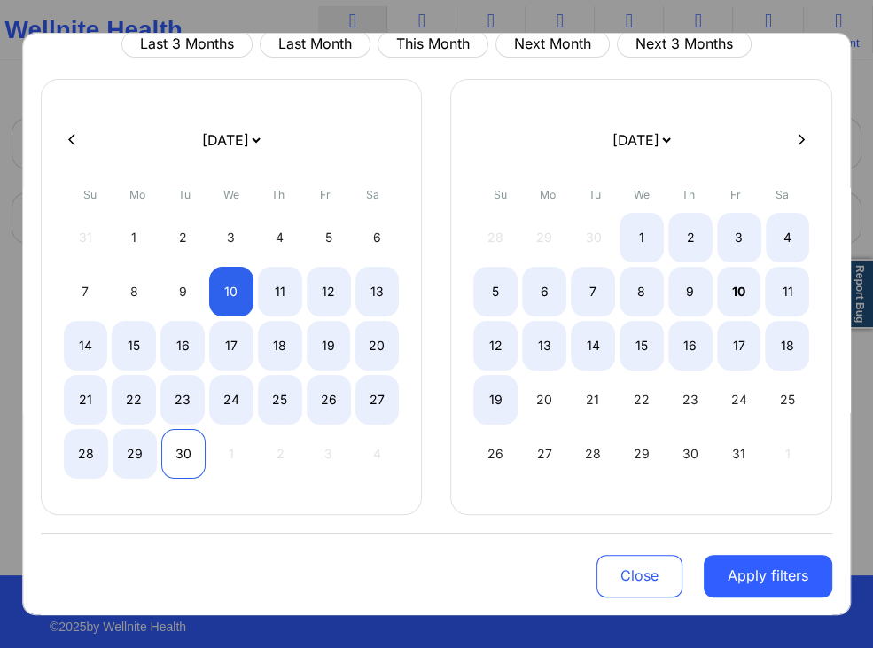
select select "2025-8"
select select "2025-9"
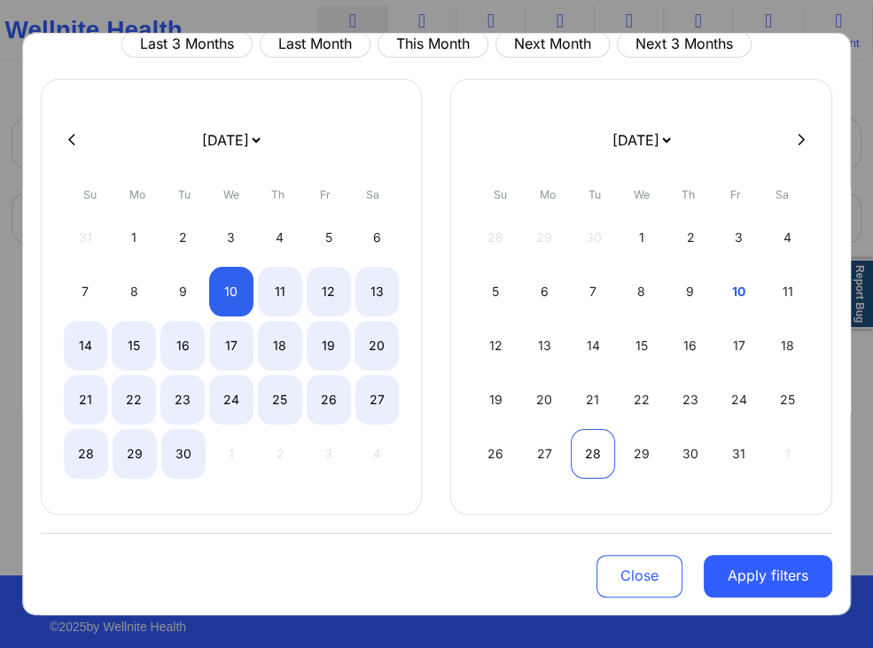
select select "2025-8"
select select "2025-9"
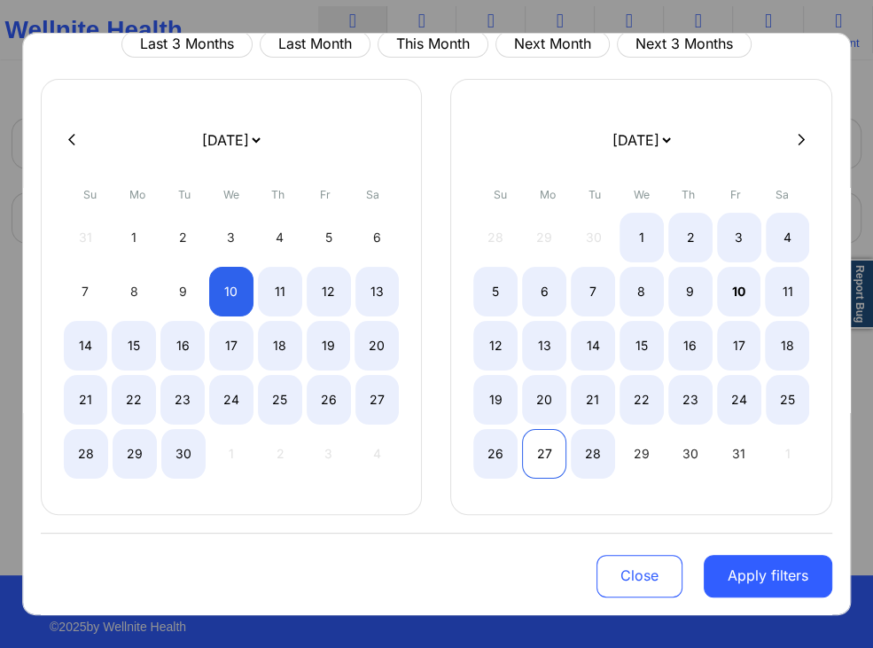
select select "2025-8"
select select "2025-9"
select select "2025-8"
select select "2025-9"
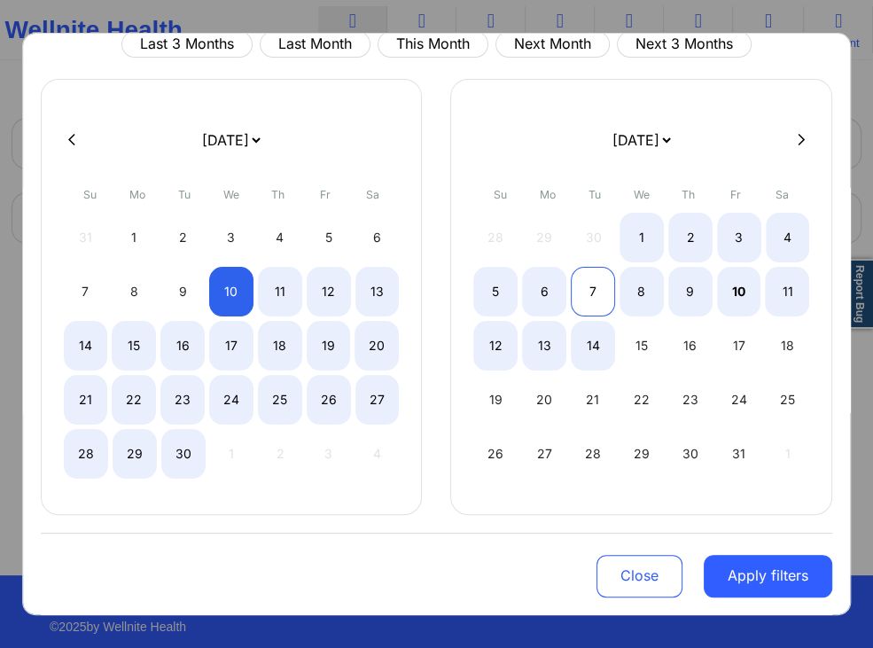
select select "2025-8"
select select "2025-9"
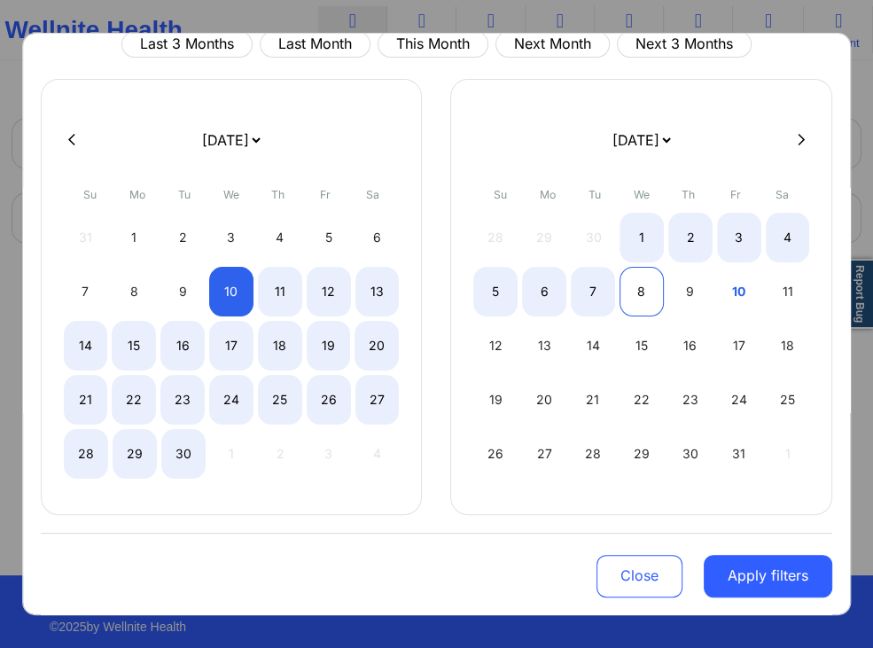
select select "2025-8"
select select "2025-9"
click at [643, 285] on div "8" at bounding box center [642, 292] width 44 height 50
select select "2025-8"
select select "2025-9"
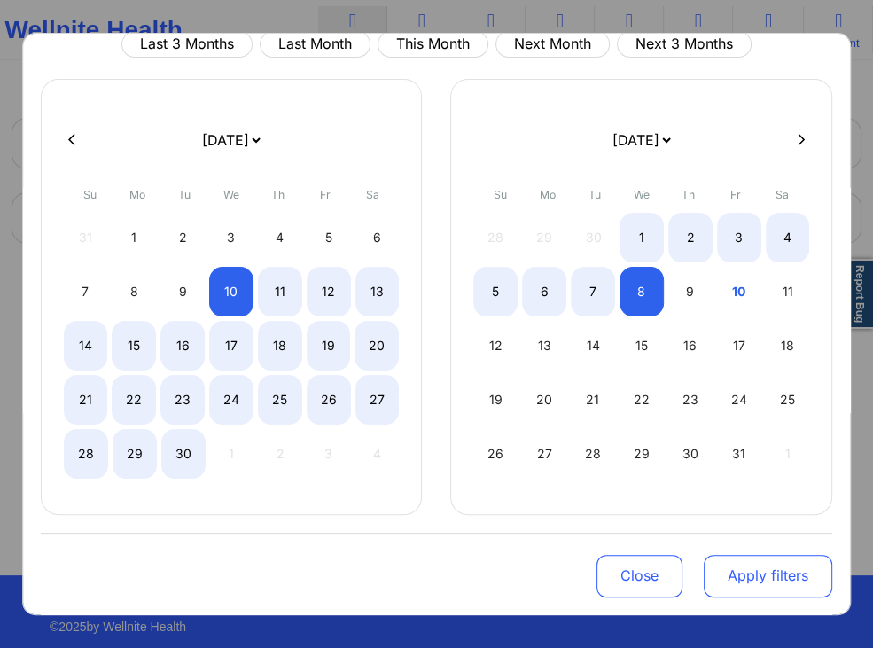
click at [764, 578] on button "Apply filters" at bounding box center [768, 575] width 129 height 43
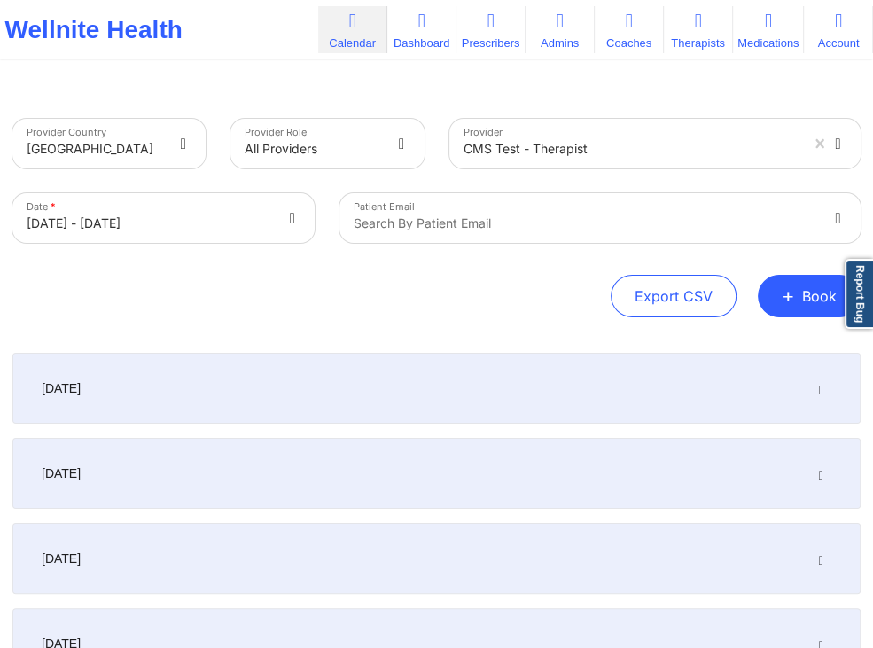
scroll to position [280, 0]
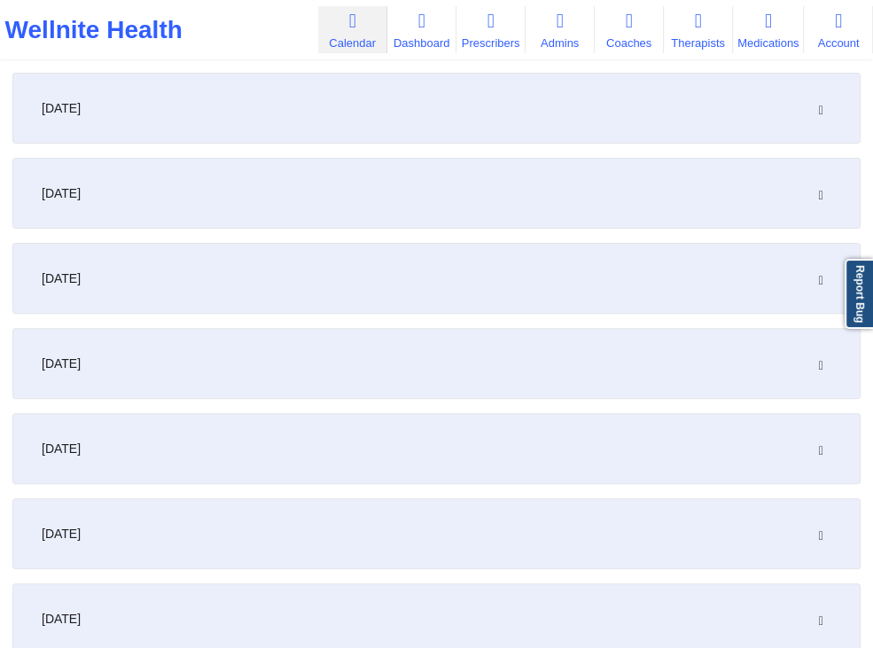
click at [648, 122] on div "[DATE]" at bounding box center [436, 108] width 848 height 71
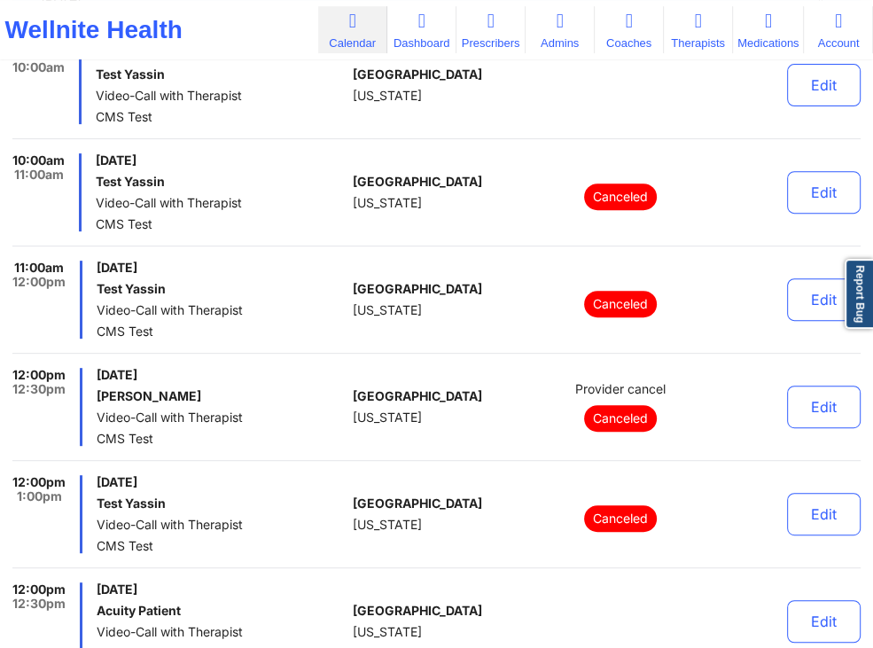
scroll to position [93, 0]
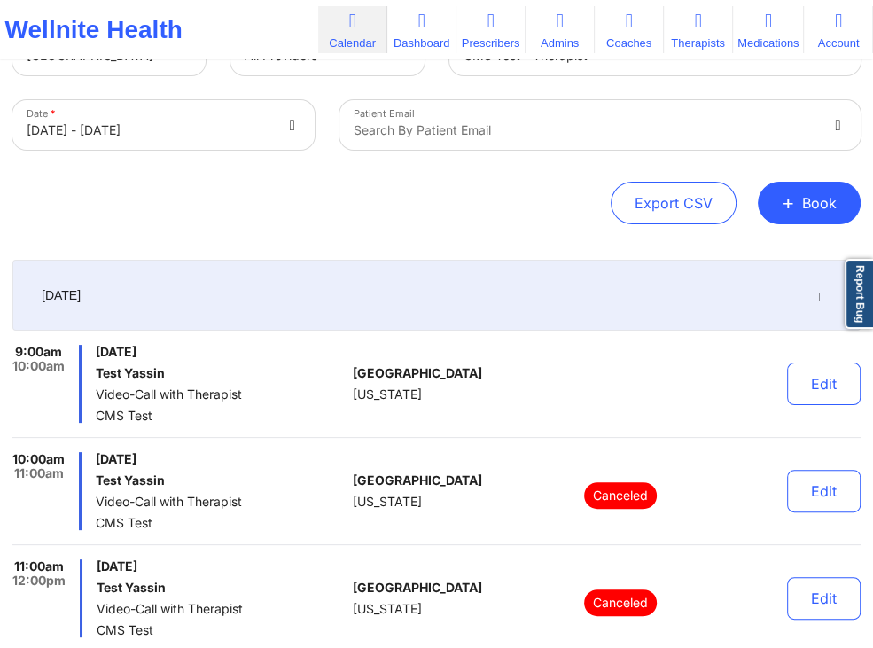
click at [793, 302] on div "[DATE]" at bounding box center [436, 295] width 848 height 71
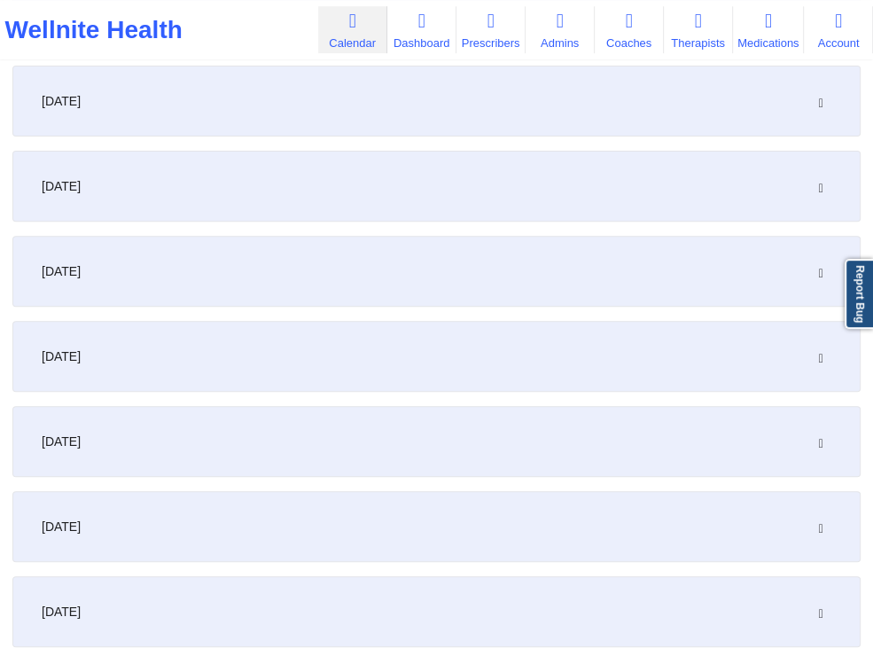
scroll to position [374, 0]
click at [629, 437] on div "[DATE]" at bounding box center [436, 439] width 848 height 71
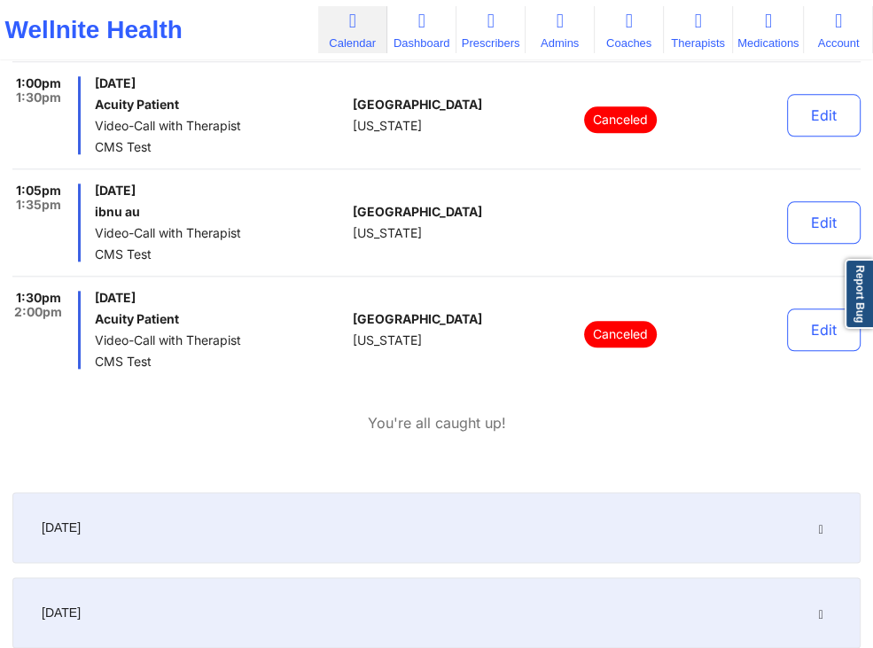
scroll to position [1404, 0]
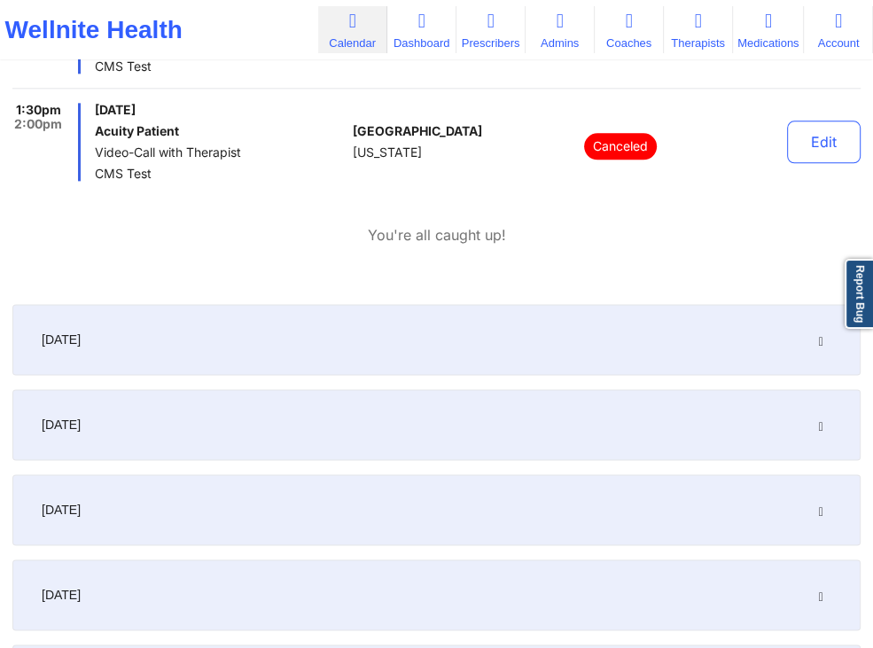
click at [176, 332] on div "[DATE]" at bounding box center [436, 339] width 848 height 71
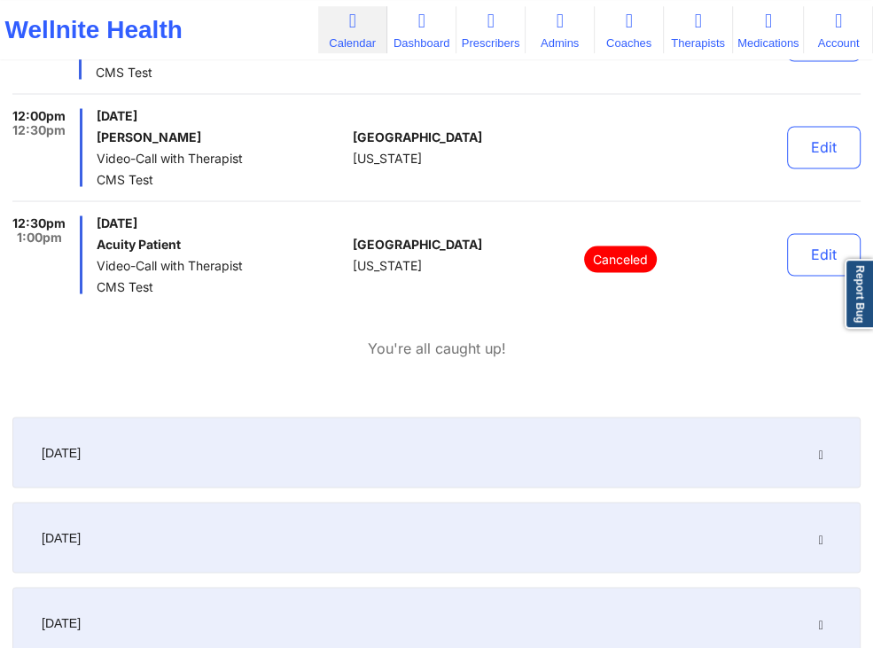
scroll to position [2246, 0]
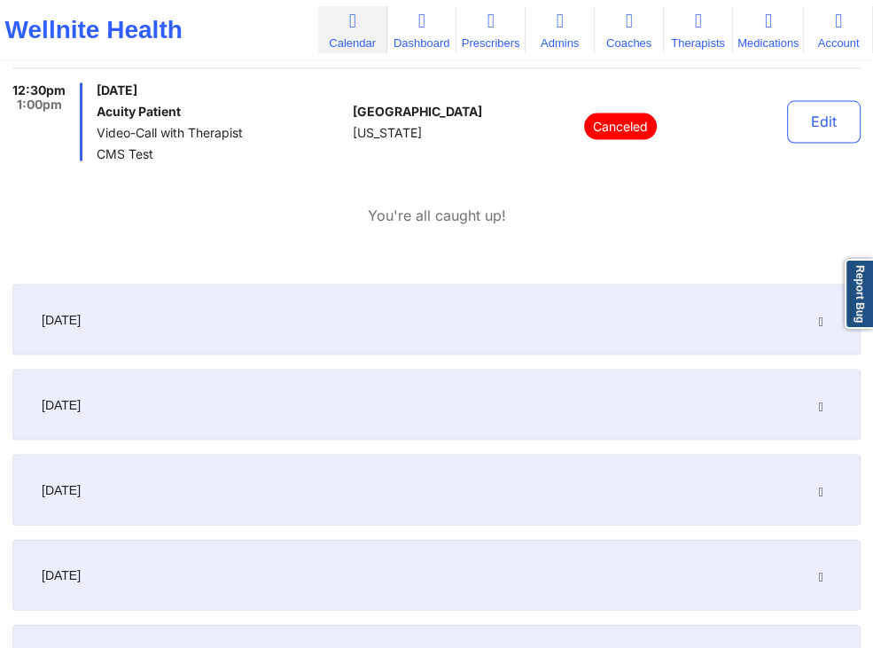
click at [191, 325] on div "[DATE]" at bounding box center [436, 320] width 848 height 71
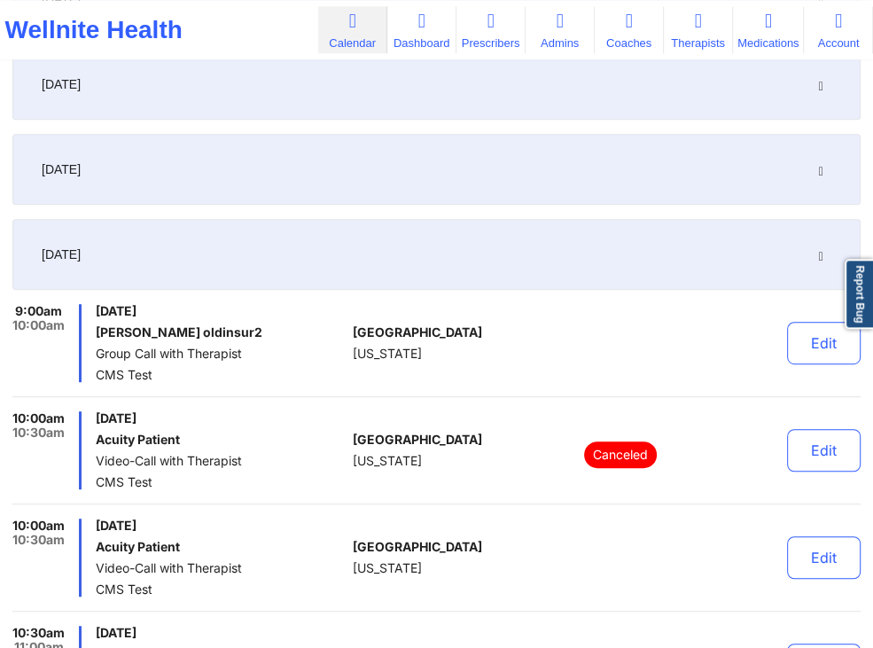
scroll to position [561, 0]
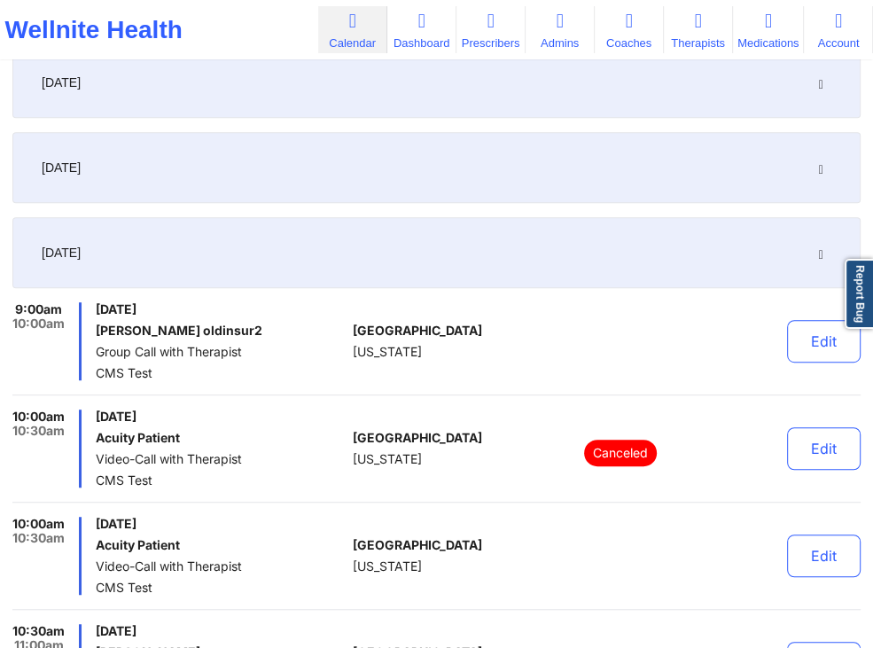
click at [473, 165] on div "[DATE]" at bounding box center [436, 167] width 848 height 71
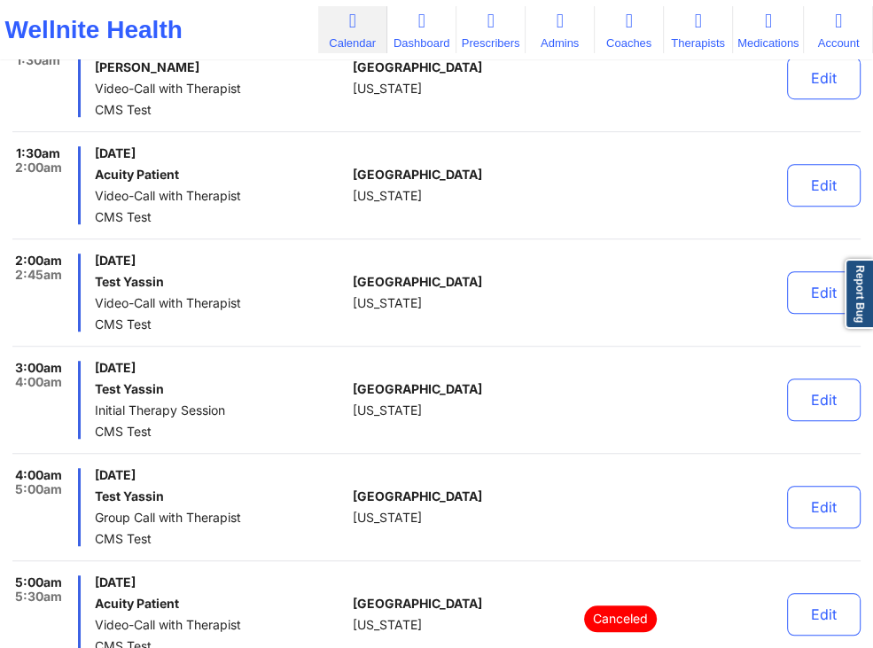
scroll to position [0, 0]
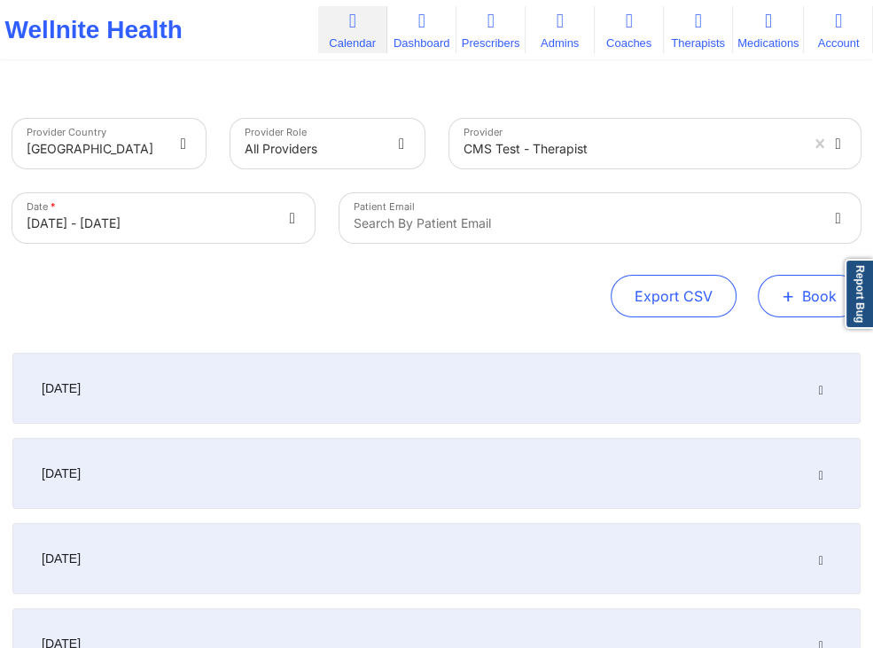
click at [807, 292] on button "+ Book" at bounding box center [809, 296] width 103 height 43
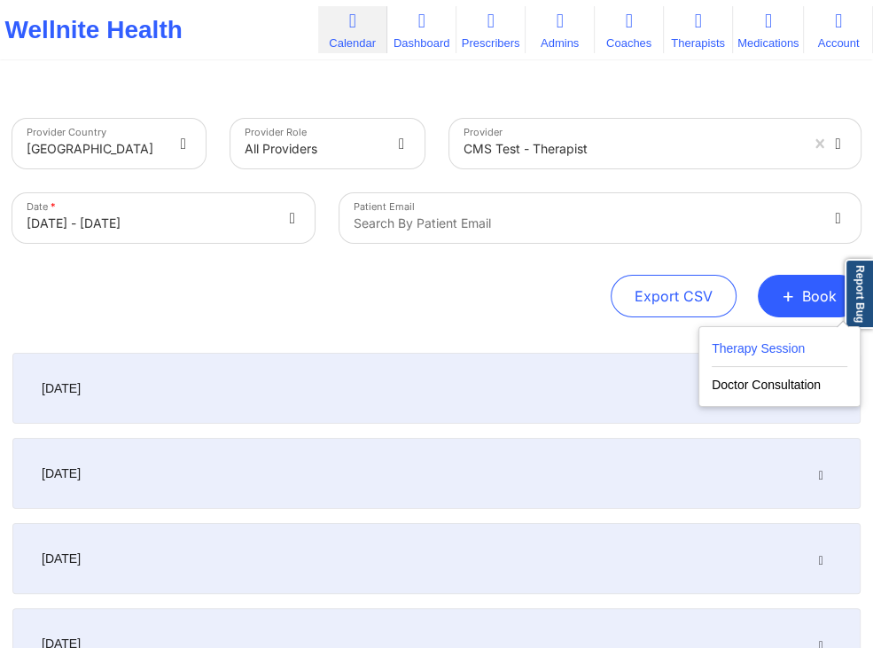
click at [725, 349] on button "Therapy Session" at bounding box center [780, 352] width 136 height 29
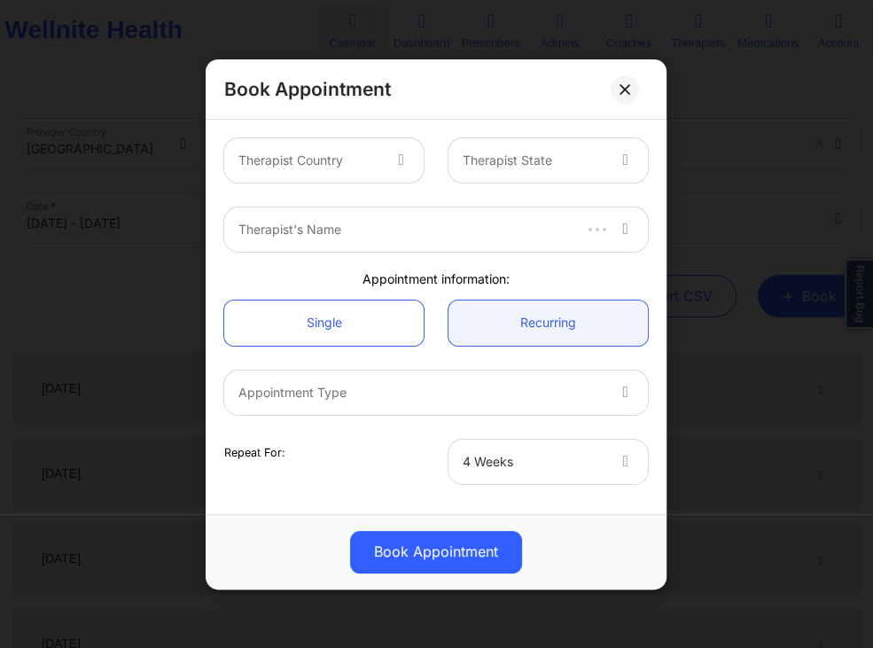
click at [377, 158] on div at bounding box center [309, 160] width 142 height 21
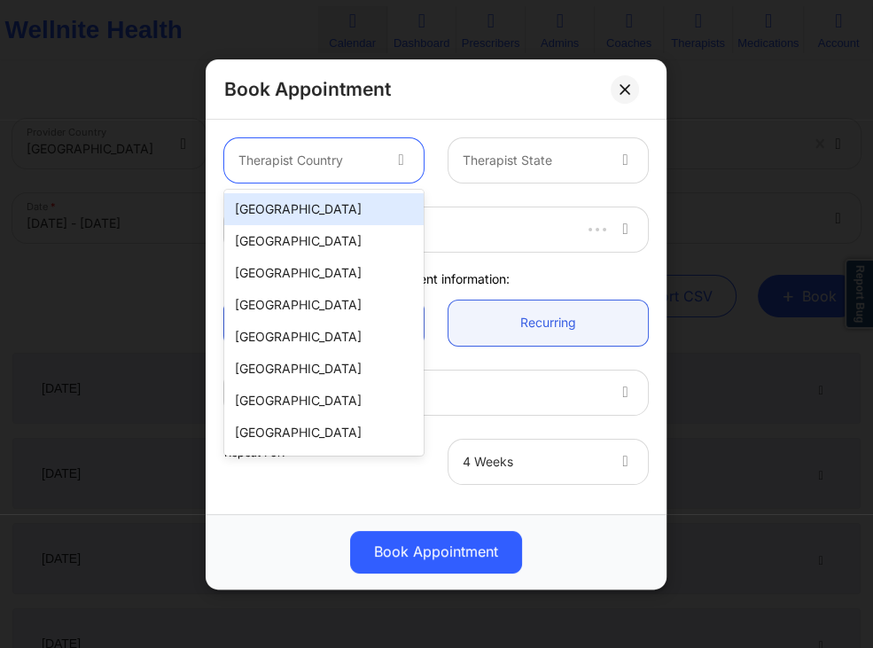
click at [332, 200] on div "[GEOGRAPHIC_DATA]" at bounding box center [323, 209] width 199 height 32
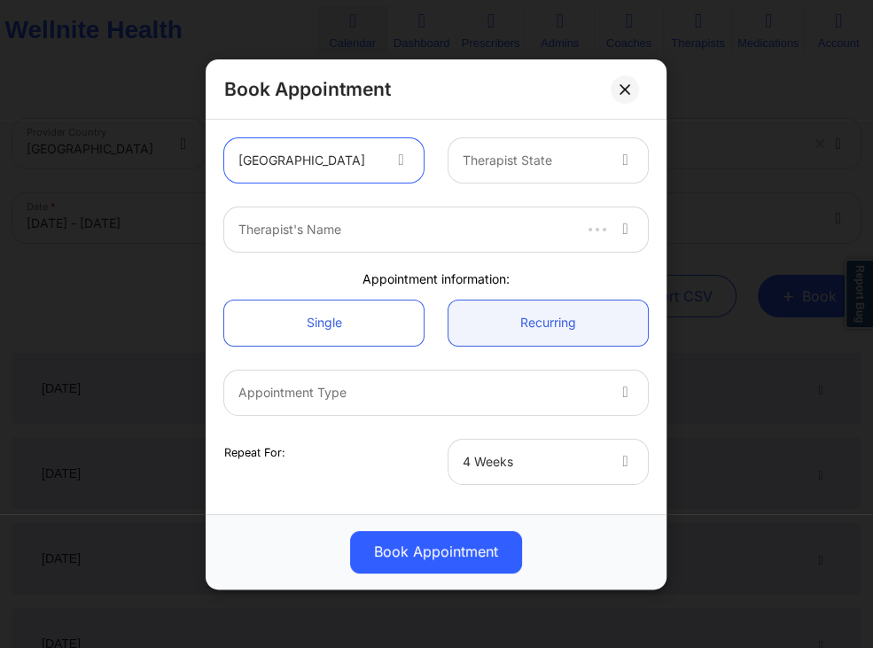
click at [537, 157] on div at bounding box center [535, 160] width 142 height 21
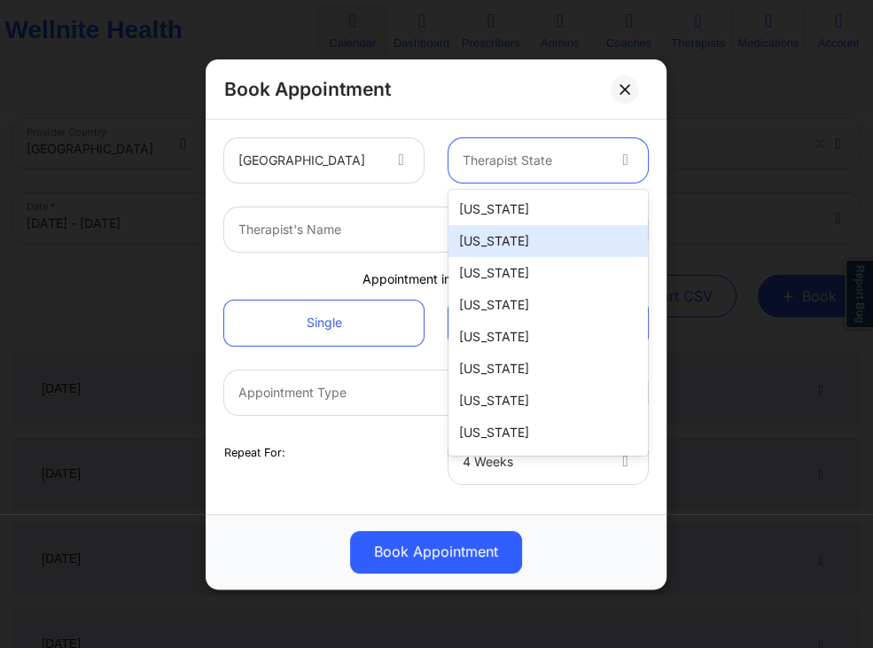
click at [497, 235] on div "[US_STATE]" at bounding box center [548, 241] width 199 height 32
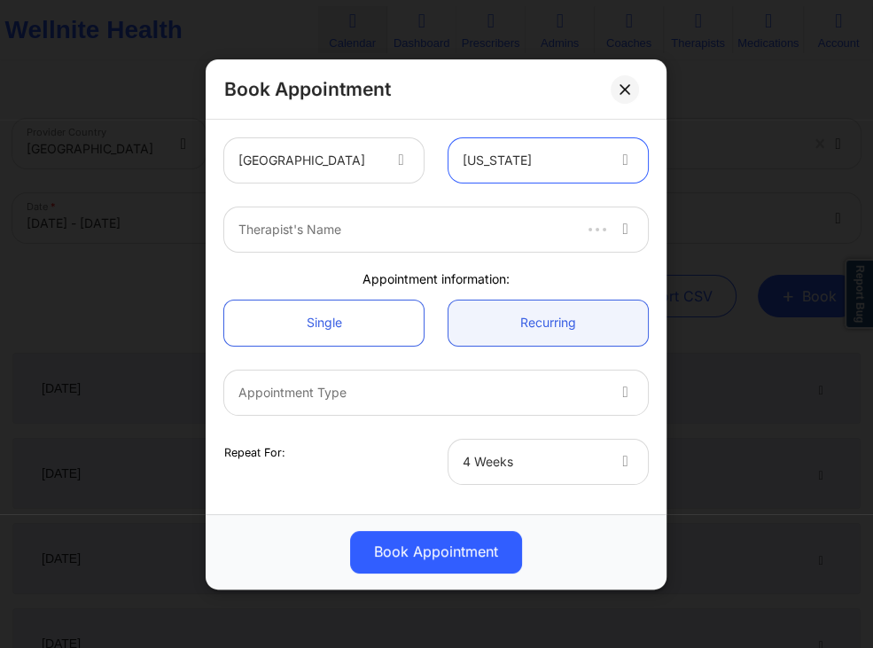
click at [413, 235] on div at bounding box center [403, 229] width 331 height 21
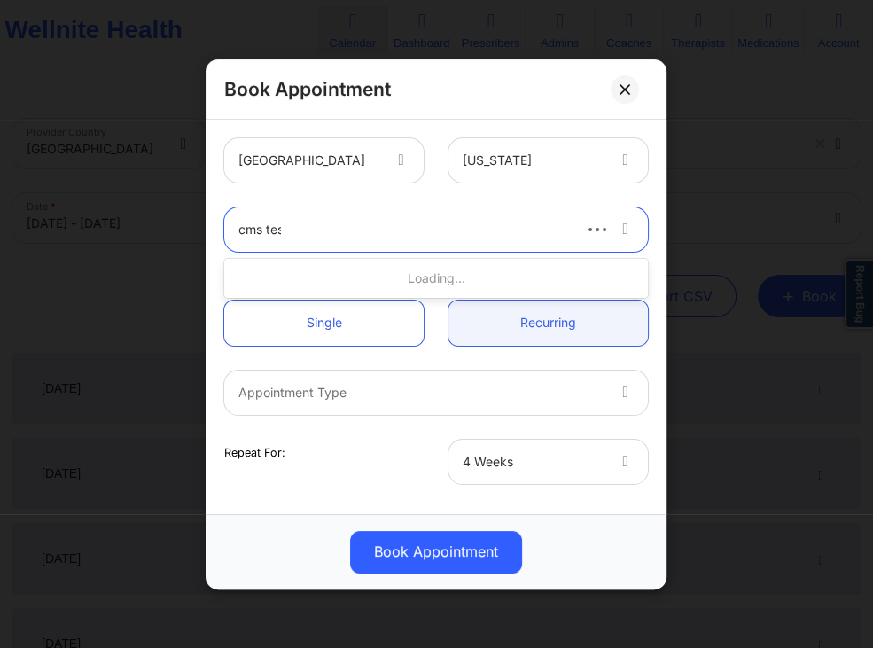
type input "cms test"
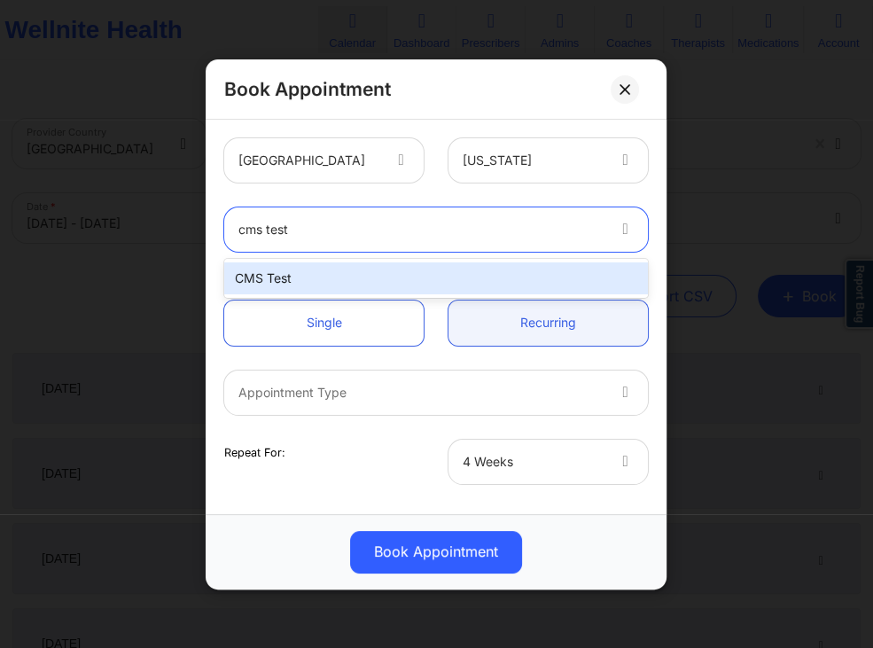
click at [363, 277] on div "CMS Test" at bounding box center [436, 278] width 424 height 32
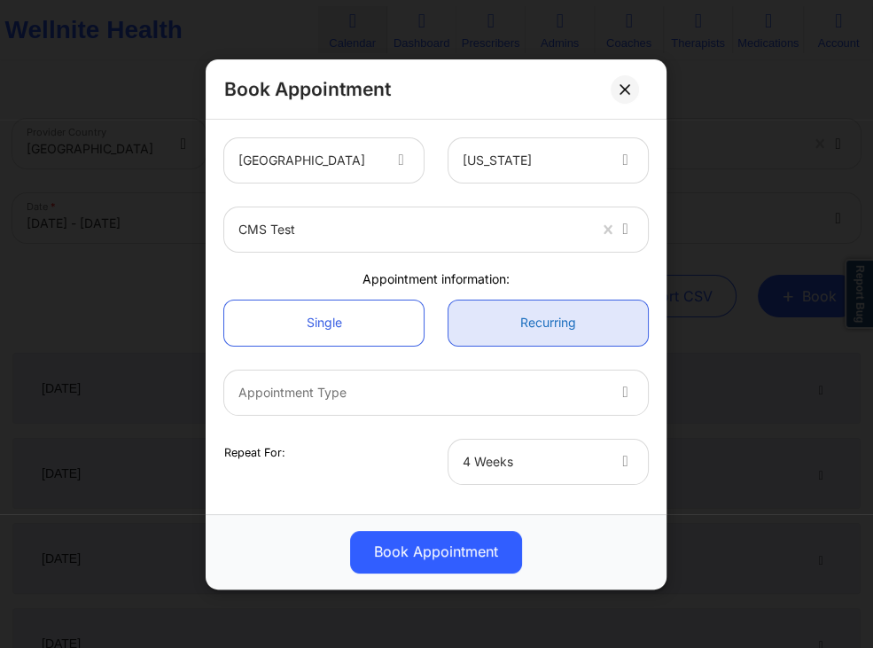
click at [478, 316] on link "Recurring" at bounding box center [548, 322] width 199 height 45
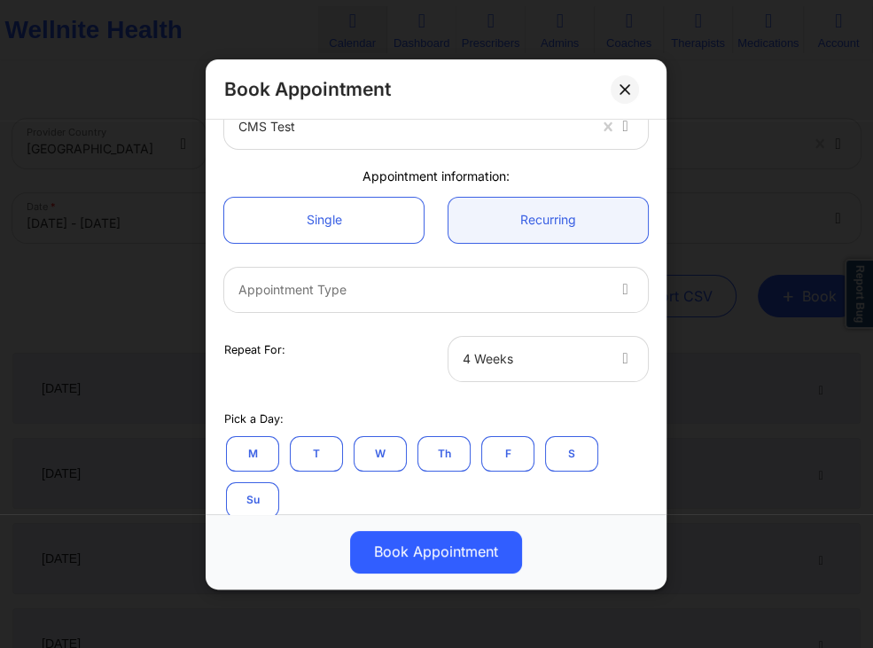
scroll to position [170, 0]
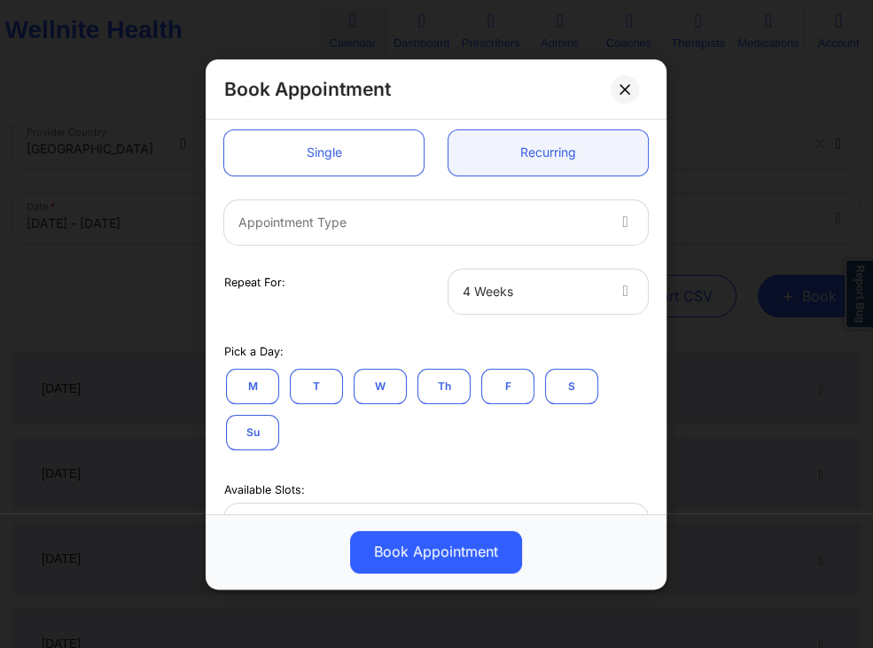
click at [418, 231] on div at bounding box center [421, 221] width 366 height 21
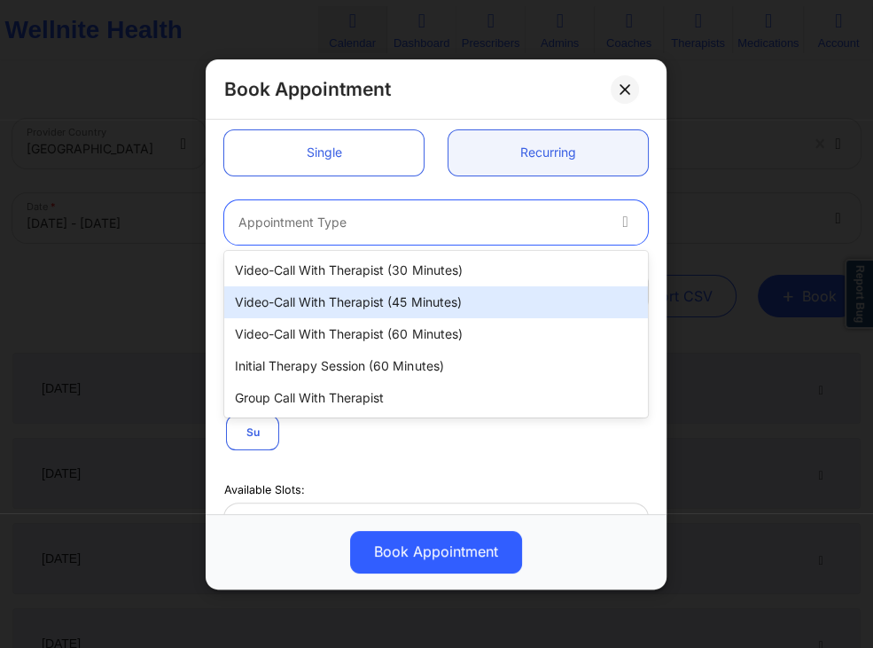
click at [381, 296] on div "Video-Call with Therapist (45 minutes)" at bounding box center [436, 302] width 424 height 32
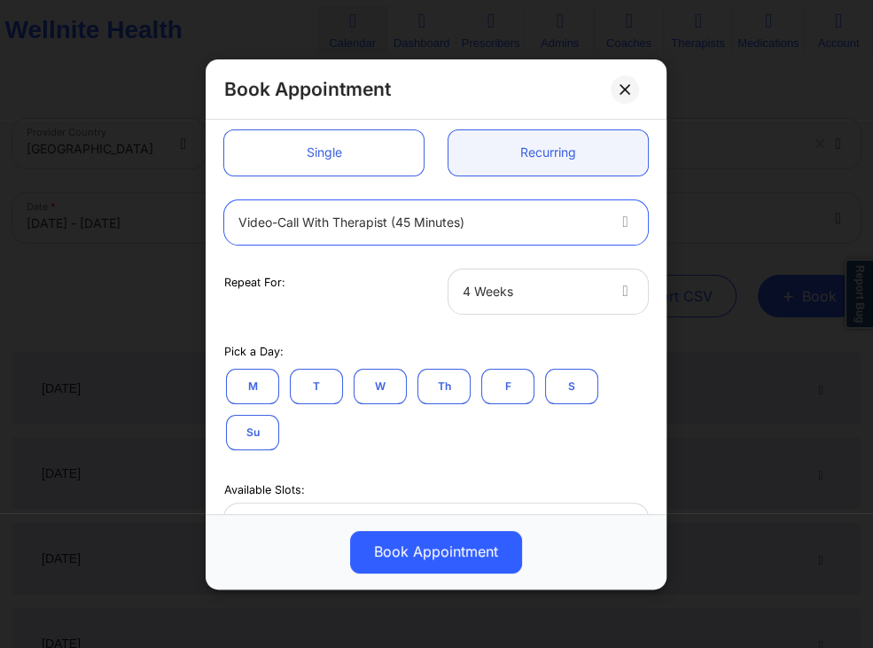
click at [545, 289] on div at bounding box center [533, 290] width 141 height 21
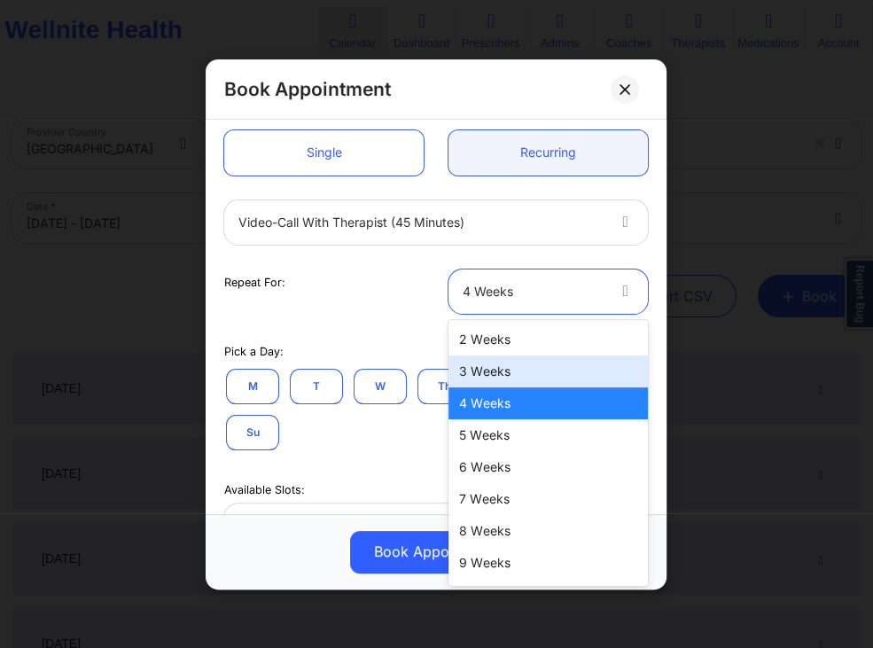
click at [473, 369] on div "3 Weeks" at bounding box center [548, 372] width 199 height 32
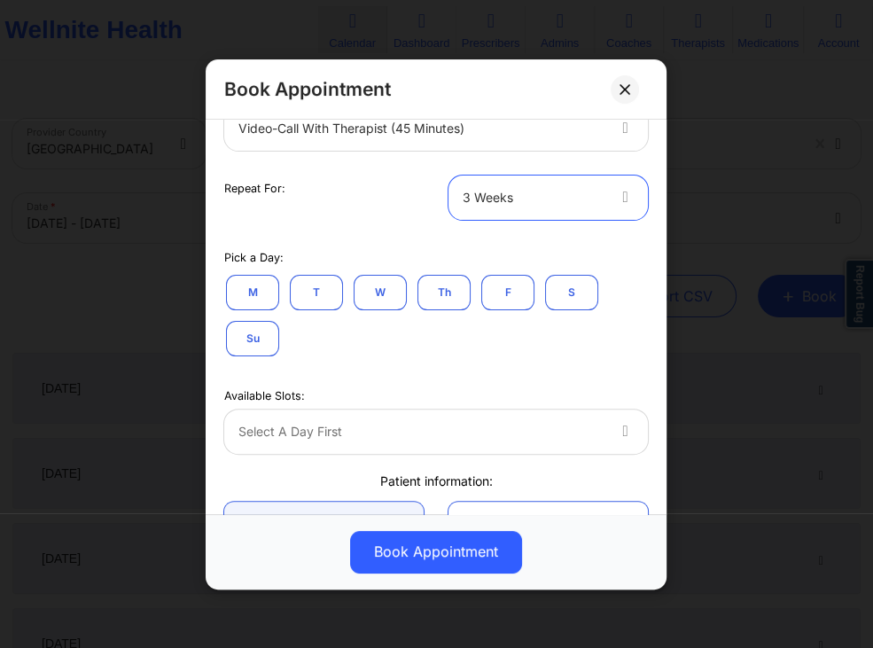
scroll to position [340, 0]
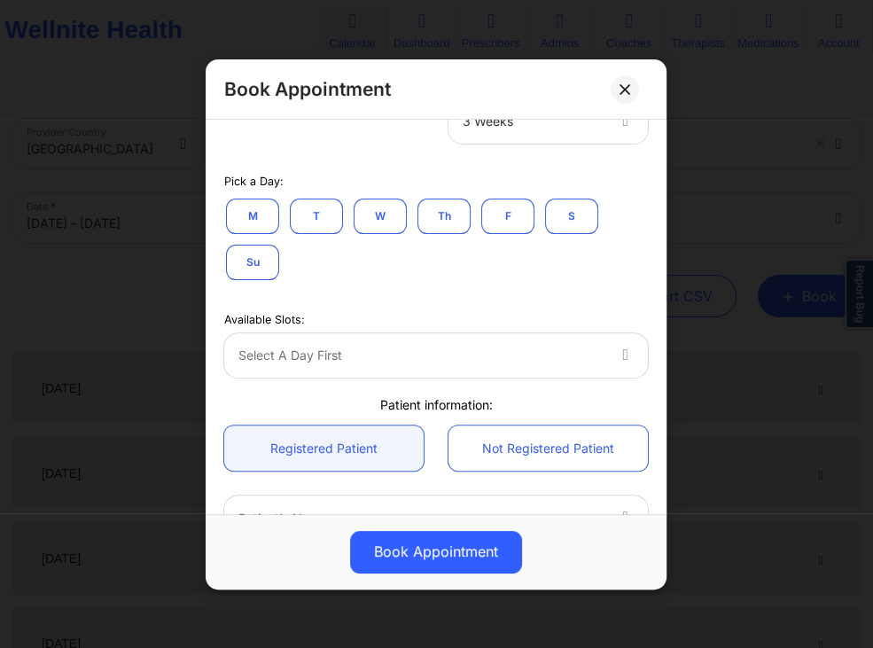
click at [307, 213] on button "T" at bounding box center [316, 215] width 53 height 35
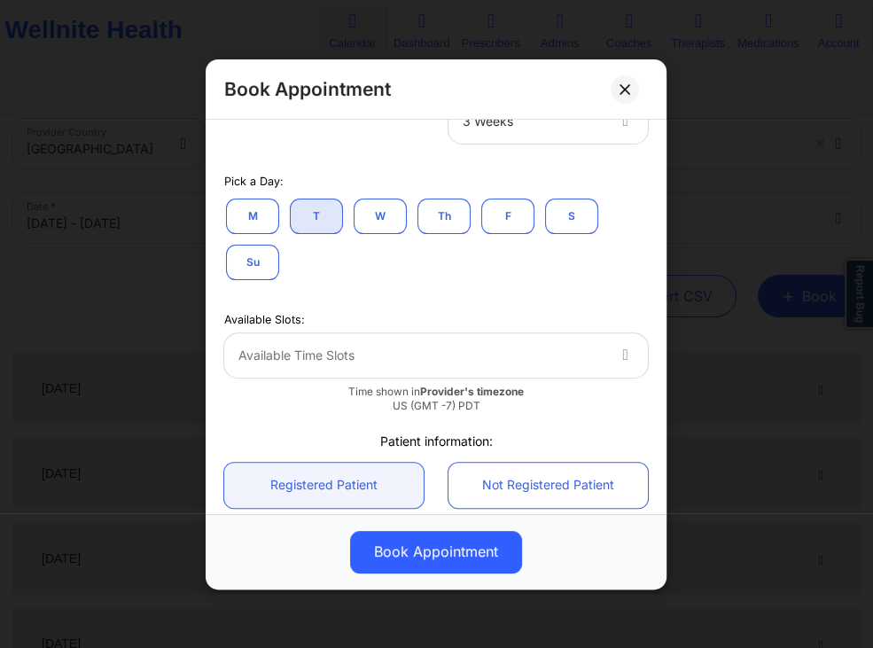
click at [364, 356] on div at bounding box center [421, 355] width 366 height 21
click at [395, 271] on div "M T W Th F S Su" at bounding box center [436, 238] width 424 height 85
click at [380, 222] on button "W" at bounding box center [380, 215] width 53 height 35
click at [441, 346] on div at bounding box center [421, 355] width 366 height 21
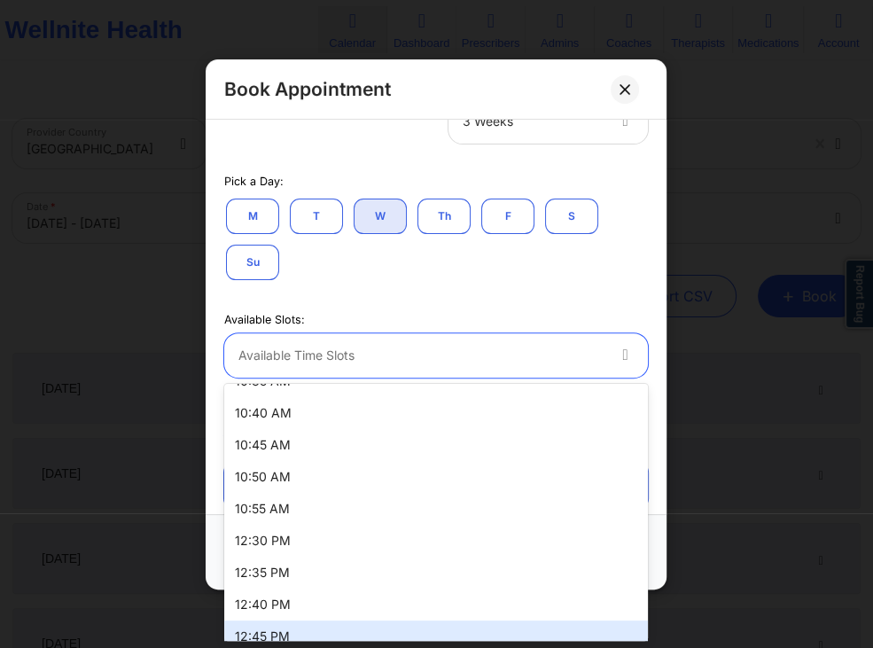
scroll to position [0, 0]
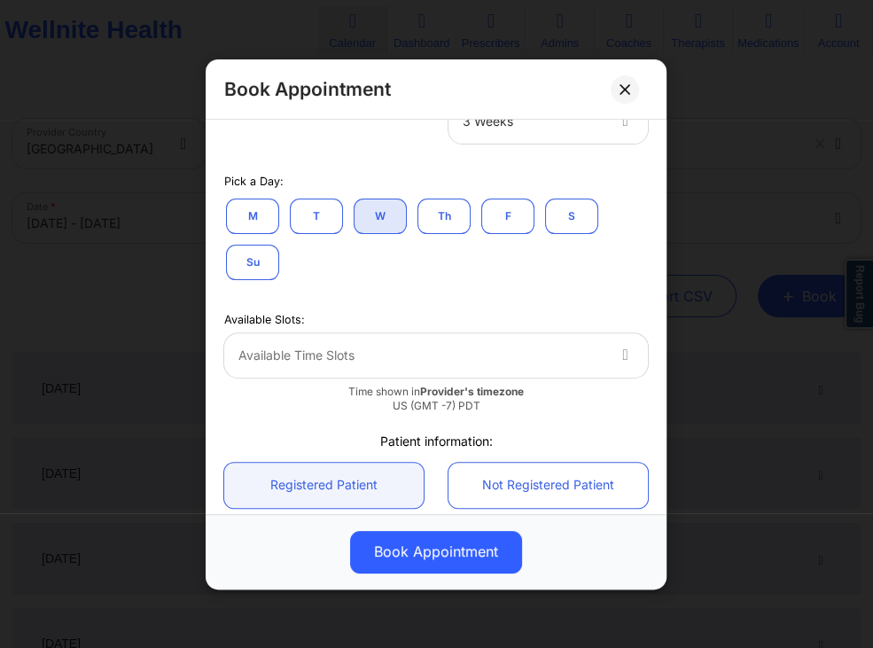
click at [342, 277] on div "M T W Th F S Su" at bounding box center [436, 238] width 424 height 85
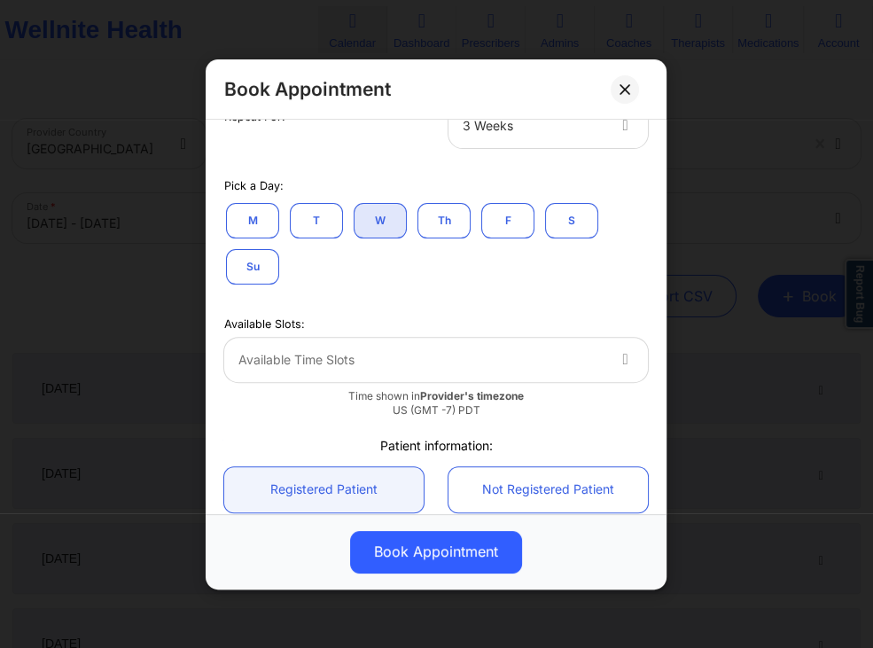
scroll to position [340, 0]
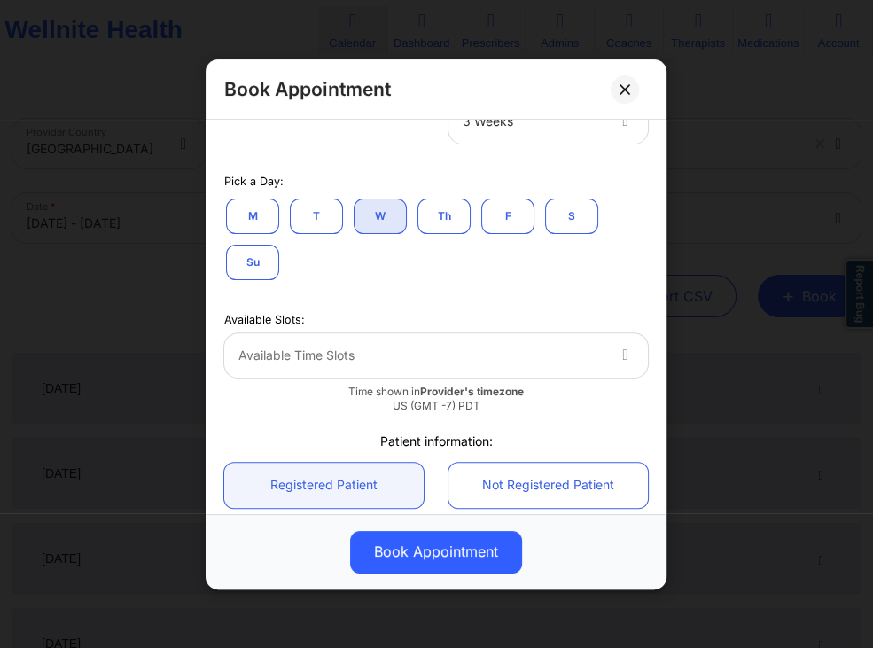
click at [390, 363] on div at bounding box center [421, 355] width 366 height 21
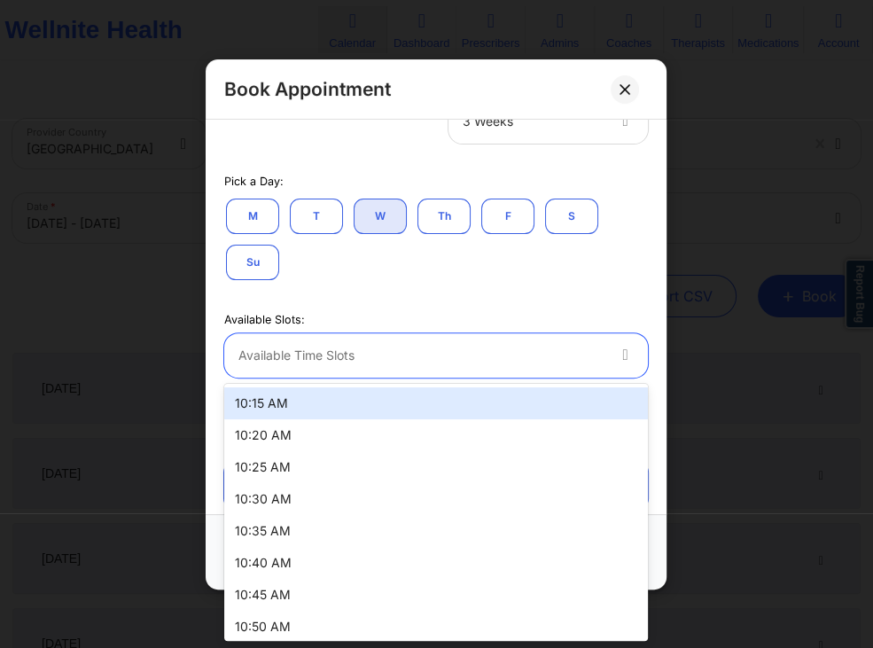
click at [335, 394] on div "10:15 AM" at bounding box center [436, 403] width 424 height 32
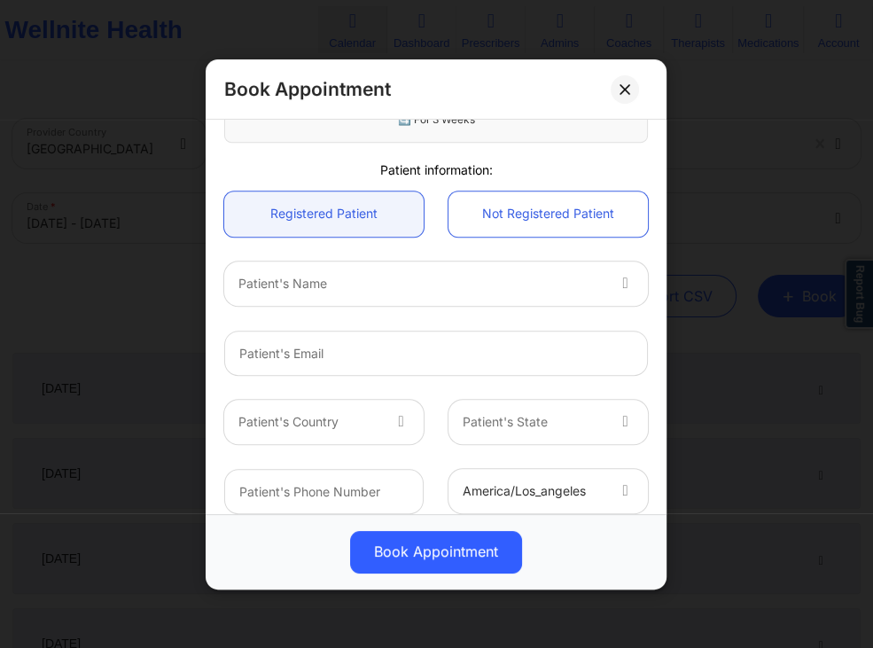
scroll to position [766, 0]
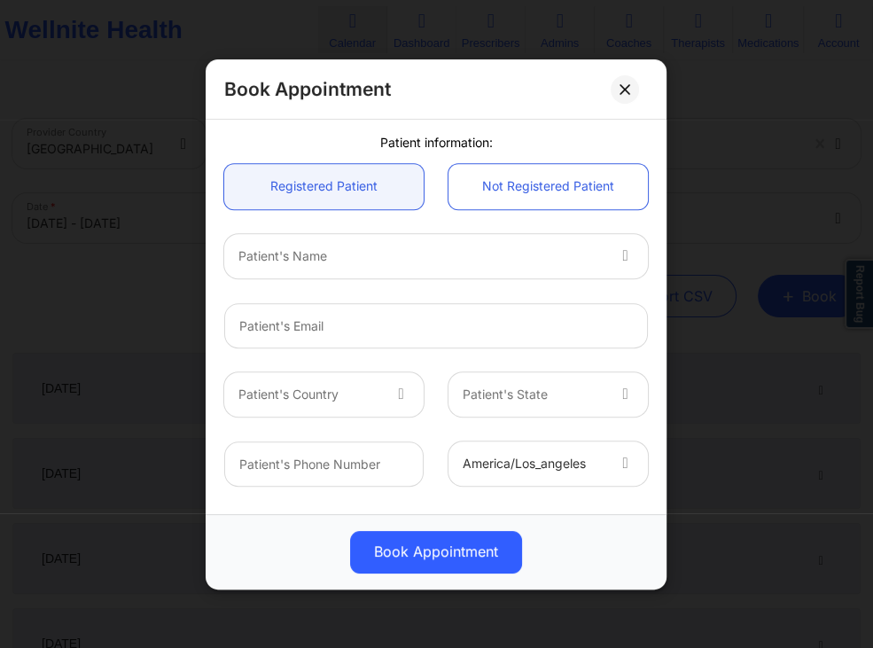
click at [386, 252] on div at bounding box center [421, 255] width 366 height 21
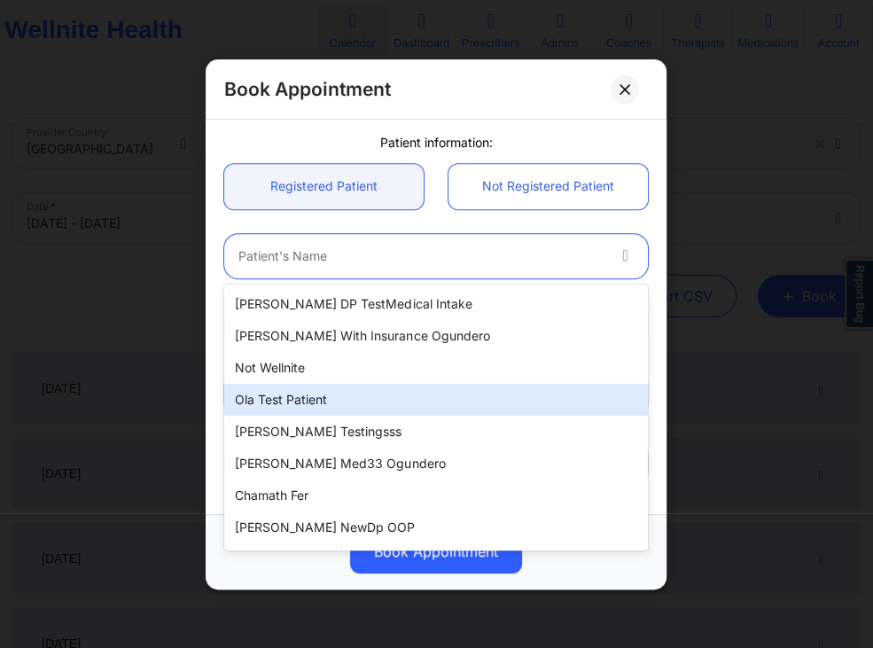
click at [324, 390] on div "Ola test patient" at bounding box center [436, 400] width 424 height 32
type input "[EMAIL_ADDRESS][DOMAIN_NAME]"
type input "[PHONE_NUMBER]"
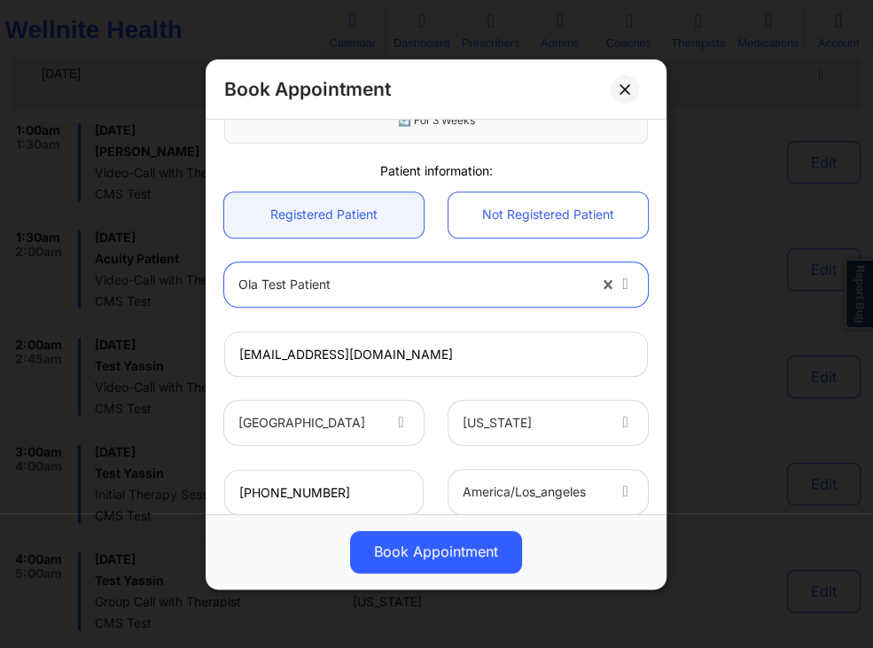
scroll to position [851, 0]
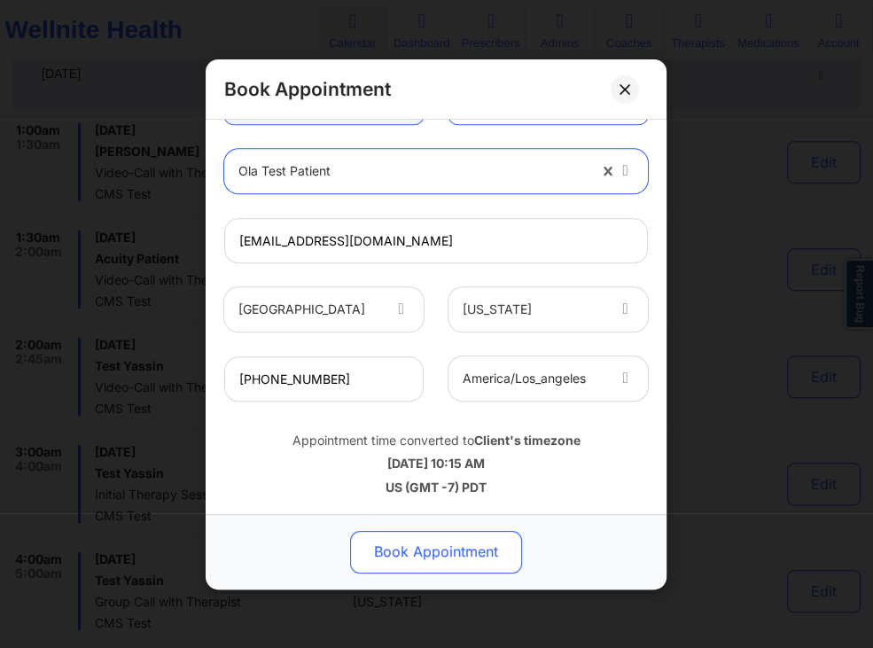
click at [409, 547] on button "Book Appointment" at bounding box center [436, 551] width 172 height 43
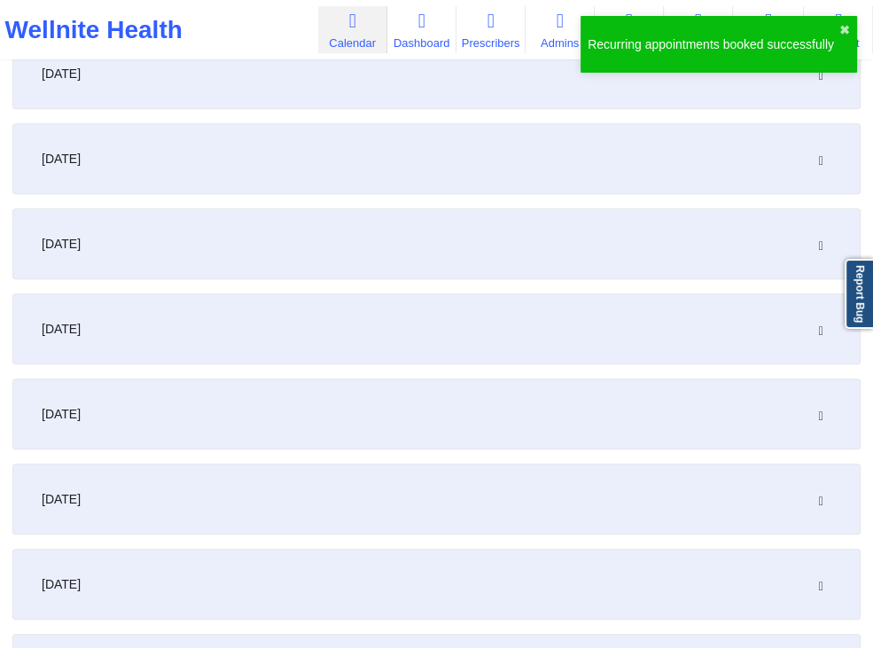
click at [495, 172] on div "[DATE]" at bounding box center [436, 158] width 848 height 71
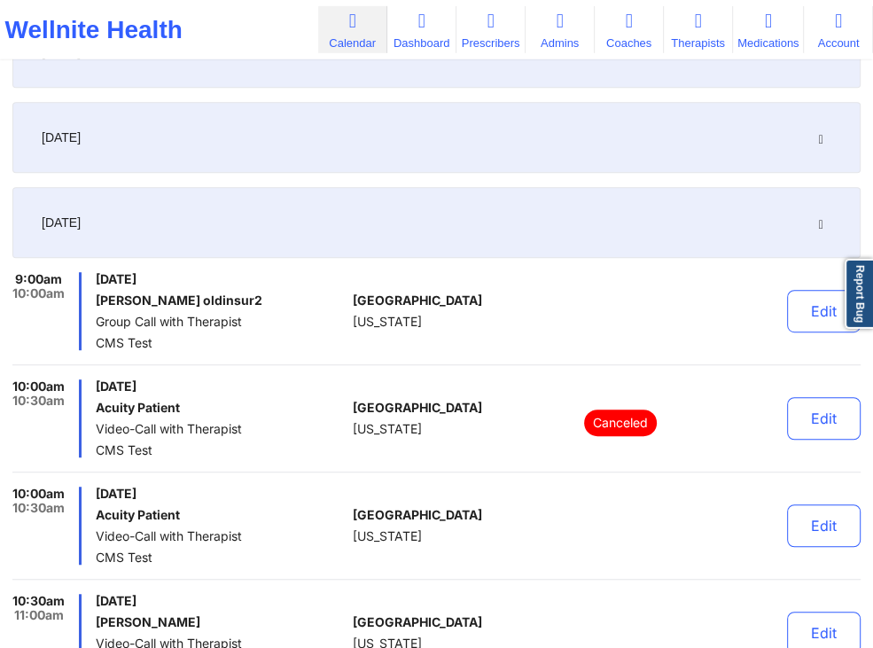
scroll to position [561, 0]
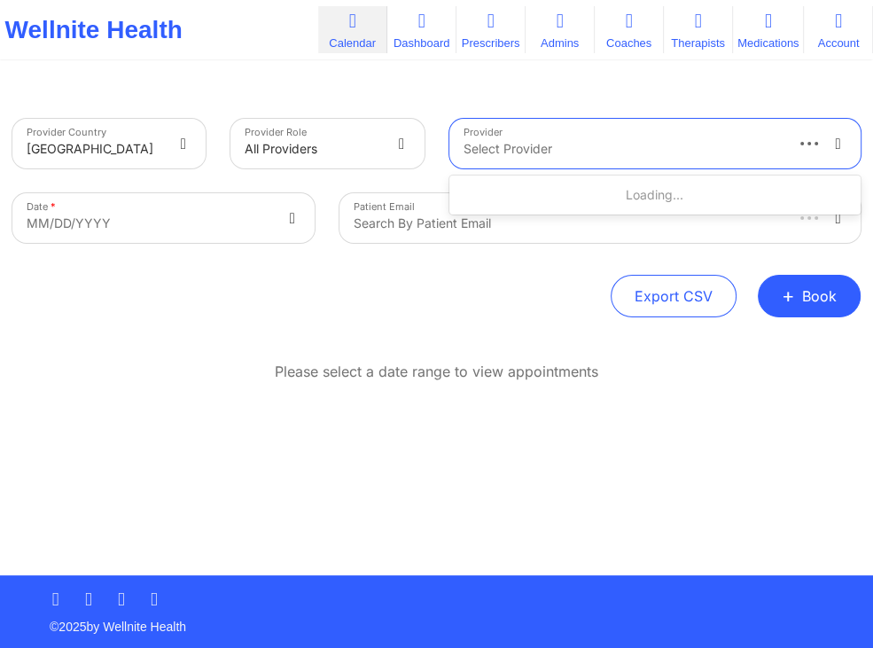
click at [566, 157] on div at bounding box center [623, 148] width 318 height 21
type input "cms test"
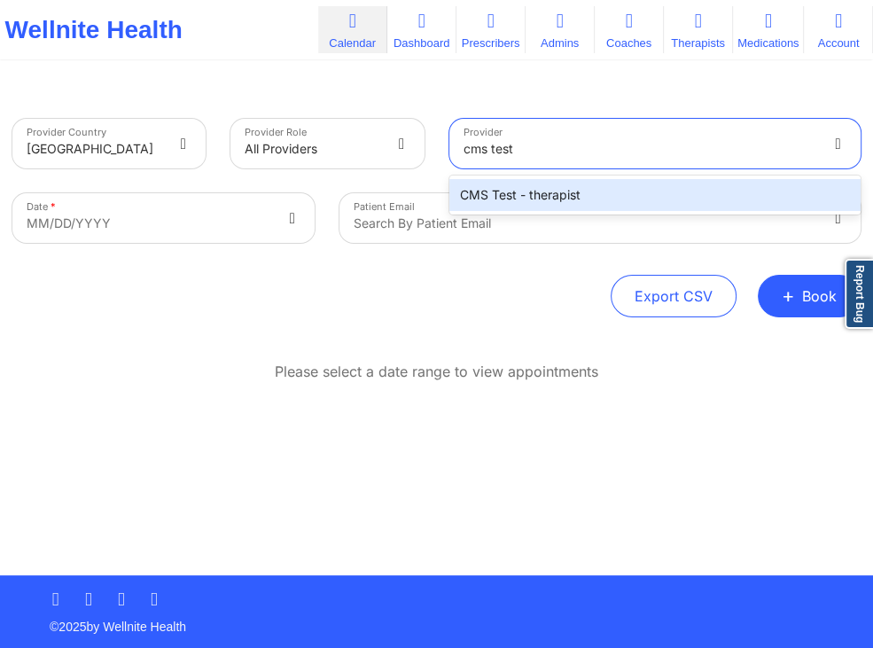
click at [544, 195] on div "CMS Test - therapist" at bounding box center [655, 195] width 412 height 32
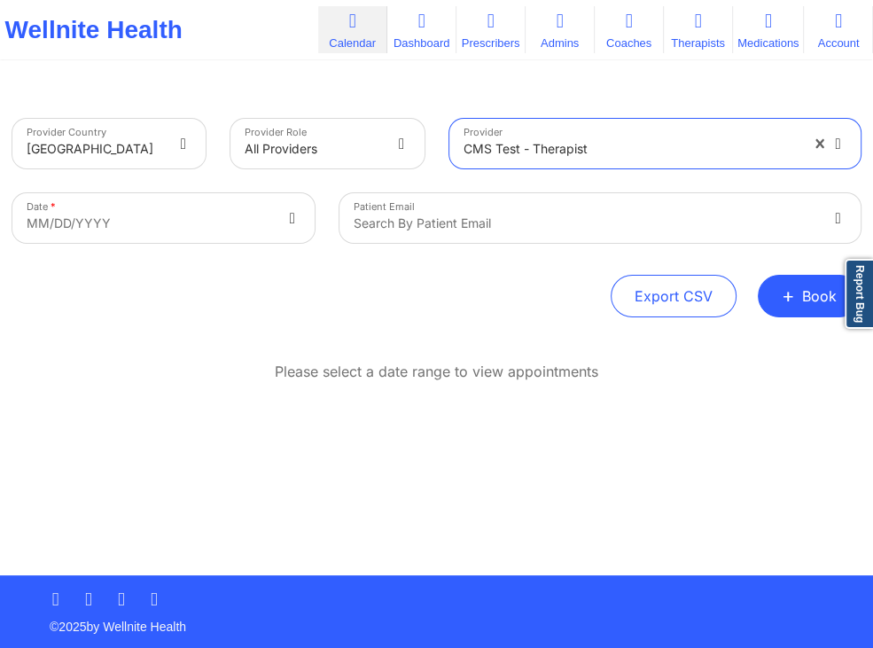
click at [193, 221] on body "Wellnite Health Calendar Dashboard Prescribers Admins Coaches Therapists Medica…" at bounding box center [436, 324] width 873 height 648
select select "2025-8"
select select "2025-9"
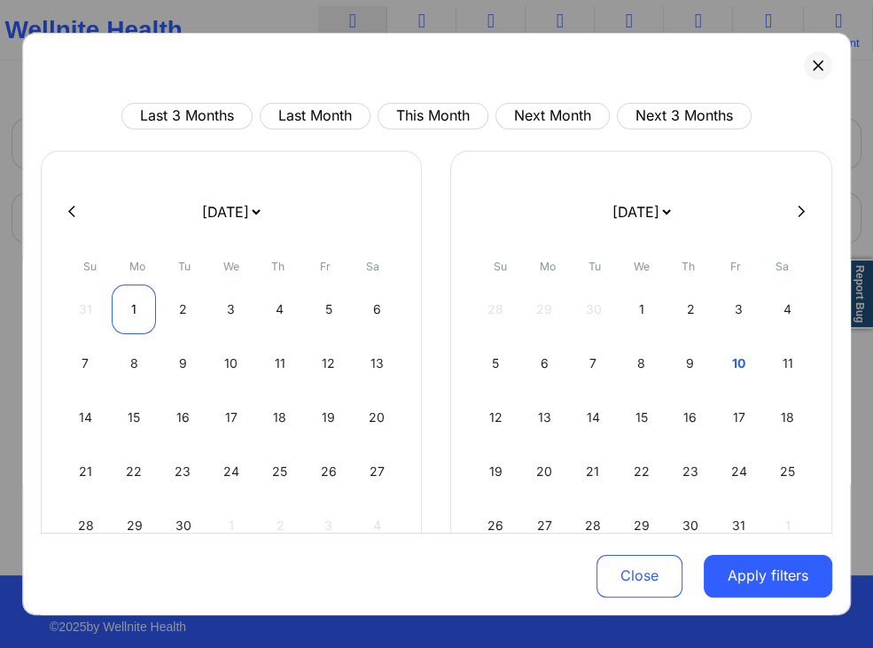
click at [140, 307] on div "1" at bounding box center [134, 310] width 44 height 50
select select "2025-8"
select select "2025-9"
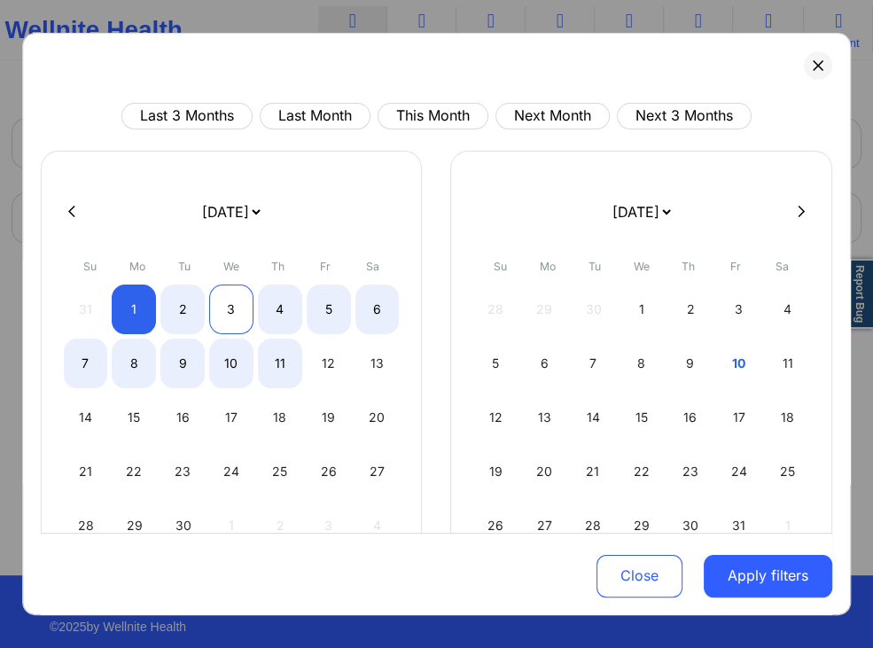
select select "2025-8"
select select "2025-9"
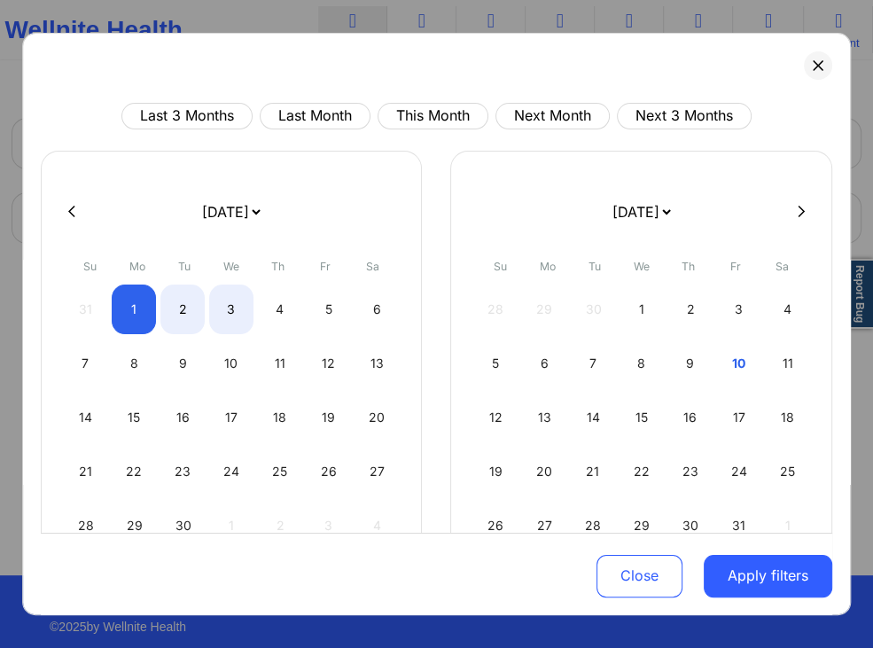
select select "2025-8"
select select "2025-9"
click at [134, 292] on div "1" at bounding box center [134, 310] width 44 height 50
select select "2025-8"
select select "2025-9"
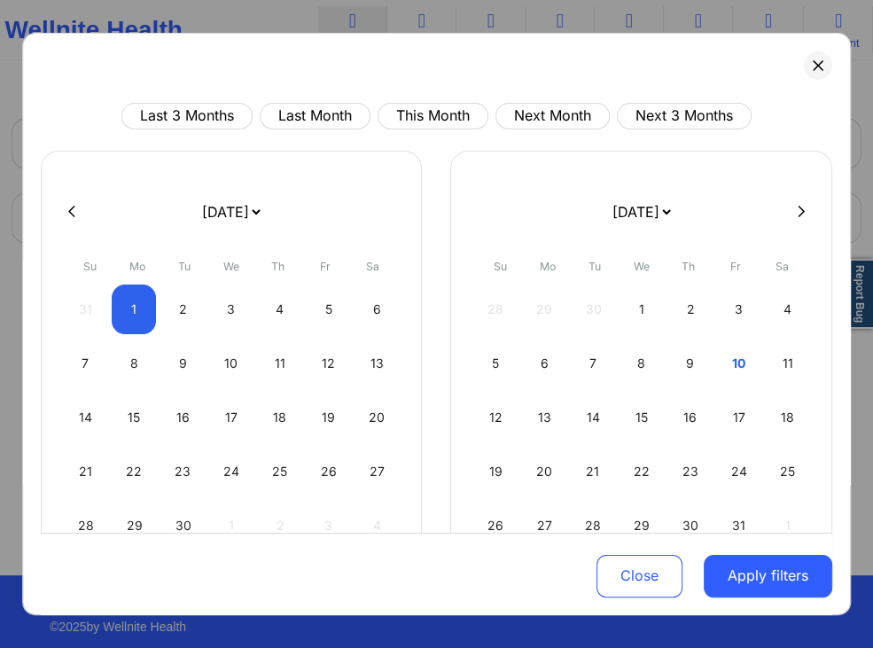
click at [548, 190] on form "January 2019 February 2019 March 2019 April 2019 May 2019 June 2019 July 2019 A…" at bounding box center [641, 212] width 285 height 50
click at [137, 315] on div "1" at bounding box center [134, 310] width 44 height 50
select select "2025-8"
select select "2025-9"
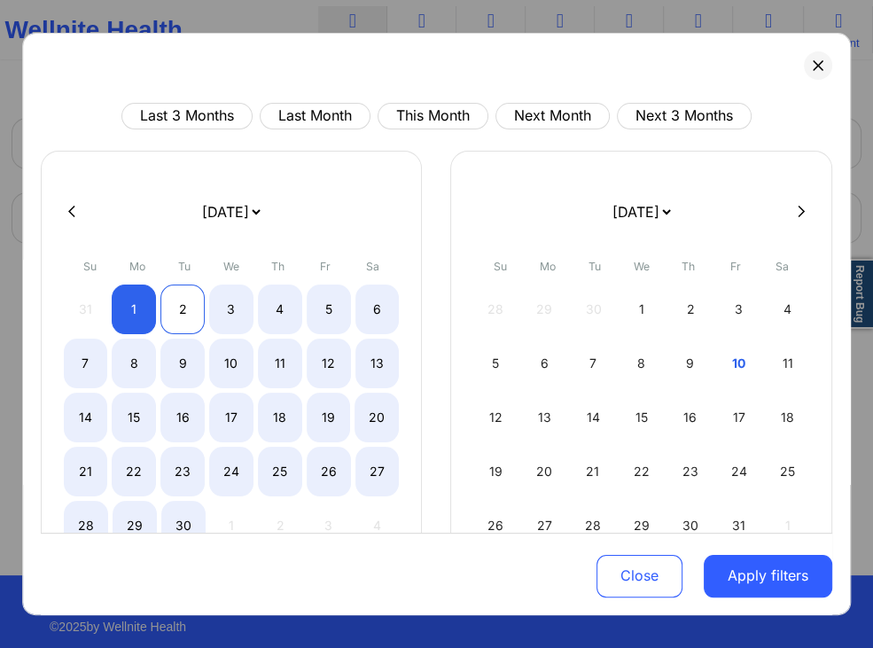
select select "2025-8"
select select "2025-9"
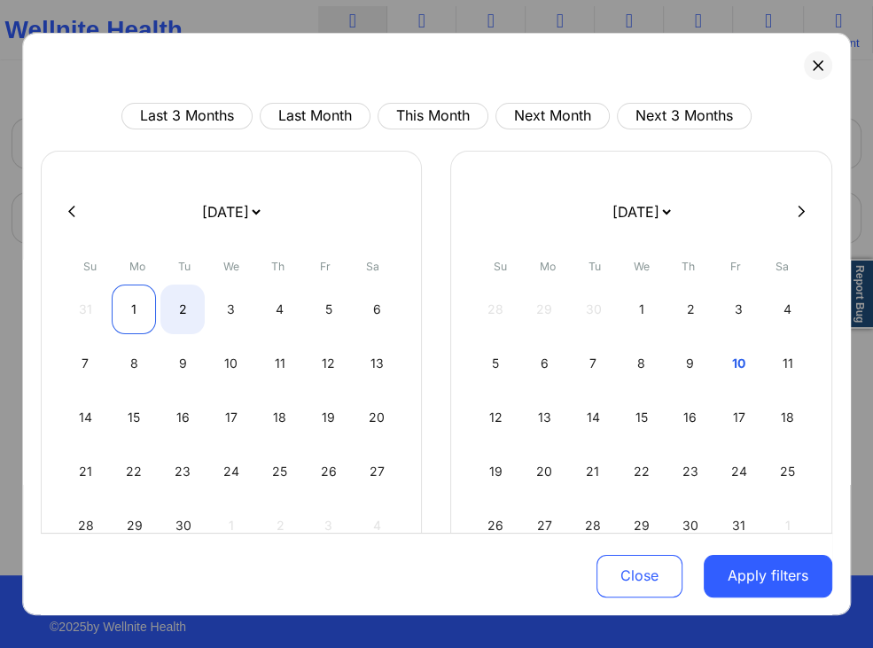
select select "2025-8"
select select "2025-9"
click at [140, 309] on div "1" at bounding box center [134, 310] width 44 height 50
select select "2025-8"
select select "2025-9"
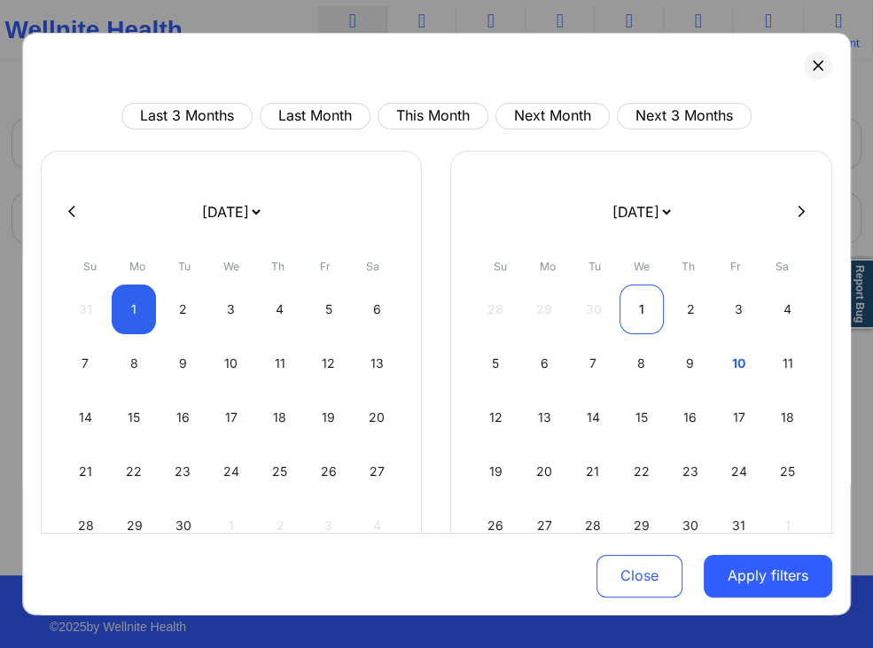
click at [647, 303] on div "1" at bounding box center [643, 310] width 44 height 50
select select "2025-9"
select select "2025-10"
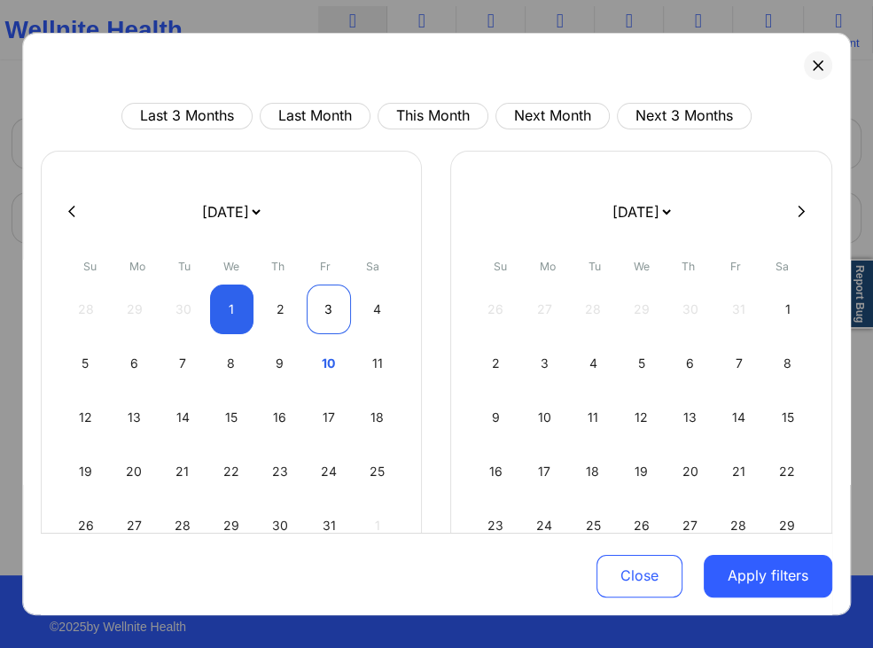
select select "2025-9"
select select "2025-10"
select select "2025-9"
select select "2025-10"
select select "2025-9"
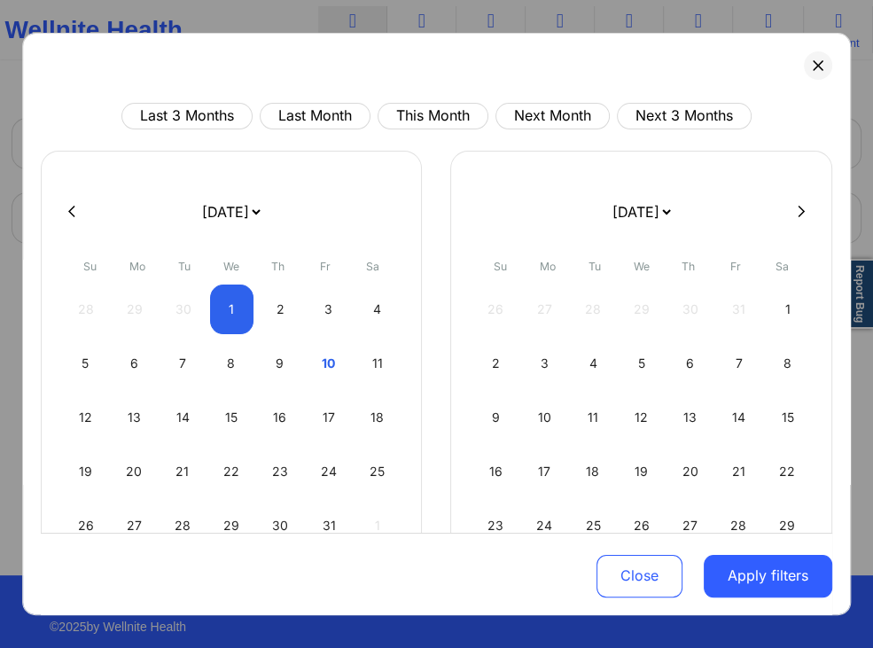
select select "2025-10"
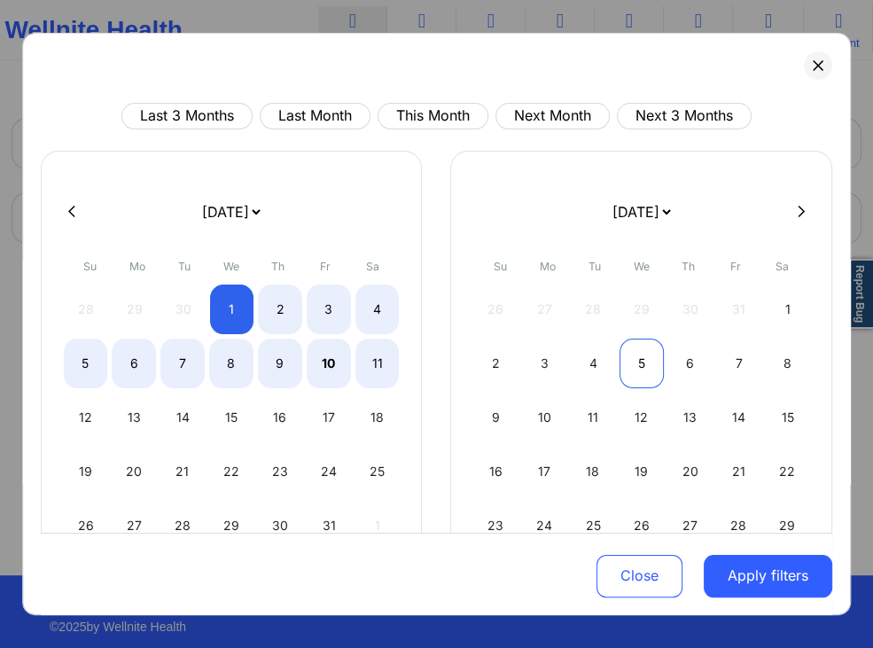
select select "2025-9"
select select "2025-10"
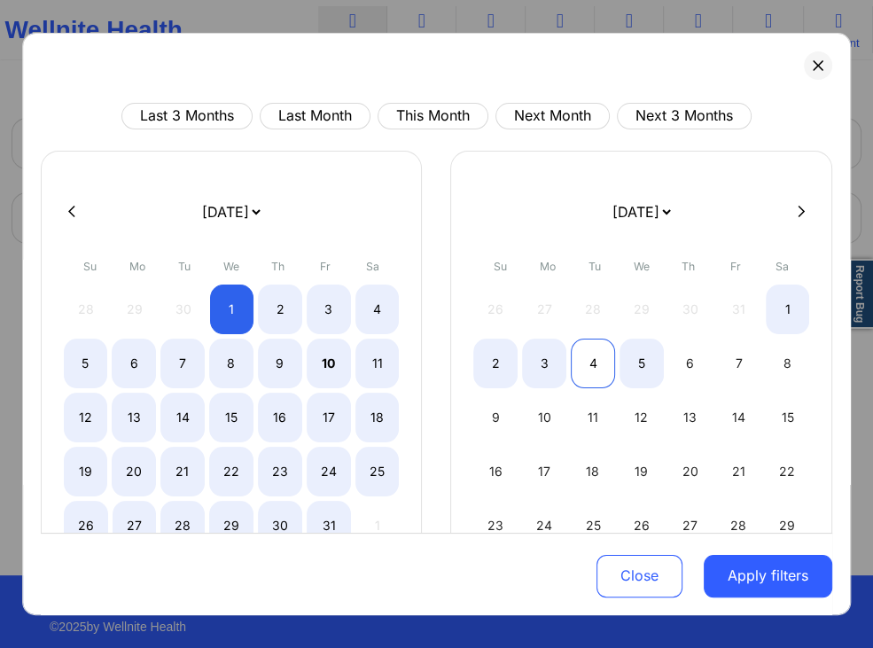
scroll to position [85, 0]
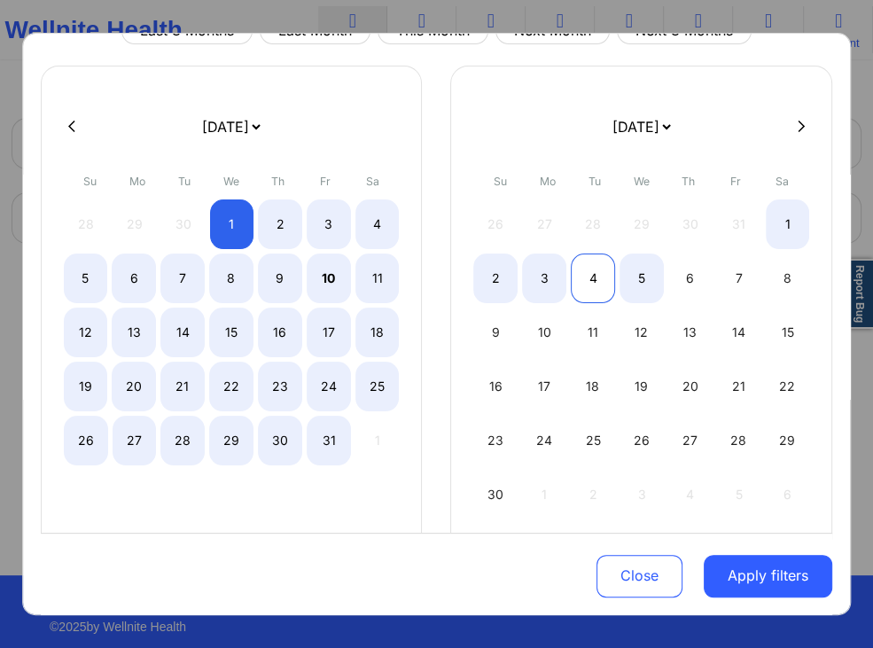
select select "2025-9"
select select "2025-10"
select select "2025-9"
select select "2025-10"
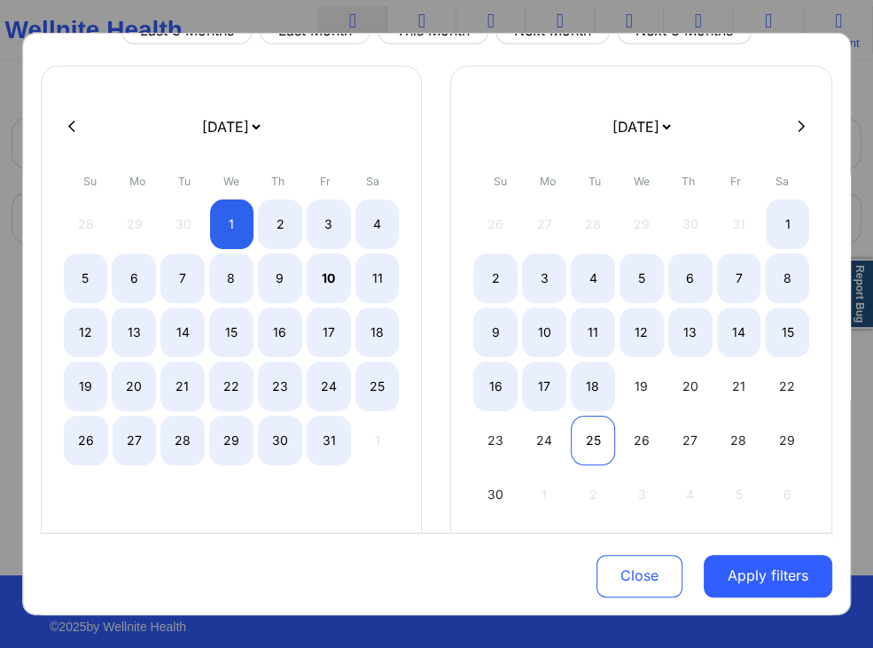
select select "2025-9"
select select "2025-10"
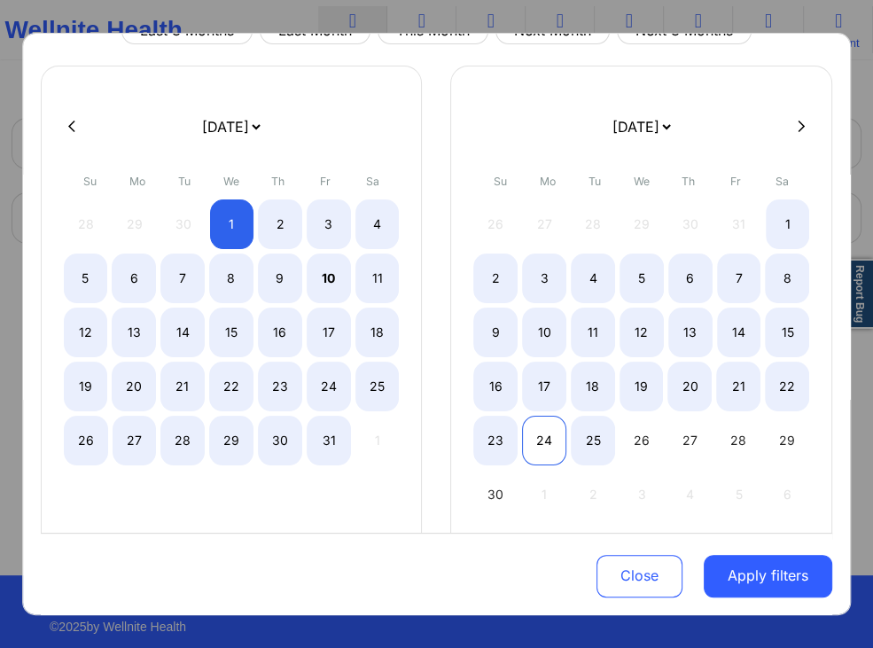
select select "2025-9"
select select "2025-10"
select select "2025-9"
select select "2025-10"
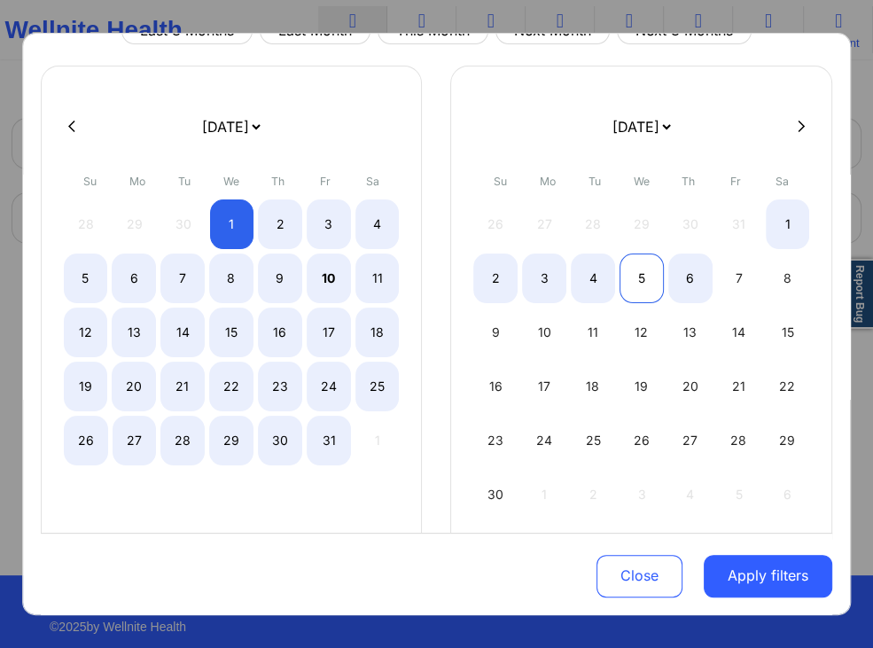
select select "2025-9"
select select "2025-10"
select select "2025-9"
select select "2025-10"
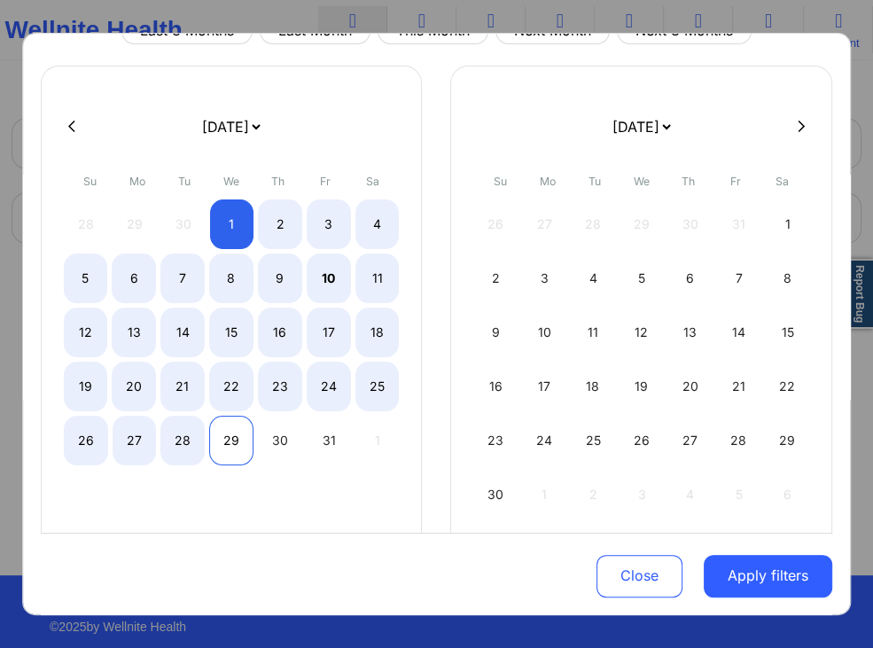
select select "2025-9"
select select "2025-10"
select select "2025-9"
select select "2025-10"
click at [312, 441] on div "31" at bounding box center [329, 441] width 44 height 50
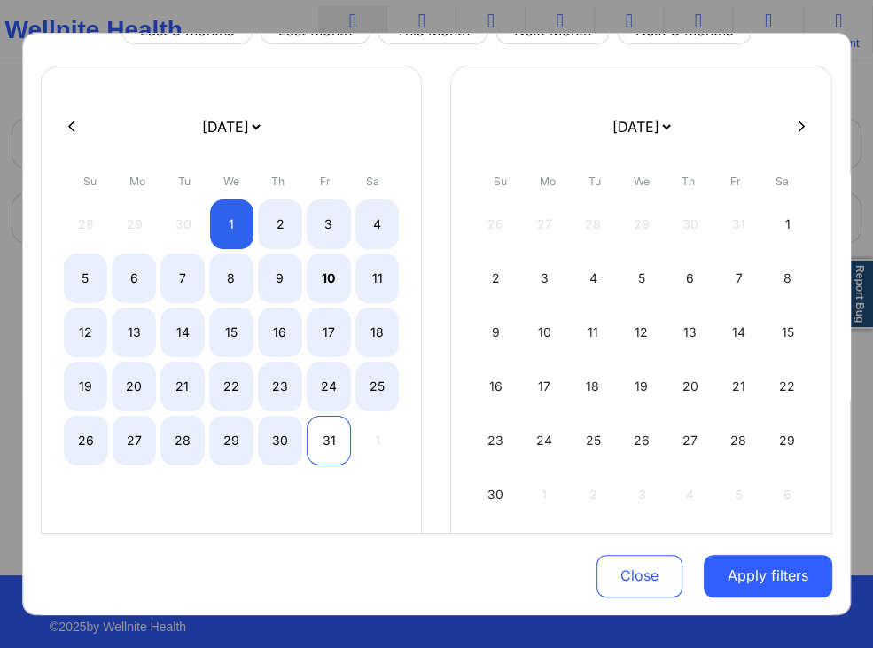
select select "2025-9"
select select "2025-10"
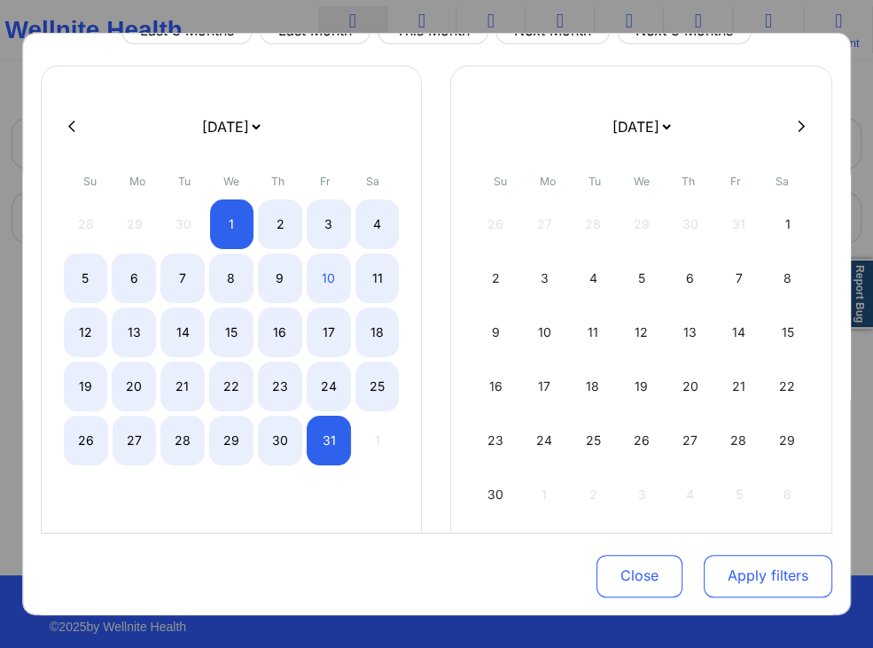
click at [768, 569] on button "Apply filters" at bounding box center [768, 575] width 129 height 43
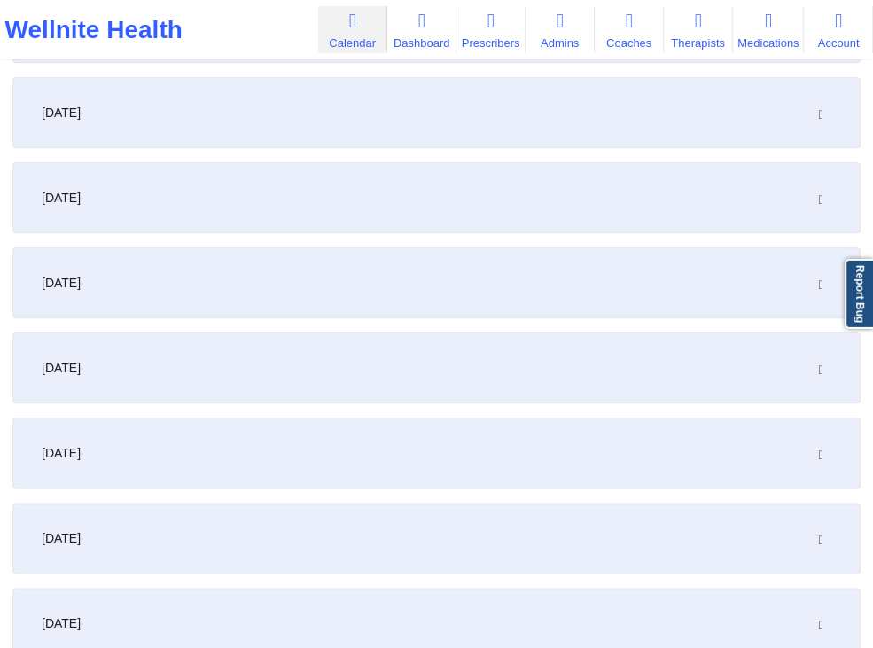
scroll to position [1216, 0]
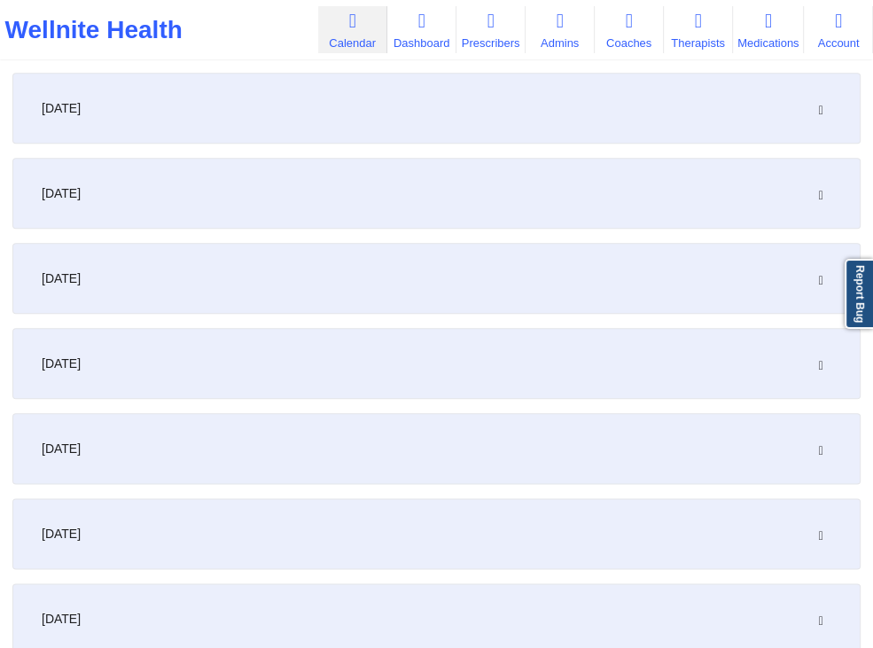
click at [629, 367] on div "October 15, 2025" at bounding box center [436, 363] width 848 height 71
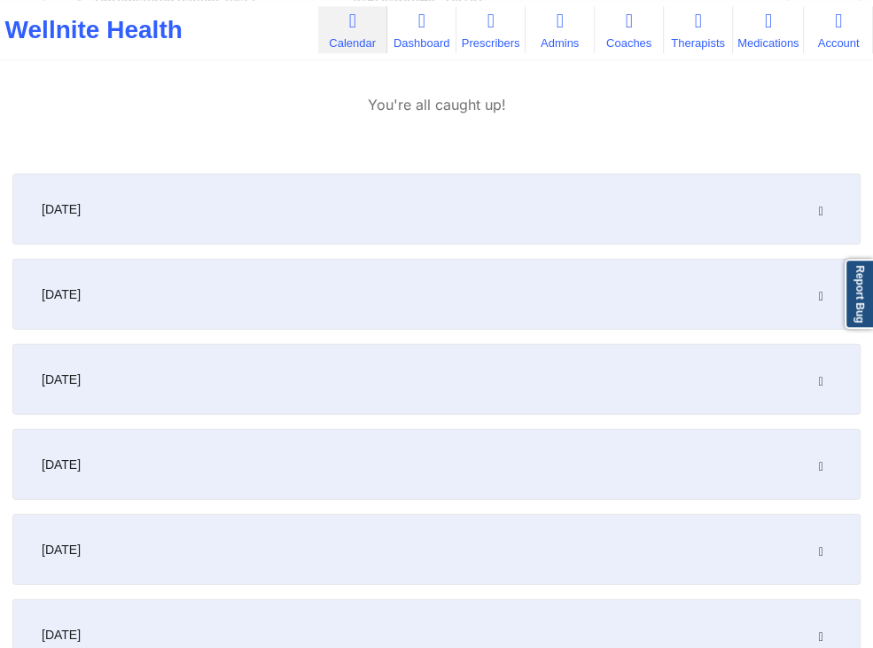
scroll to position [2809, 0]
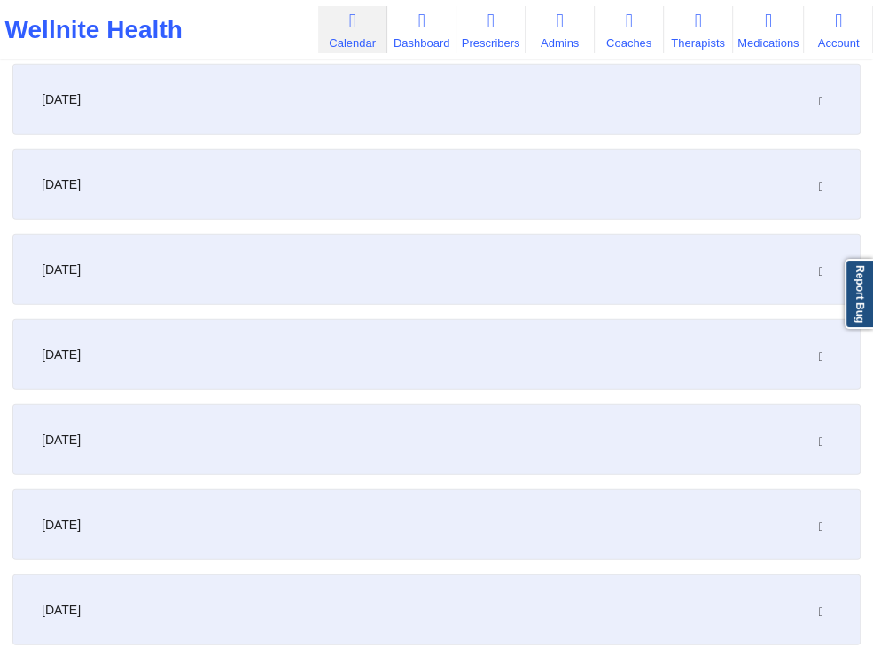
click at [193, 430] on div "October 22, 2025" at bounding box center [436, 439] width 848 height 71
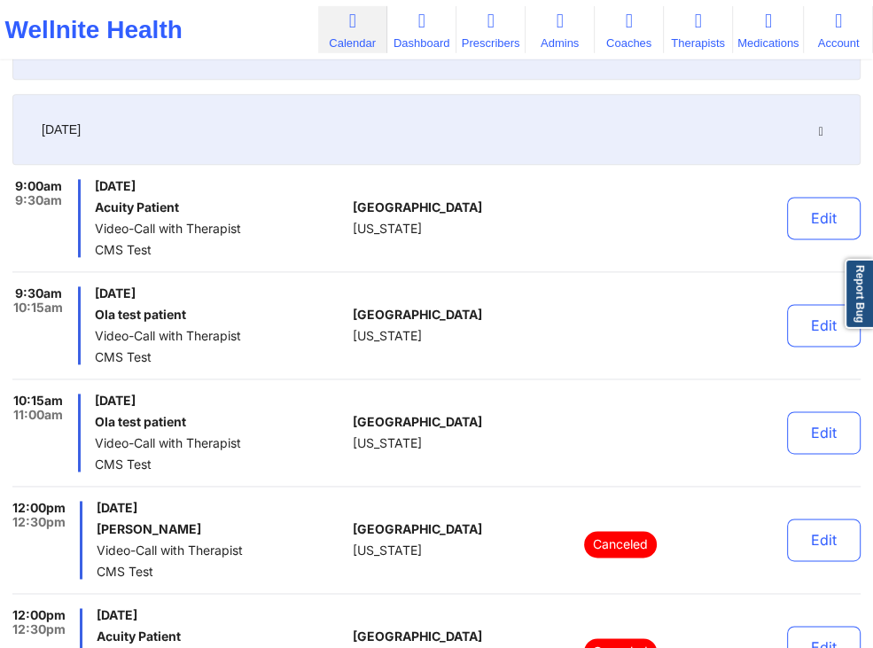
scroll to position [1404, 0]
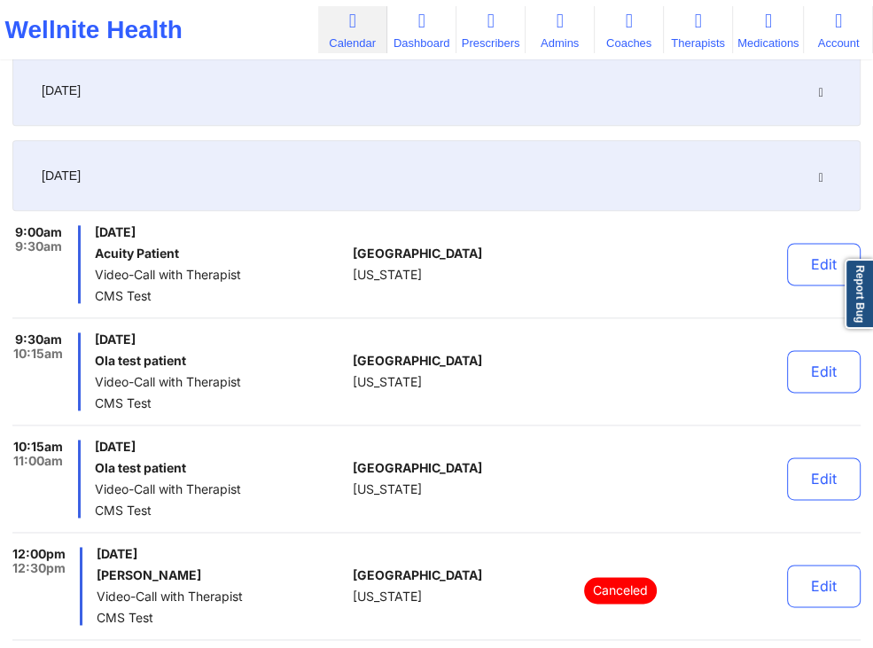
click at [136, 34] on div "Wellnite Health" at bounding box center [93, 29] width 187 height 35
click at [405, 36] on link "Dashboard" at bounding box center [421, 29] width 69 height 47
